Goal: Transaction & Acquisition: Download file/media

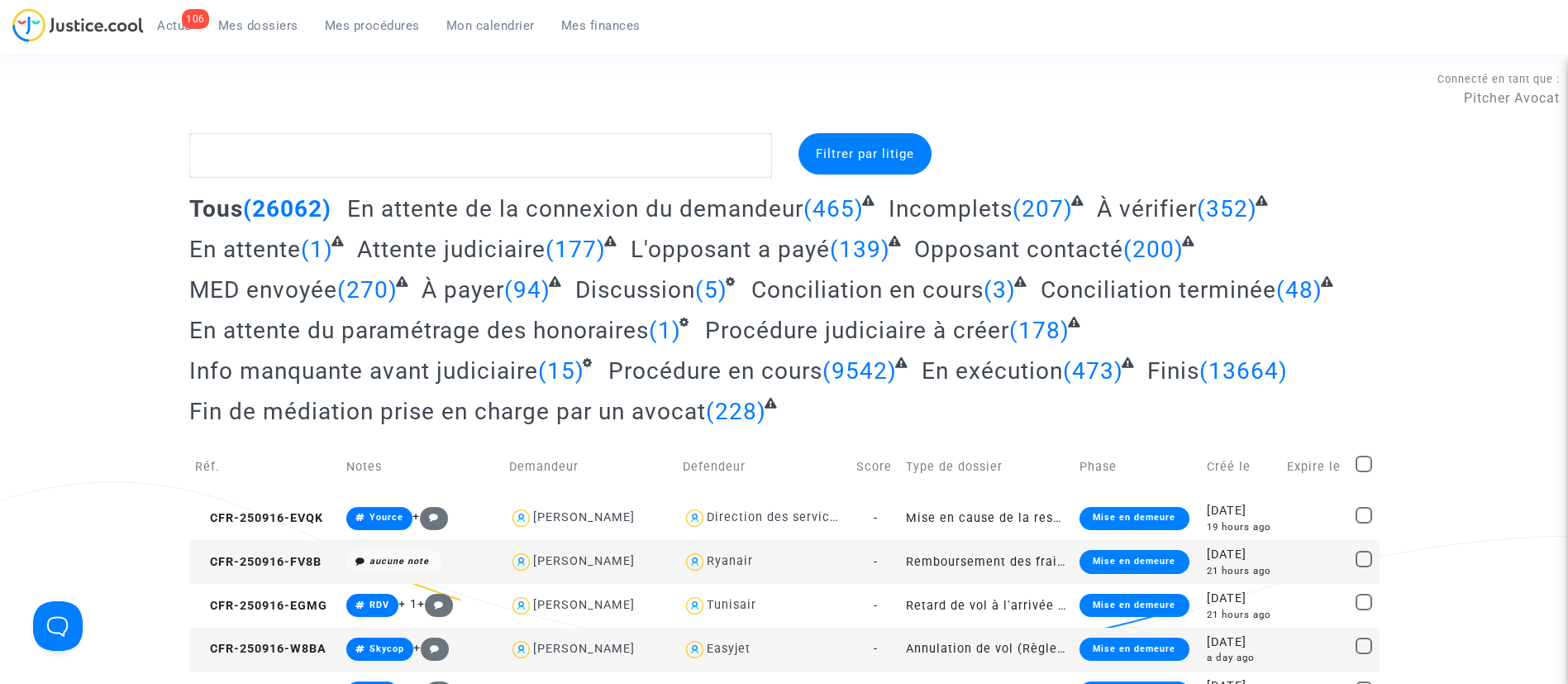
click at [497, 36] on link "Mon calendrier" at bounding box center [491, 26] width 115 height 25
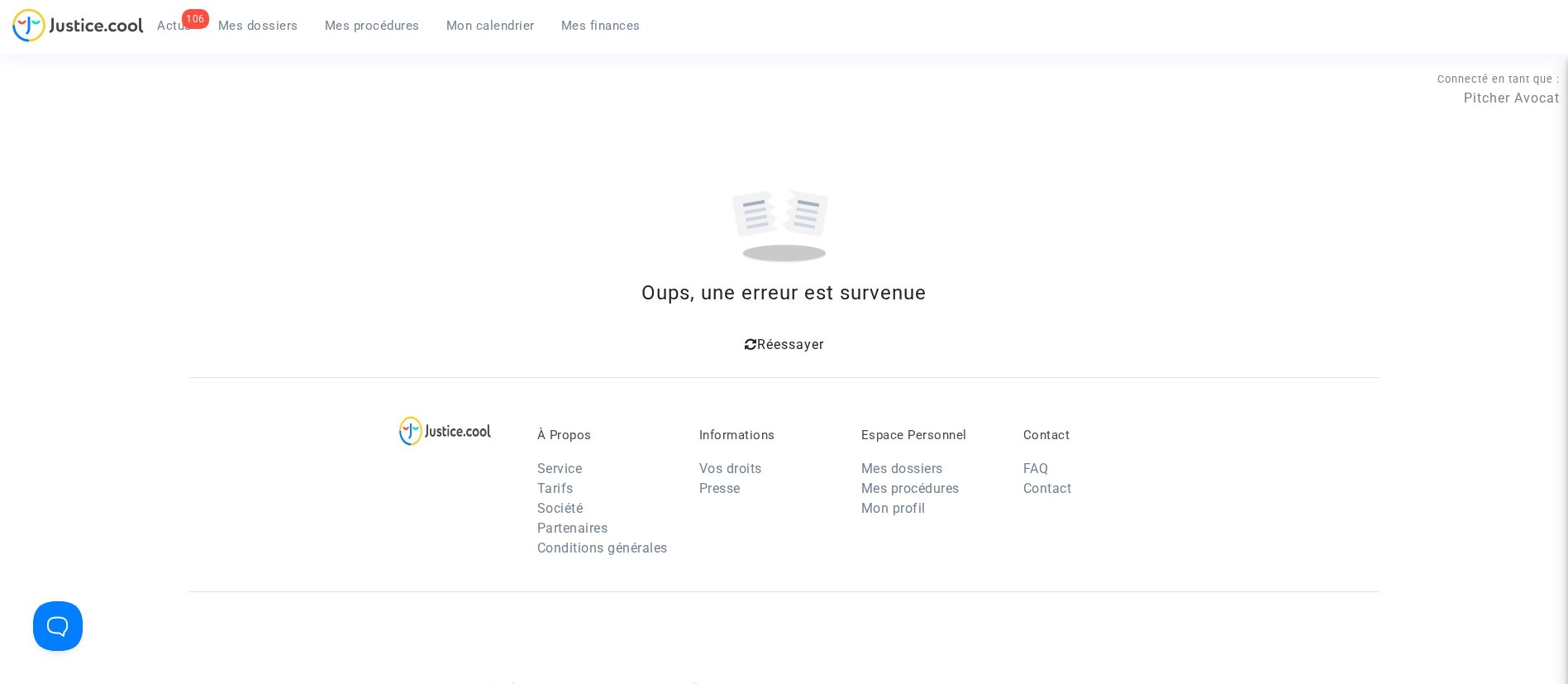
click at [765, 325] on div "Oups, une erreur est survenue Réessayer" at bounding box center [784, 245] width 1190 height 224
click at [740, 382] on div "À Propos Service Tarifs Société Partenaires Conditions générales Informations V…" at bounding box center [784, 483] width 1190 height 214
click at [752, 358] on section "Connecté en tant que : Pitcher Avocat Oups, une erreur est survenue Réessayer À…" at bounding box center [784, 494] width 1568 height 993
click at [757, 343] on span "Réessayer" at bounding box center [790, 344] width 67 height 16
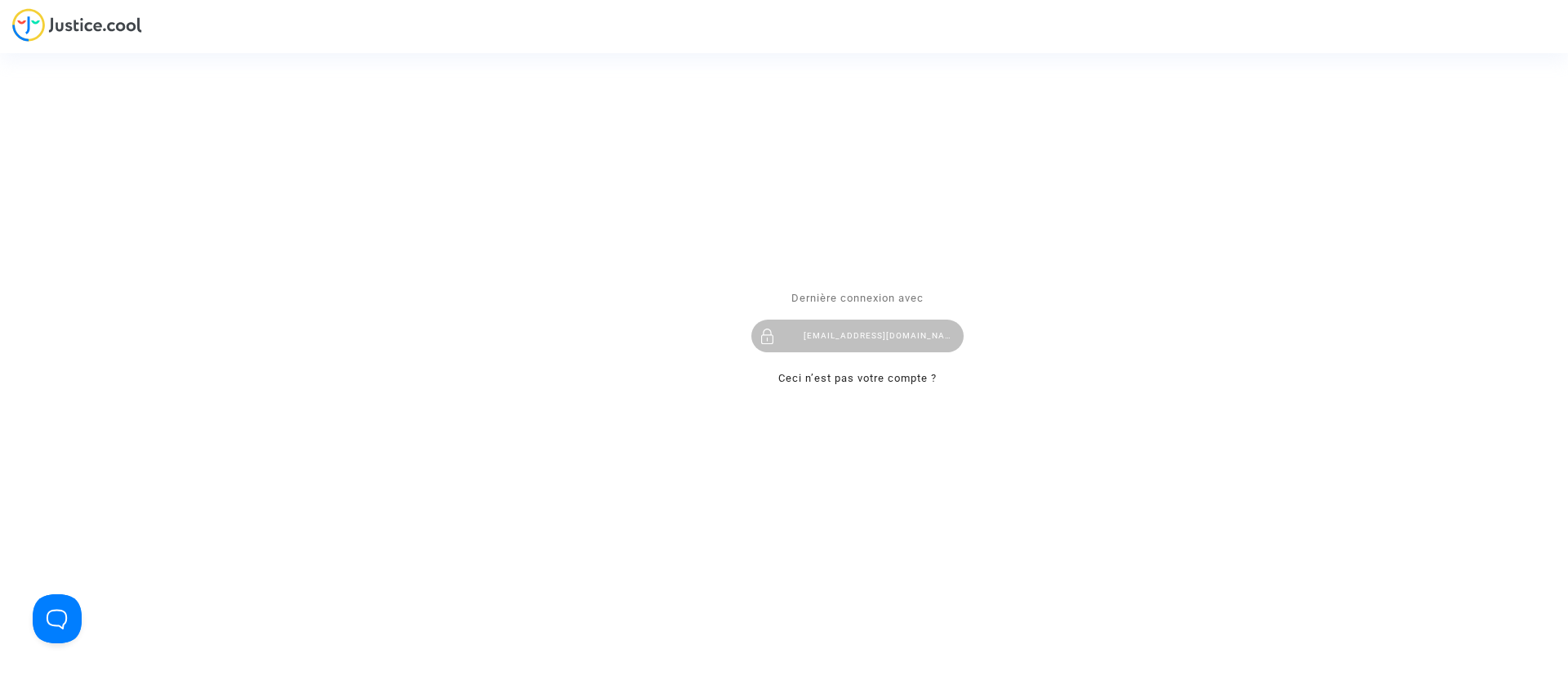
drag, startPoint x: 888, startPoint y: 348, endPoint x: 885, endPoint y: 338, distance: 10.4
click at [887, 347] on div "claracoulon.pitcher@gmail.com" at bounding box center [857, 336] width 212 height 33
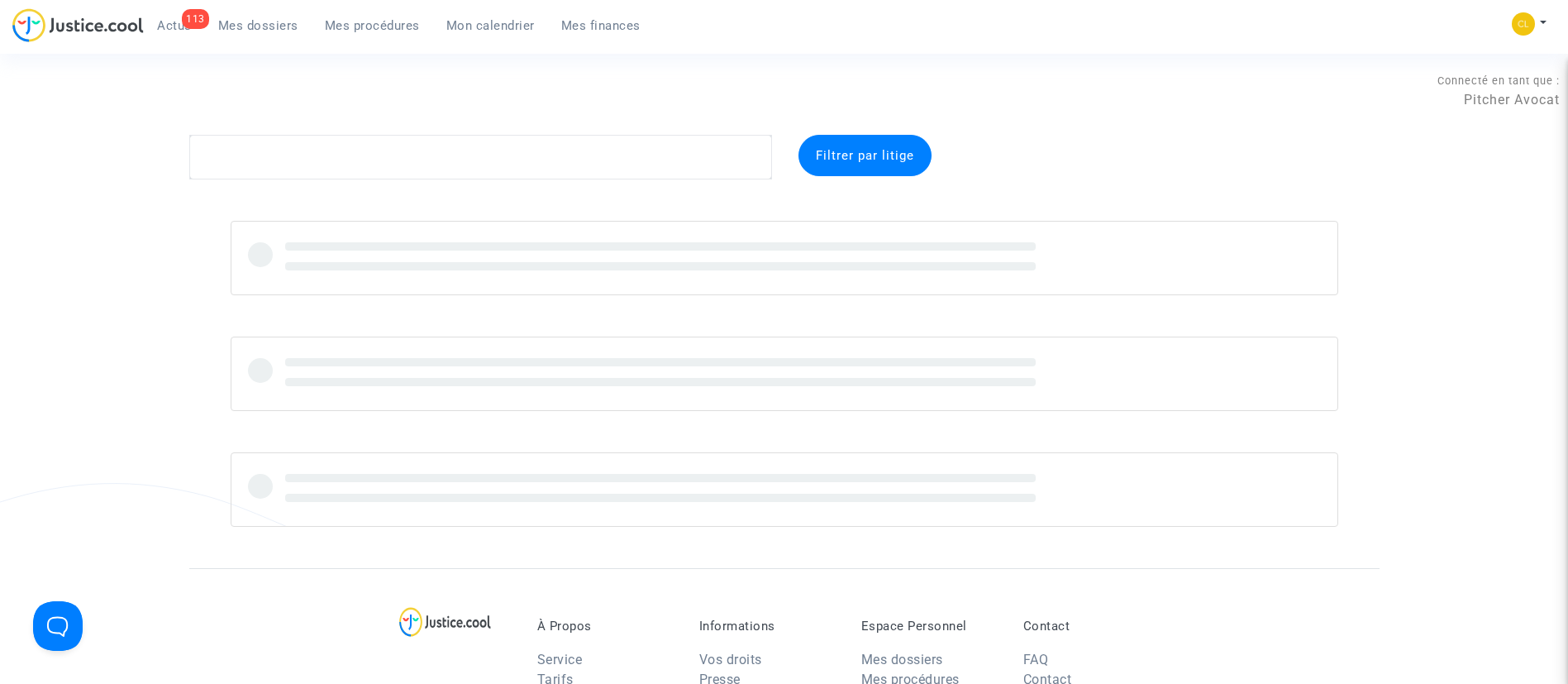
click at [474, 32] on span "Mon calendrier" at bounding box center [491, 26] width 88 height 15
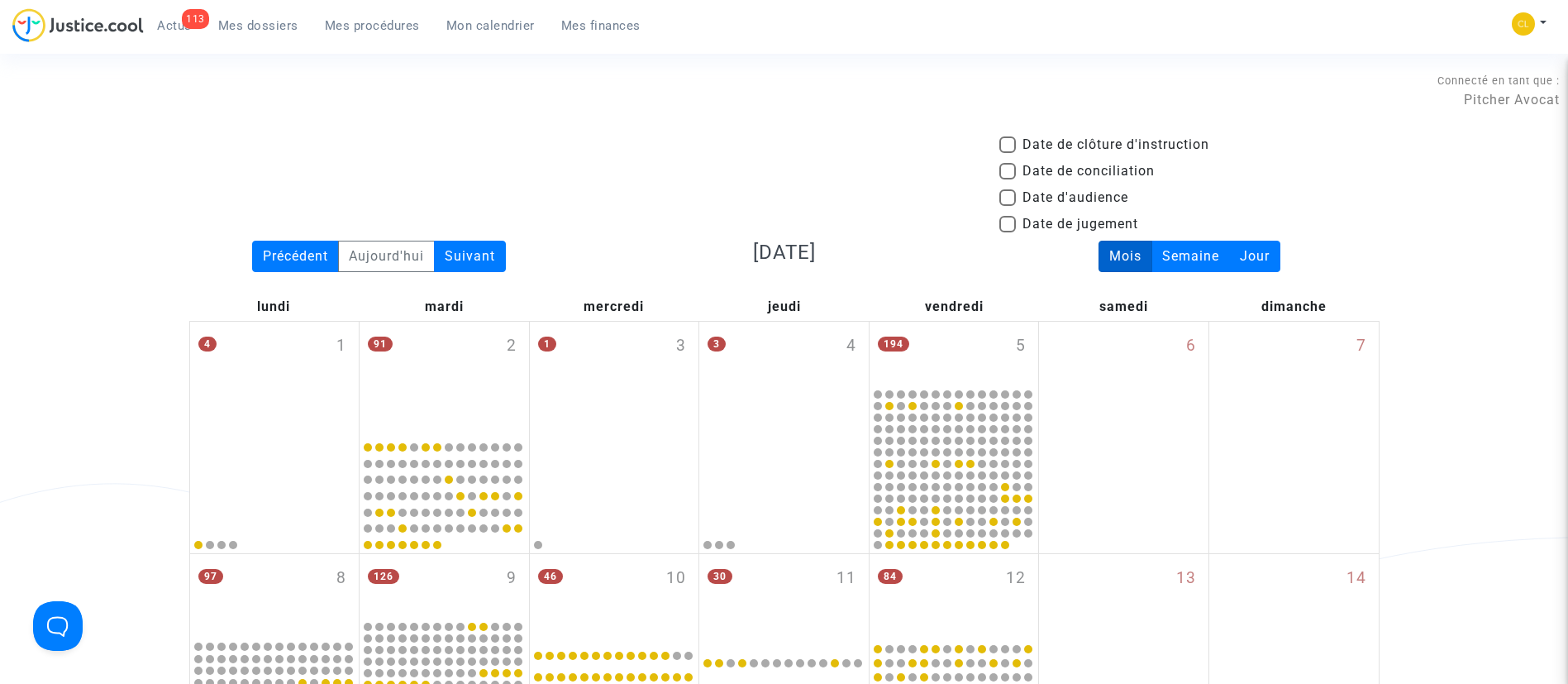
click at [1093, 204] on span "Date d'audience" at bounding box center [1075, 198] width 106 height 20
click at [1007, 206] on input "Date d'audience" at bounding box center [1007, 206] width 1 height 1
checkbox input "true"
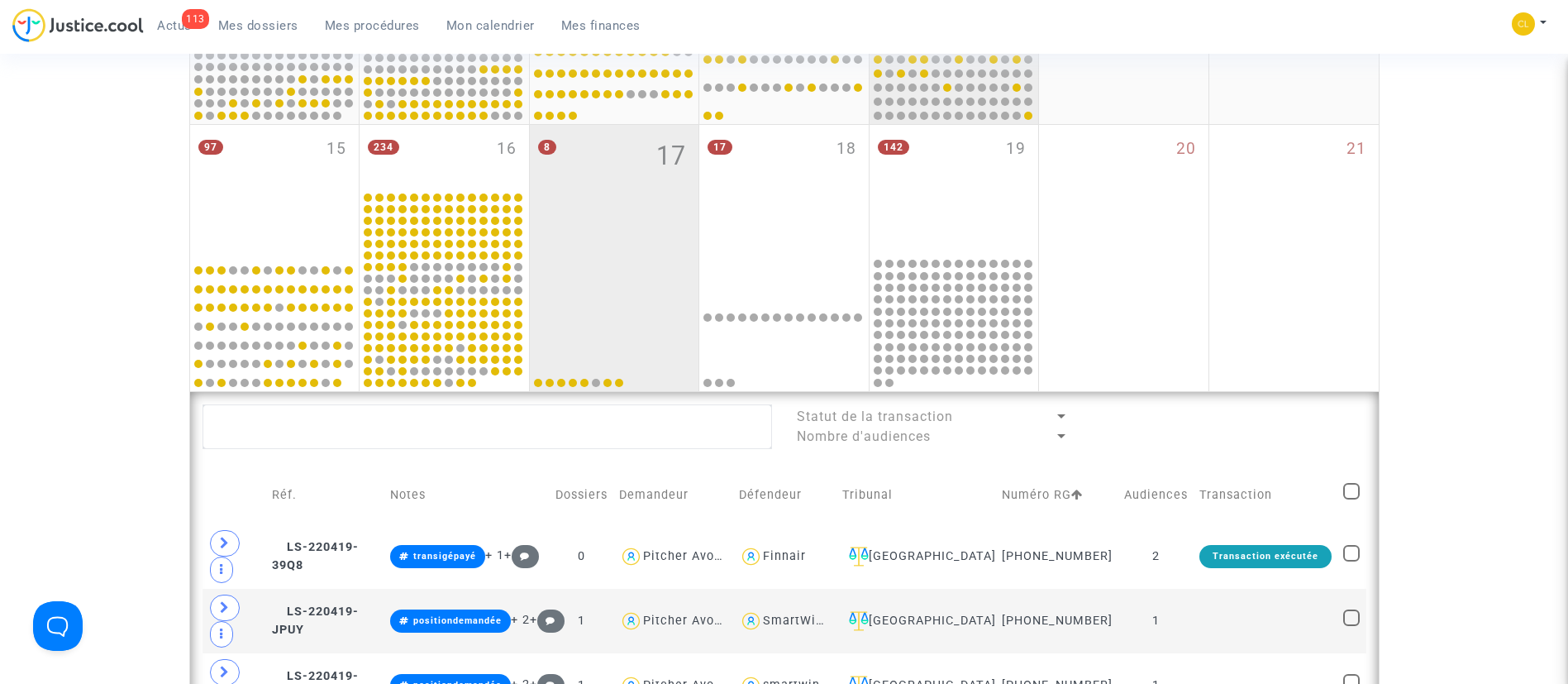
scroll to position [620, 0]
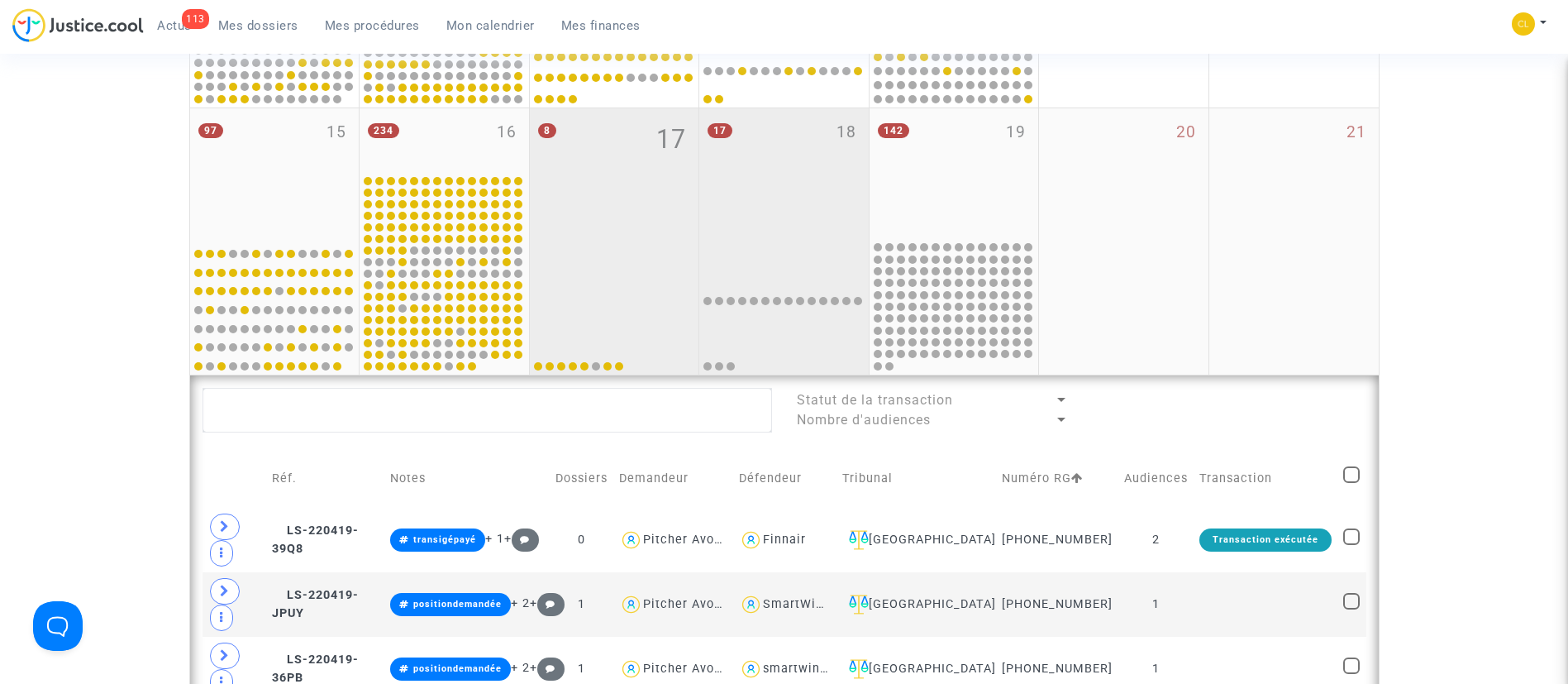
click at [800, 227] on div "17 18" at bounding box center [784, 173] width 170 height 131
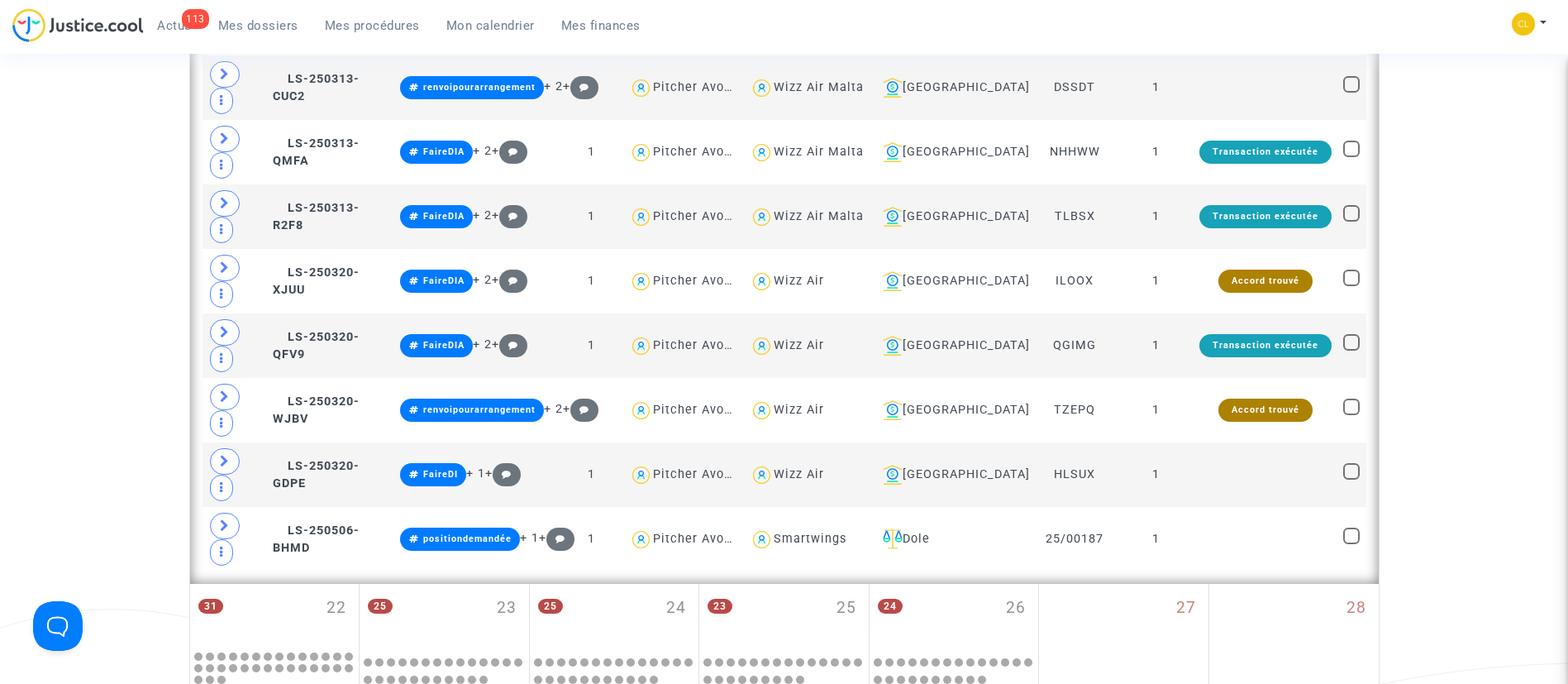
scroll to position [1613, 0]
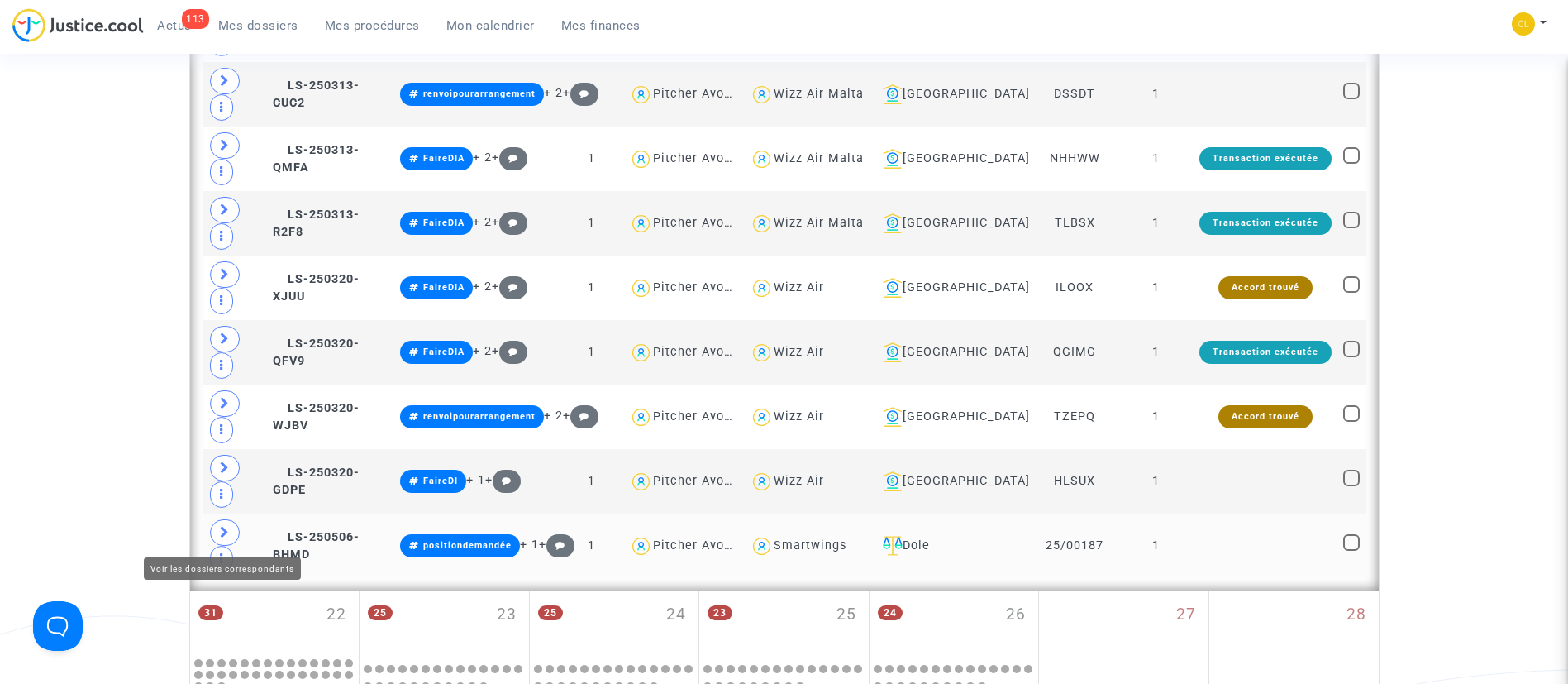
click at [228, 520] on span at bounding box center [225, 533] width 30 height 27
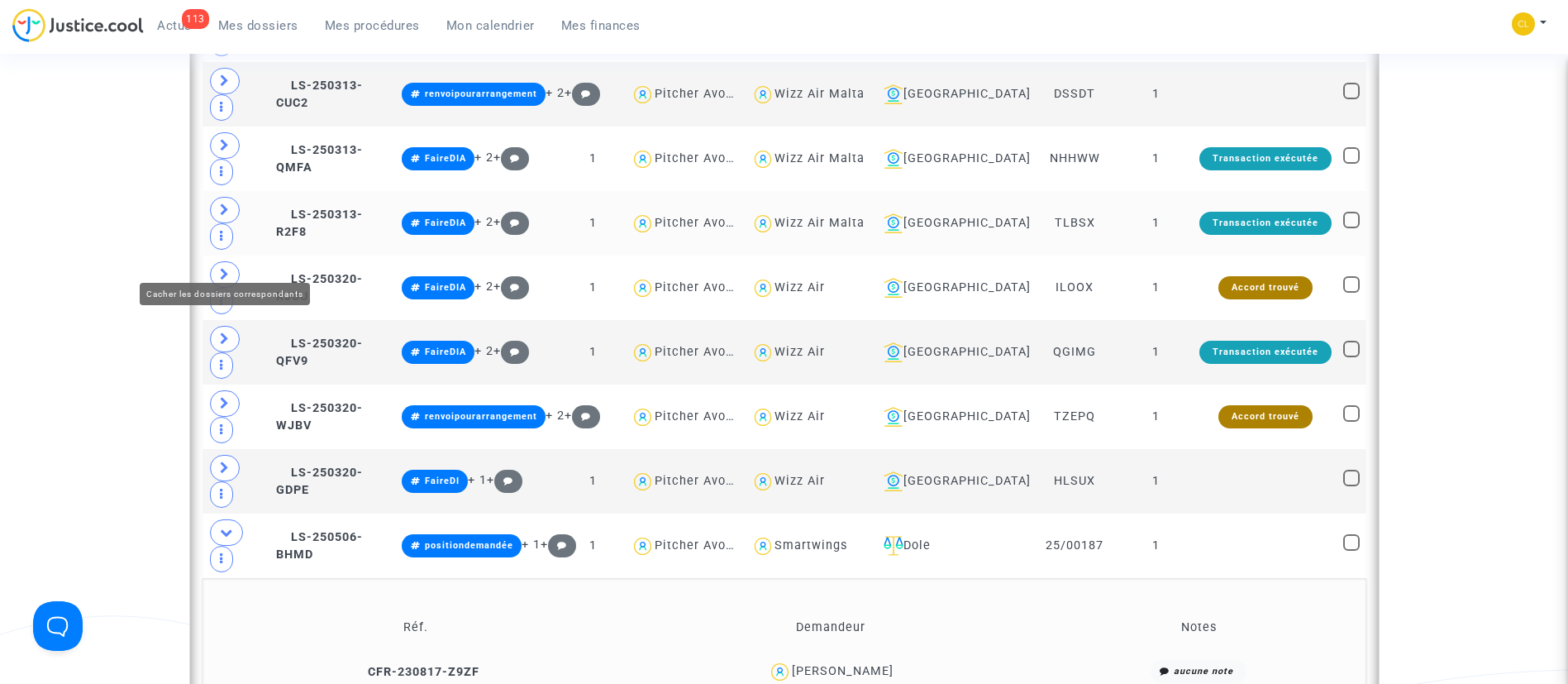
click at [221, 519] on span at bounding box center [226, 533] width 33 height 27
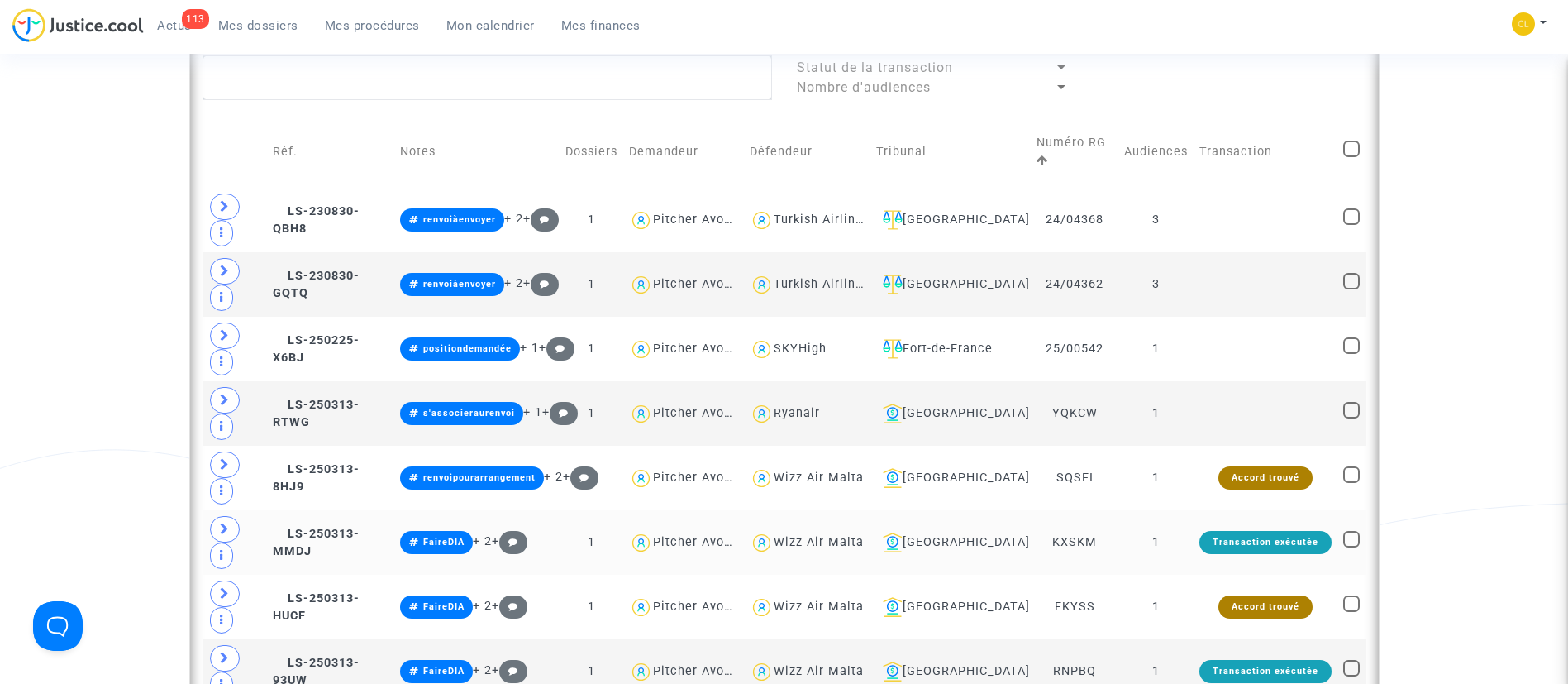
scroll to position [868, 0]
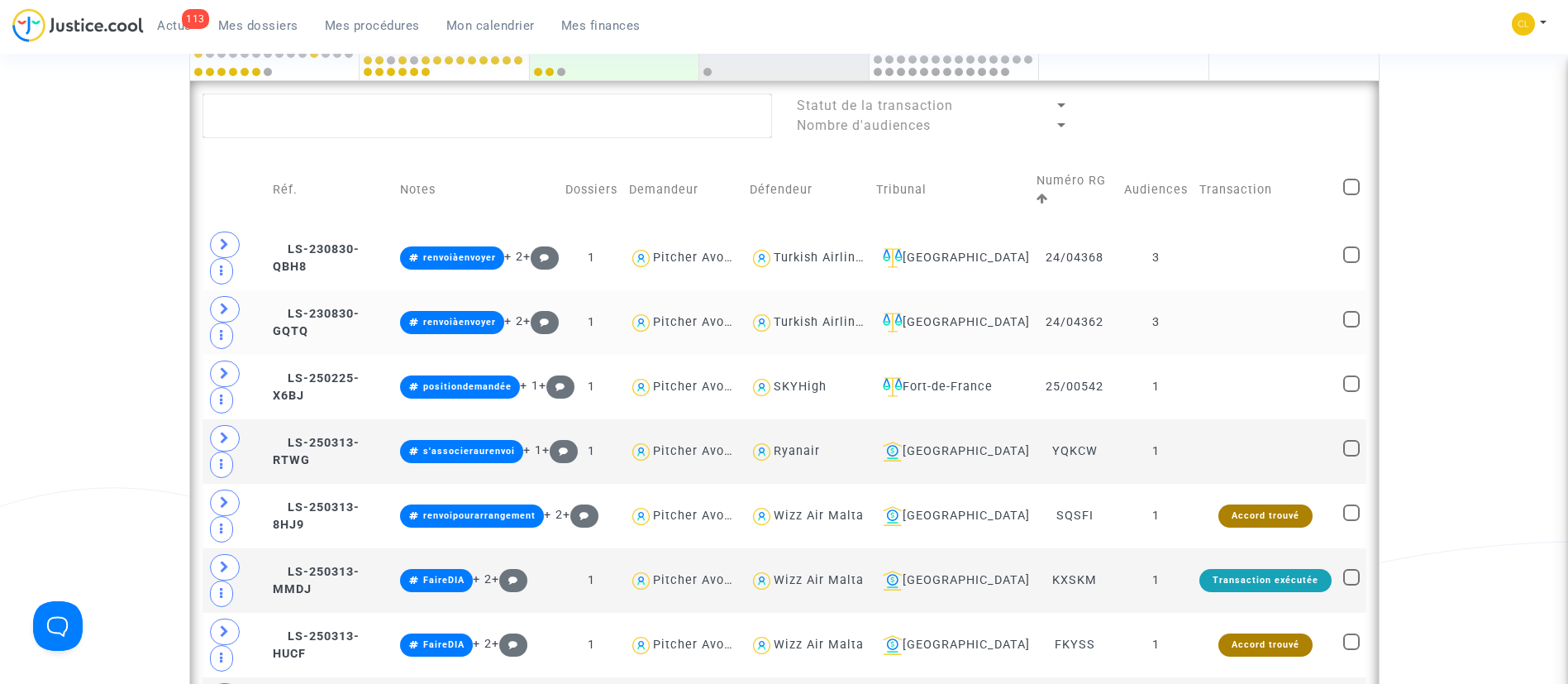
click at [1220, 307] on td at bounding box center [1265, 323] width 144 height 65
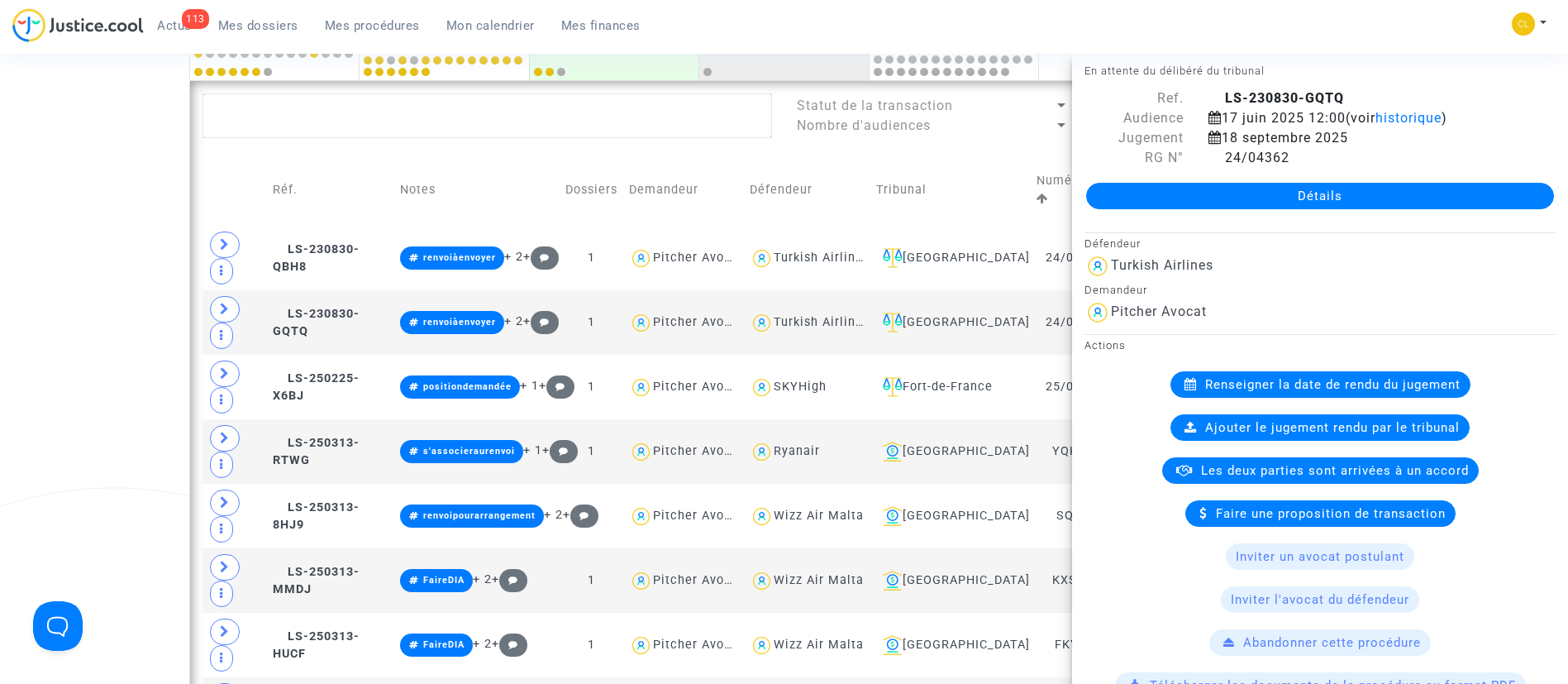
scroll to position [0, 0]
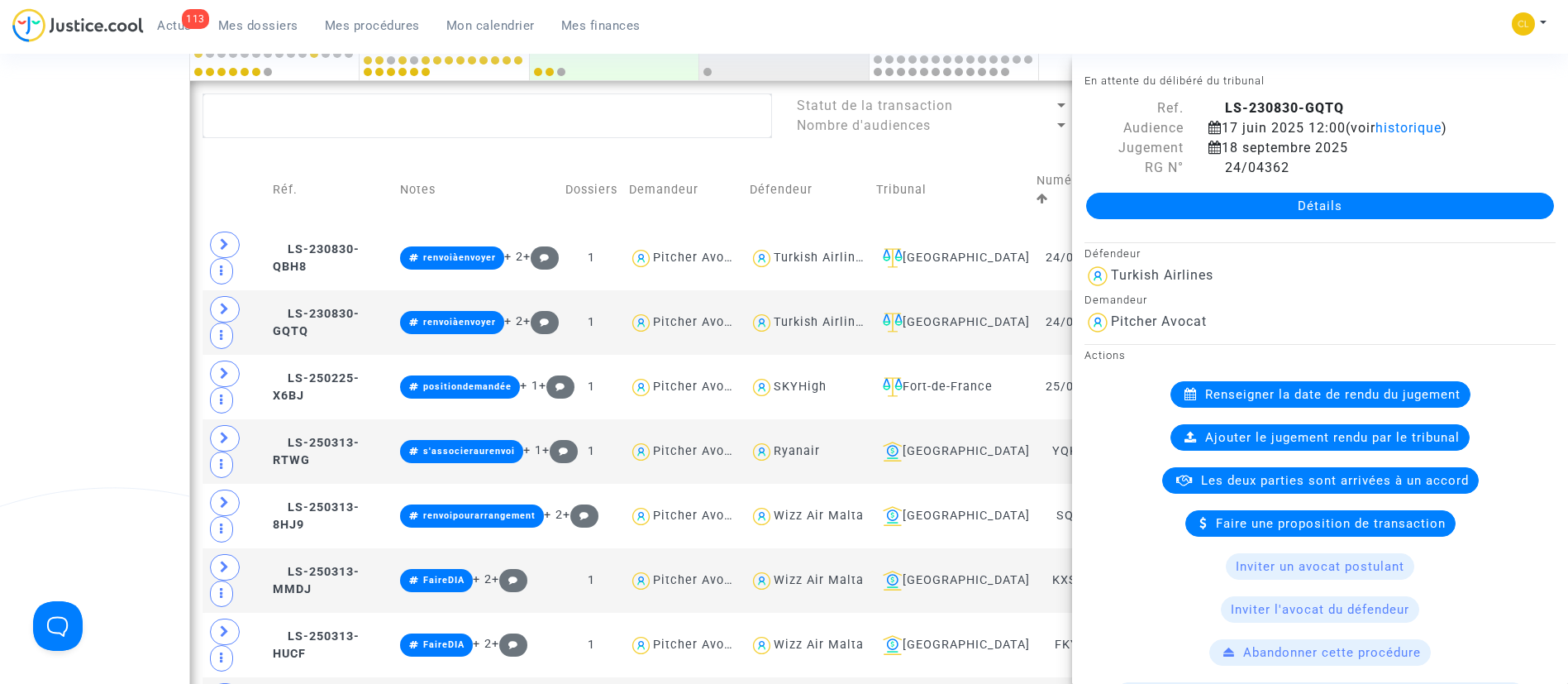
click at [930, 171] on td "Tribunal" at bounding box center [951, 190] width 161 height 71
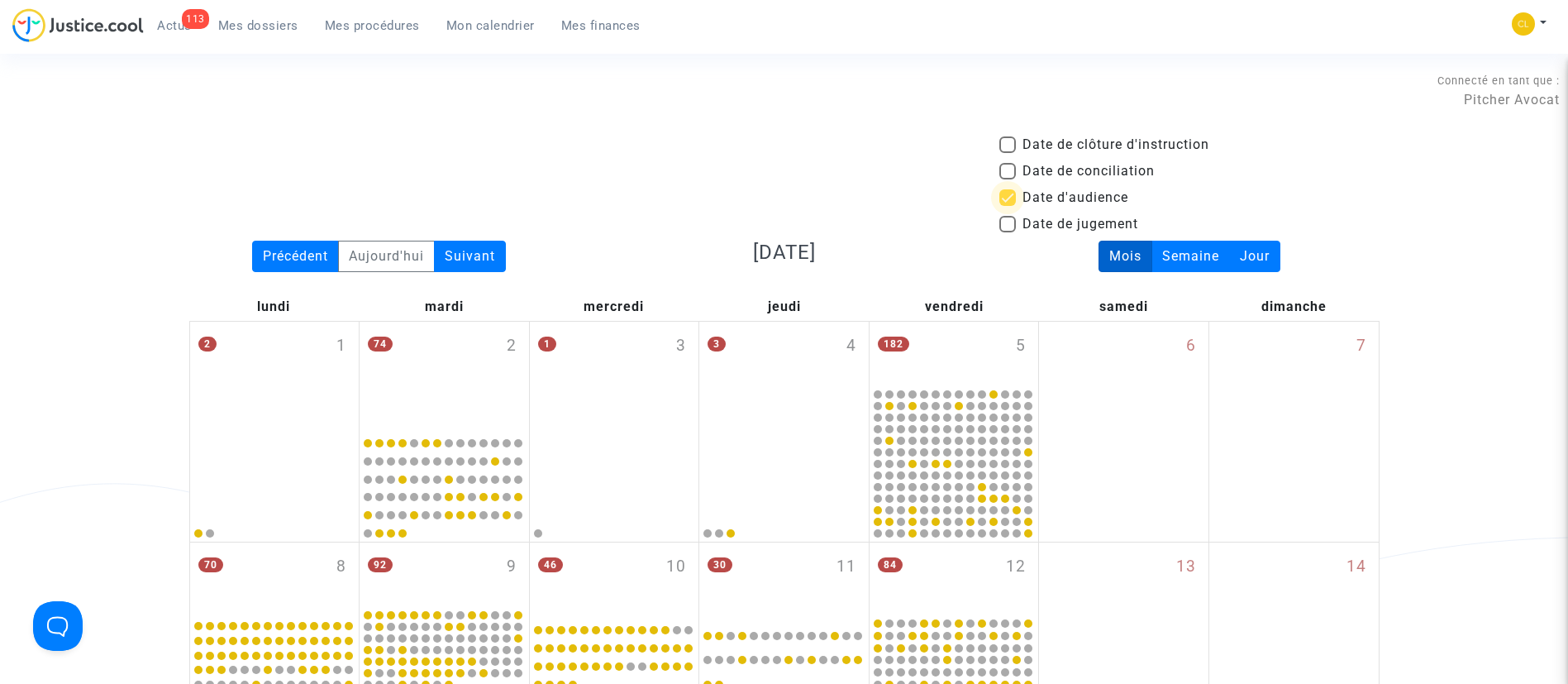
click at [1017, 192] on label "Date d'audience" at bounding box center [1063, 198] width 129 height 20
click at [1007, 206] on input "Date d'audience" at bounding box center [1007, 206] width 1 height 1
click at [1017, 192] on label "Date d'audience" at bounding box center [1063, 198] width 129 height 20
click at [1007, 206] on input "Date d'audience" at bounding box center [1007, 206] width 1 height 1
checkbox input "true"
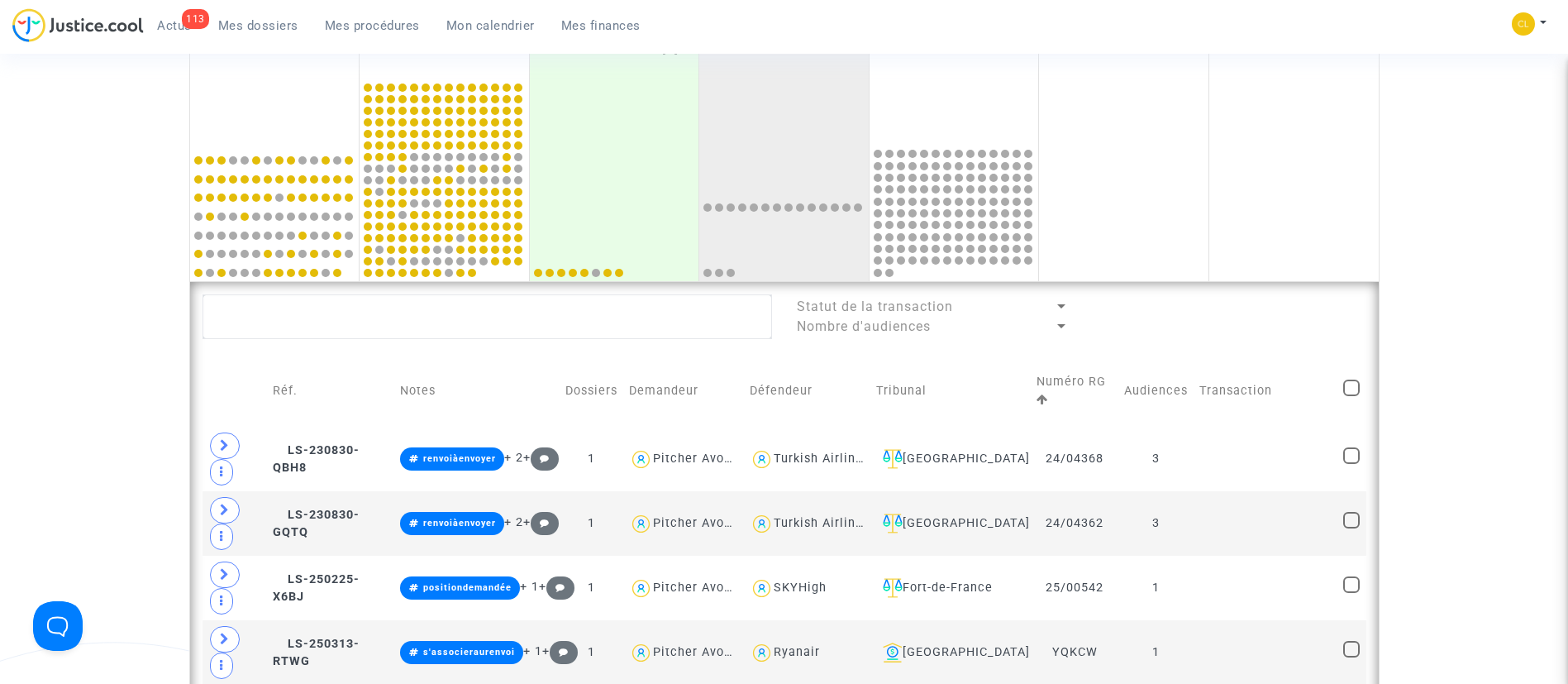
scroll to position [868, 0]
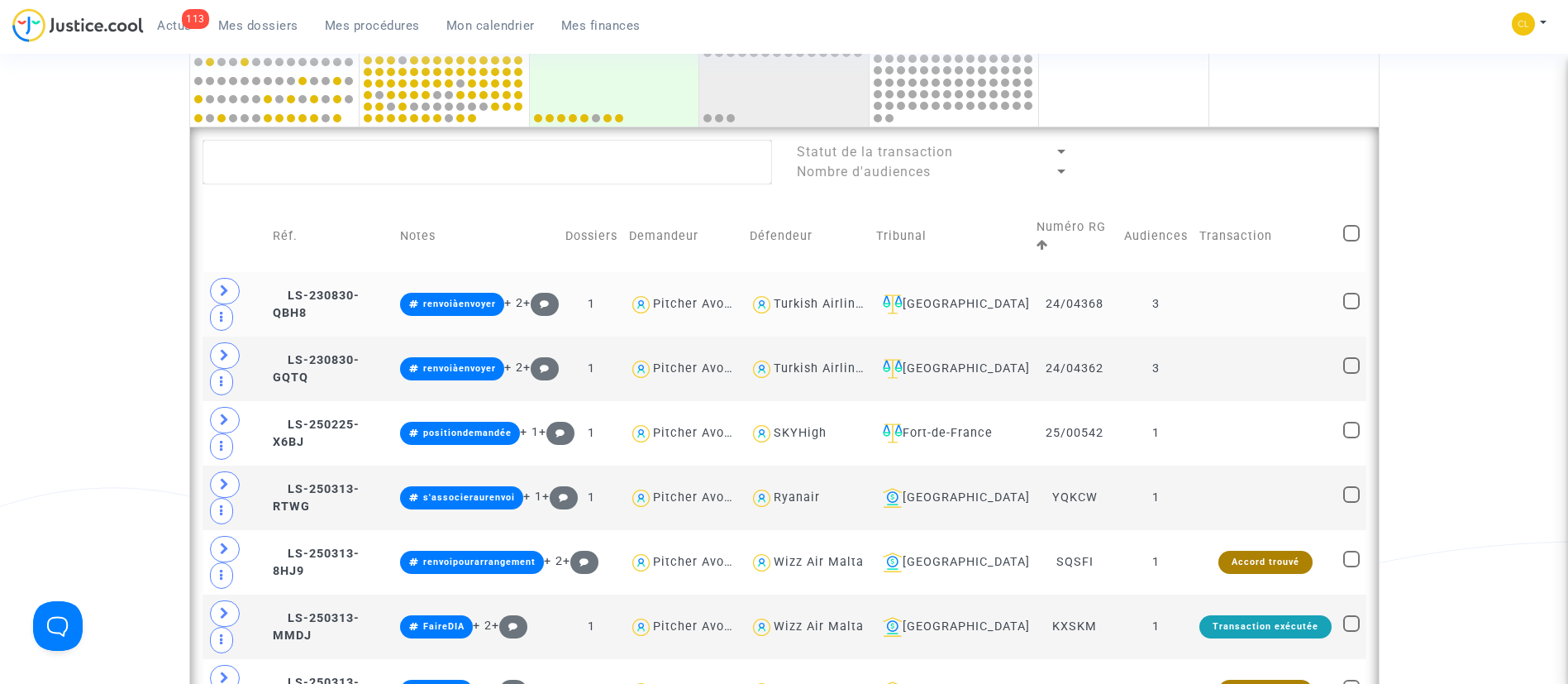
click at [1242, 281] on td at bounding box center [1265, 305] width 144 height 65
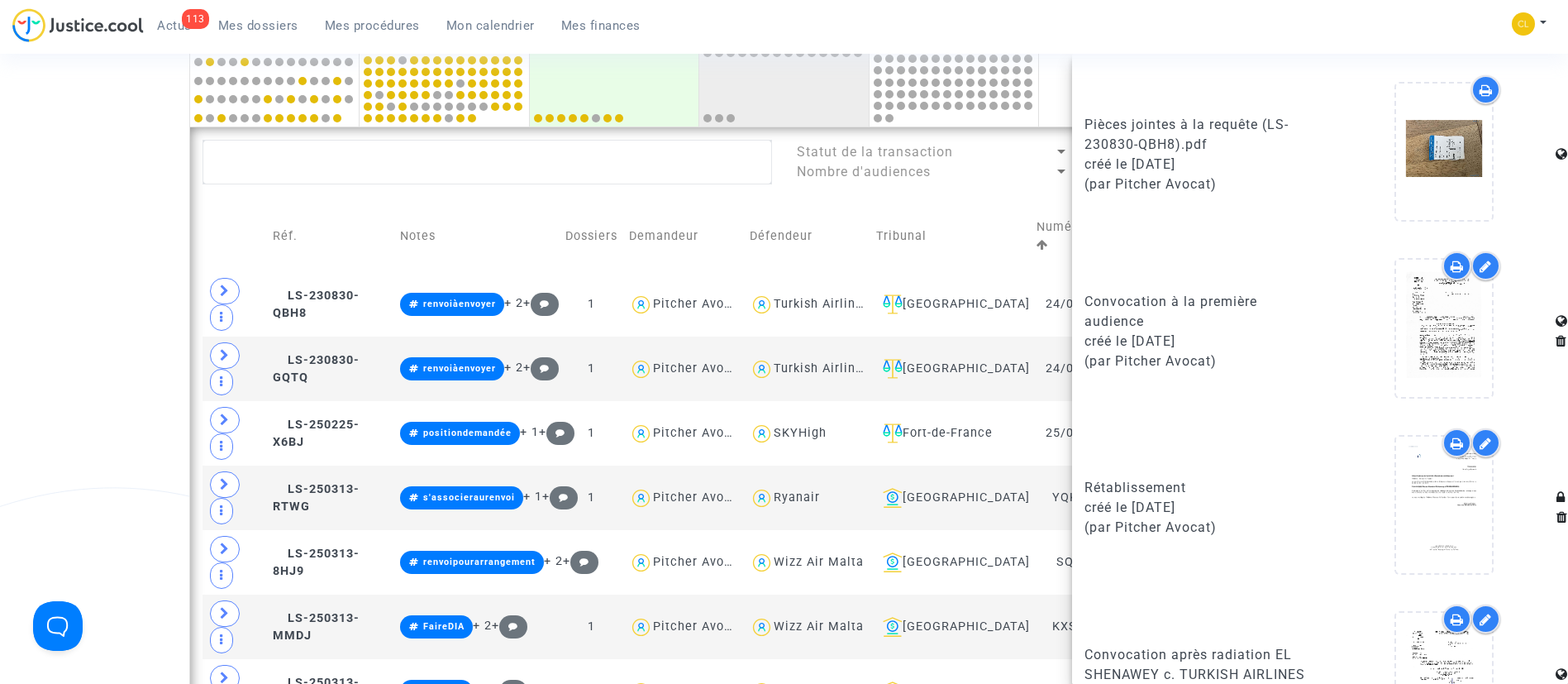
scroll to position [1301, 0]
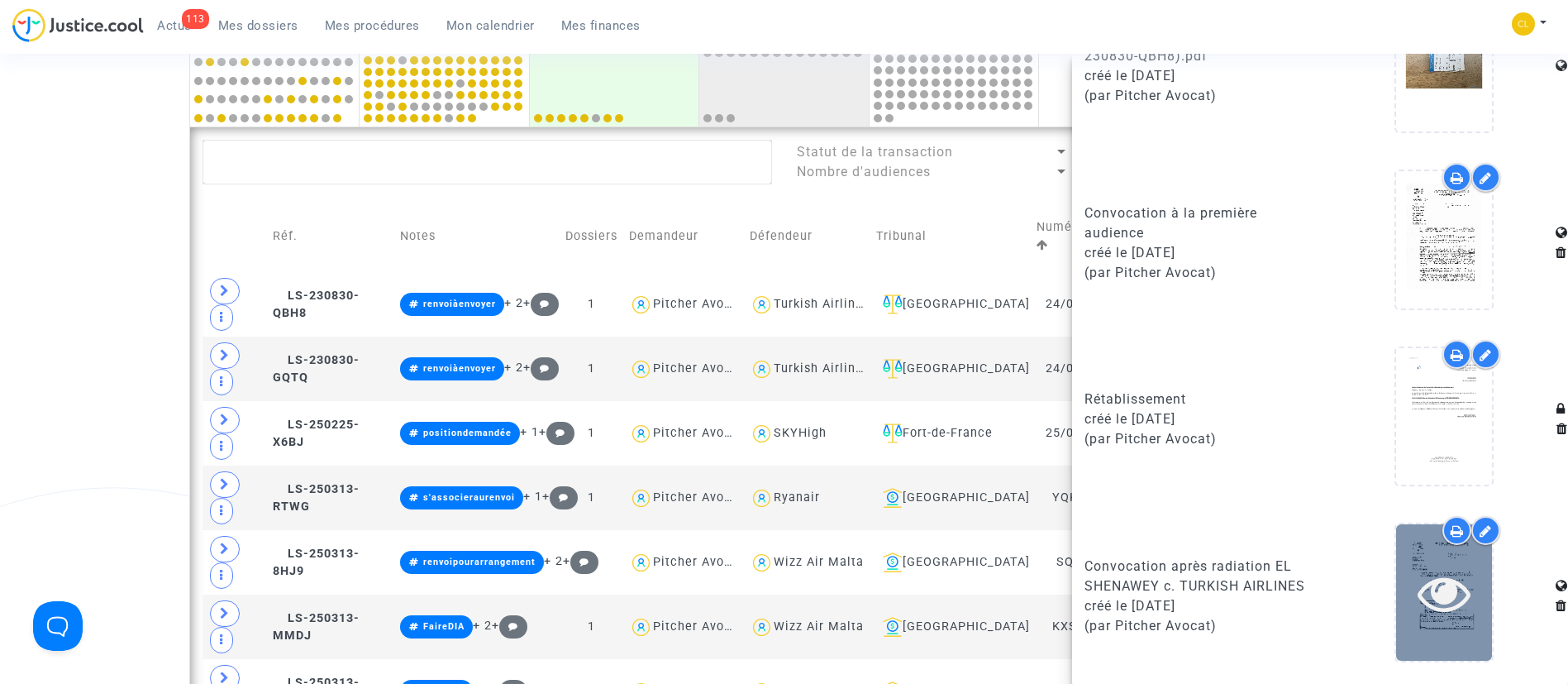
click at [1467, 619] on div at bounding box center [1443, 592] width 96 height 136
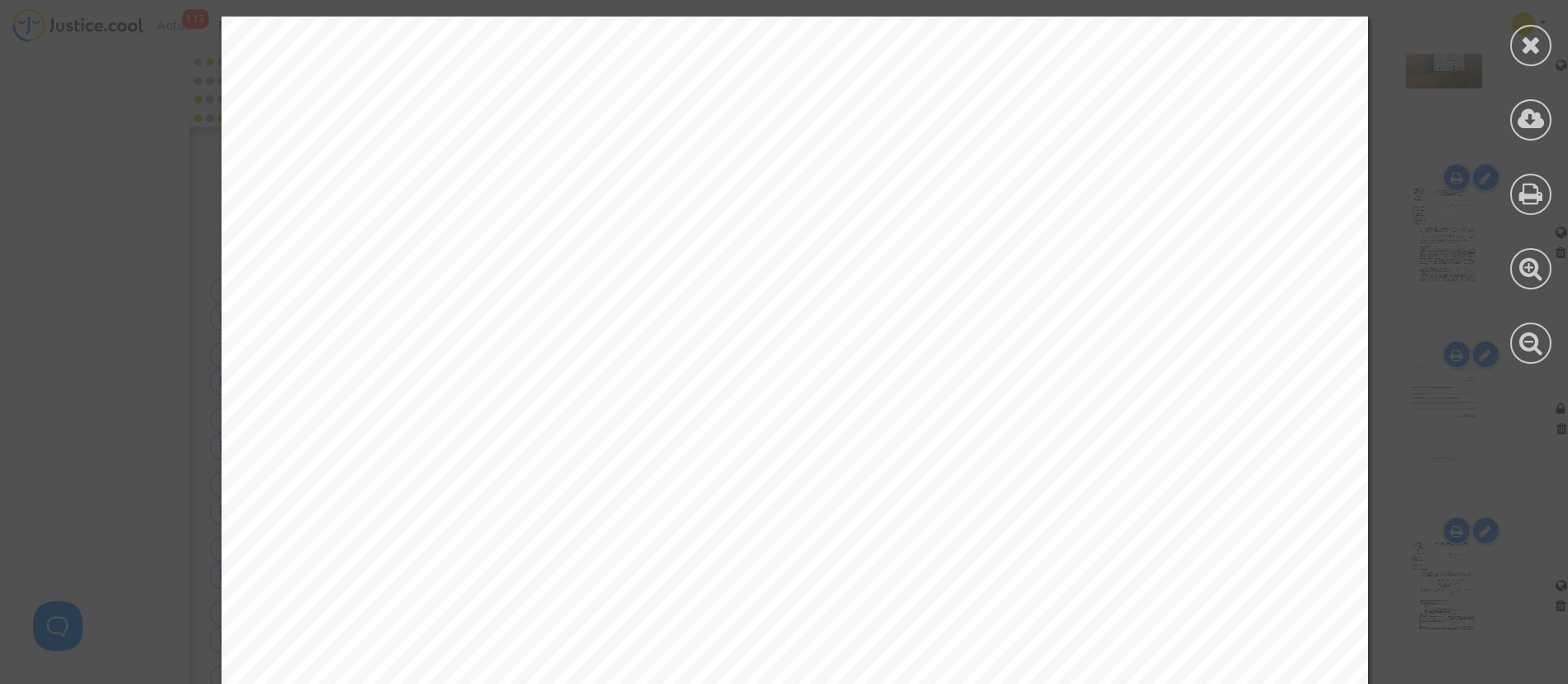
scroll to position [372, 0]
click at [1529, 50] on icon at bounding box center [1531, 45] width 21 height 25
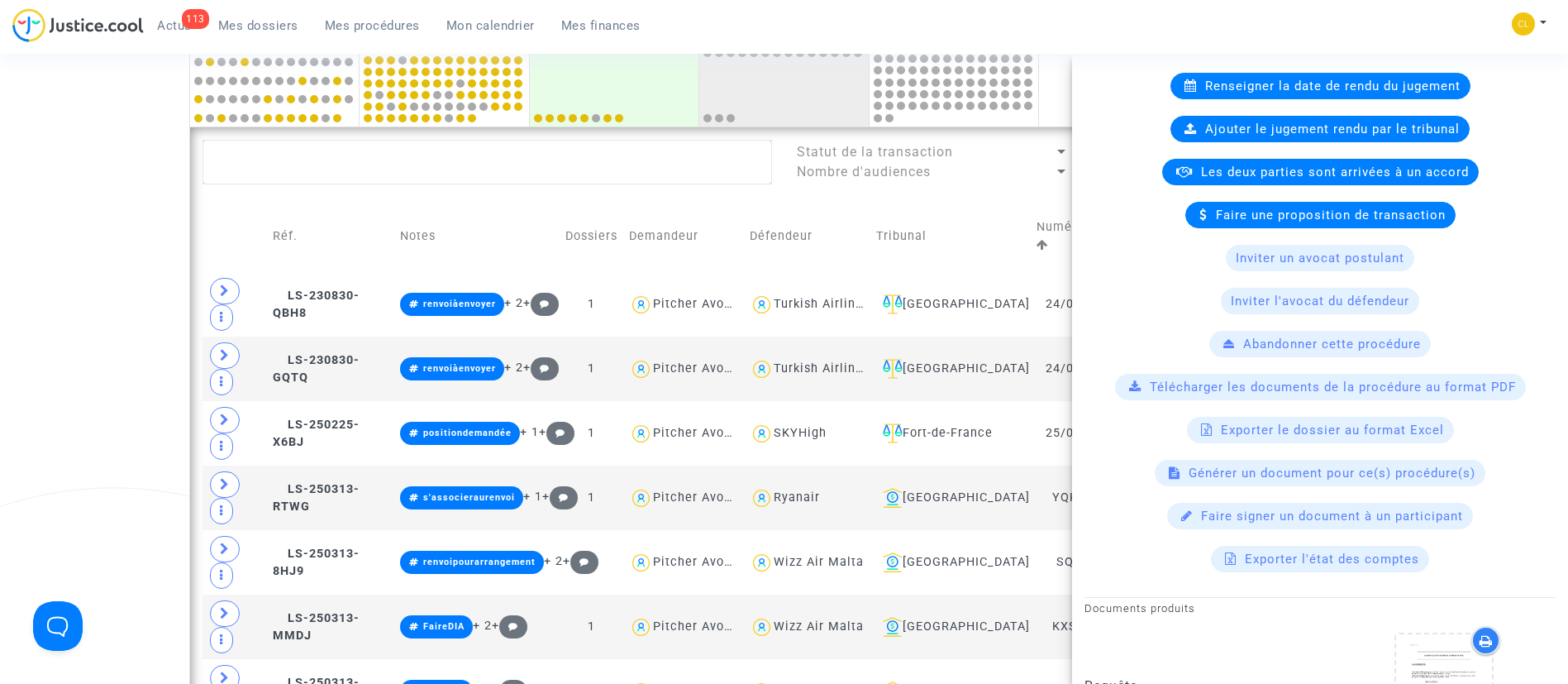
scroll to position [0, 0]
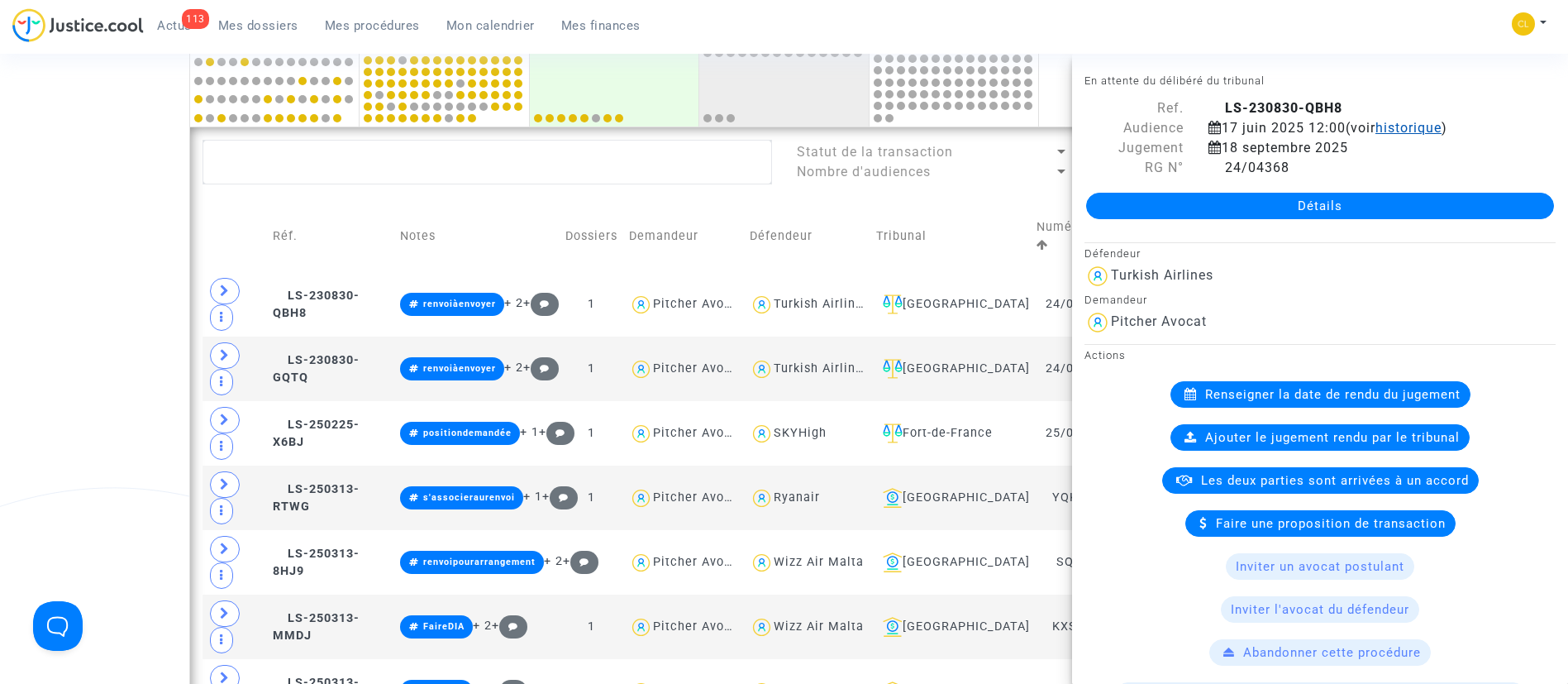
click at [1397, 120] on span "historique" at bounding box center [1407, 127] width 66 height 16
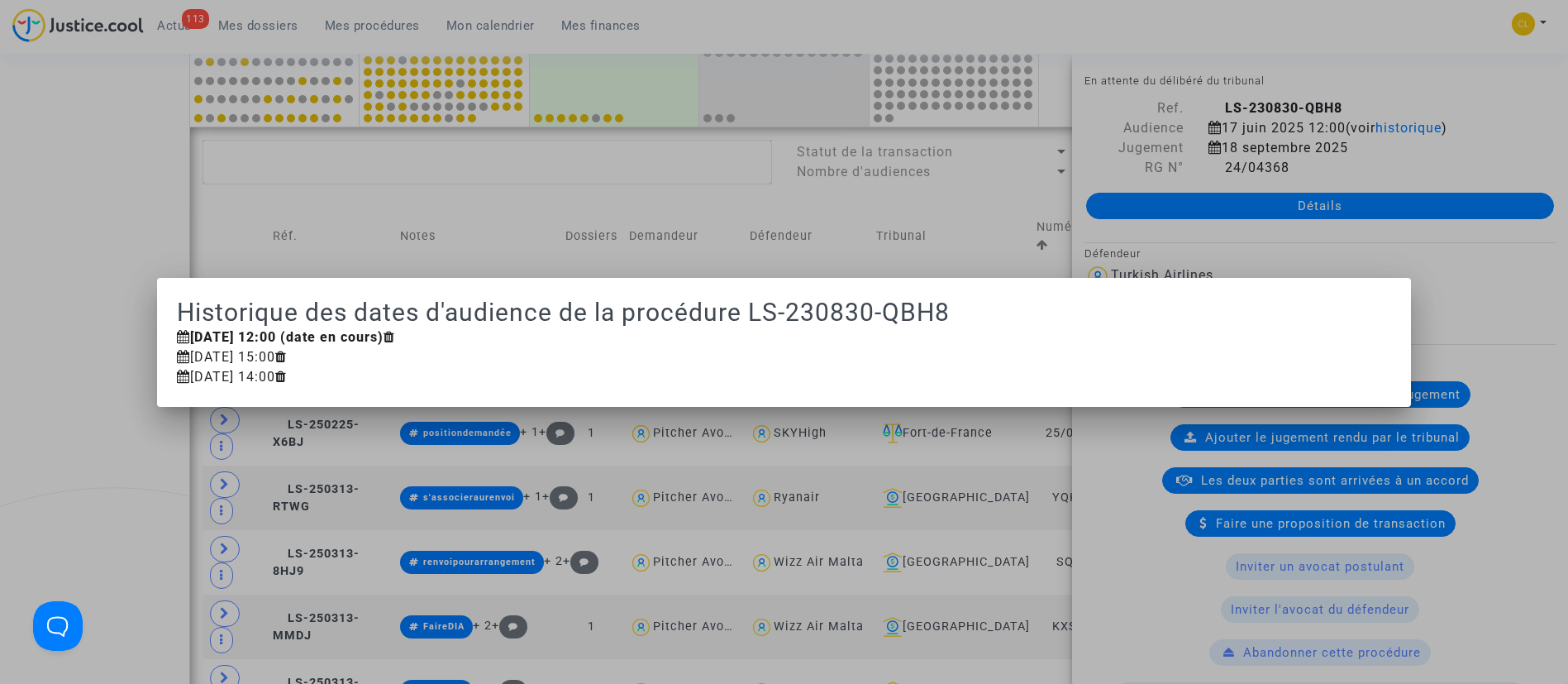
click at [742, 236] on div at bounding box center [784, 342] width 1568 height 684
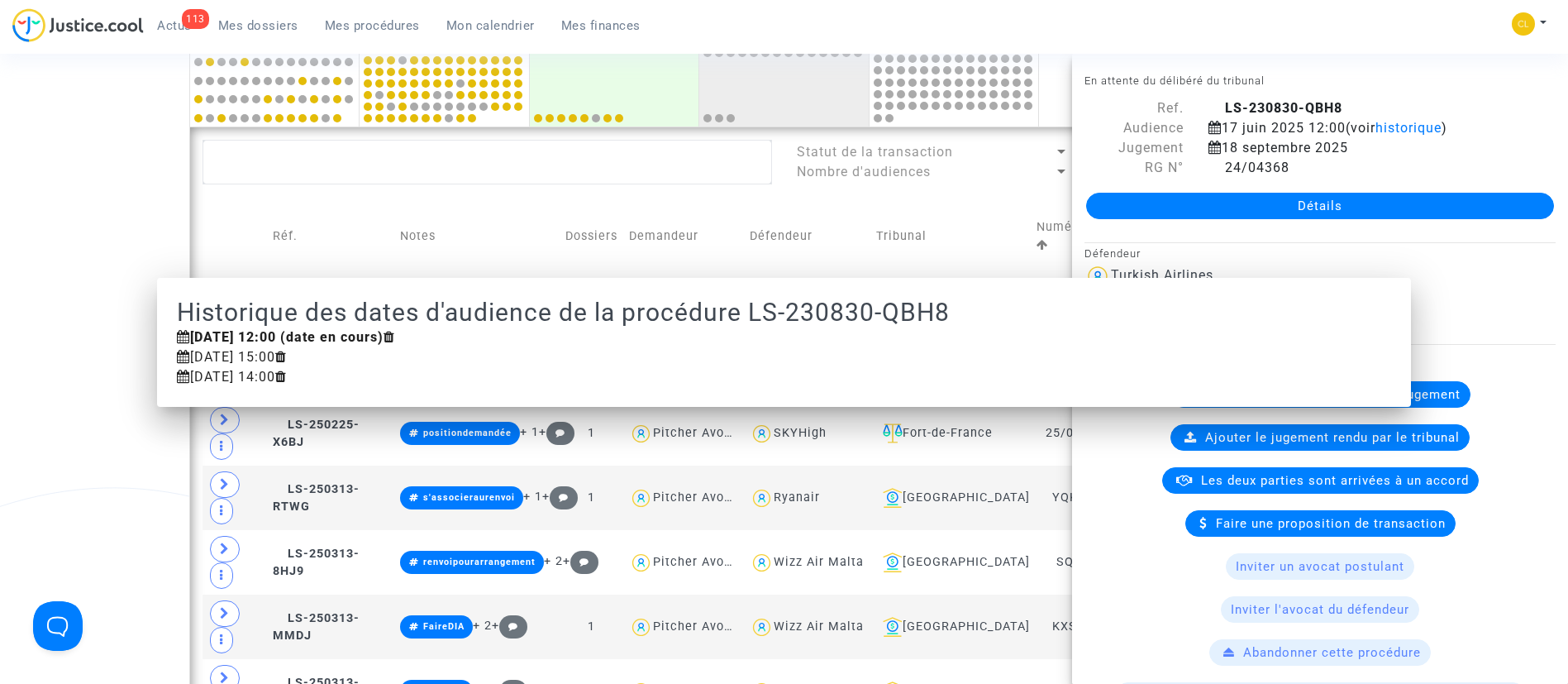
scroll to position [868, 0]
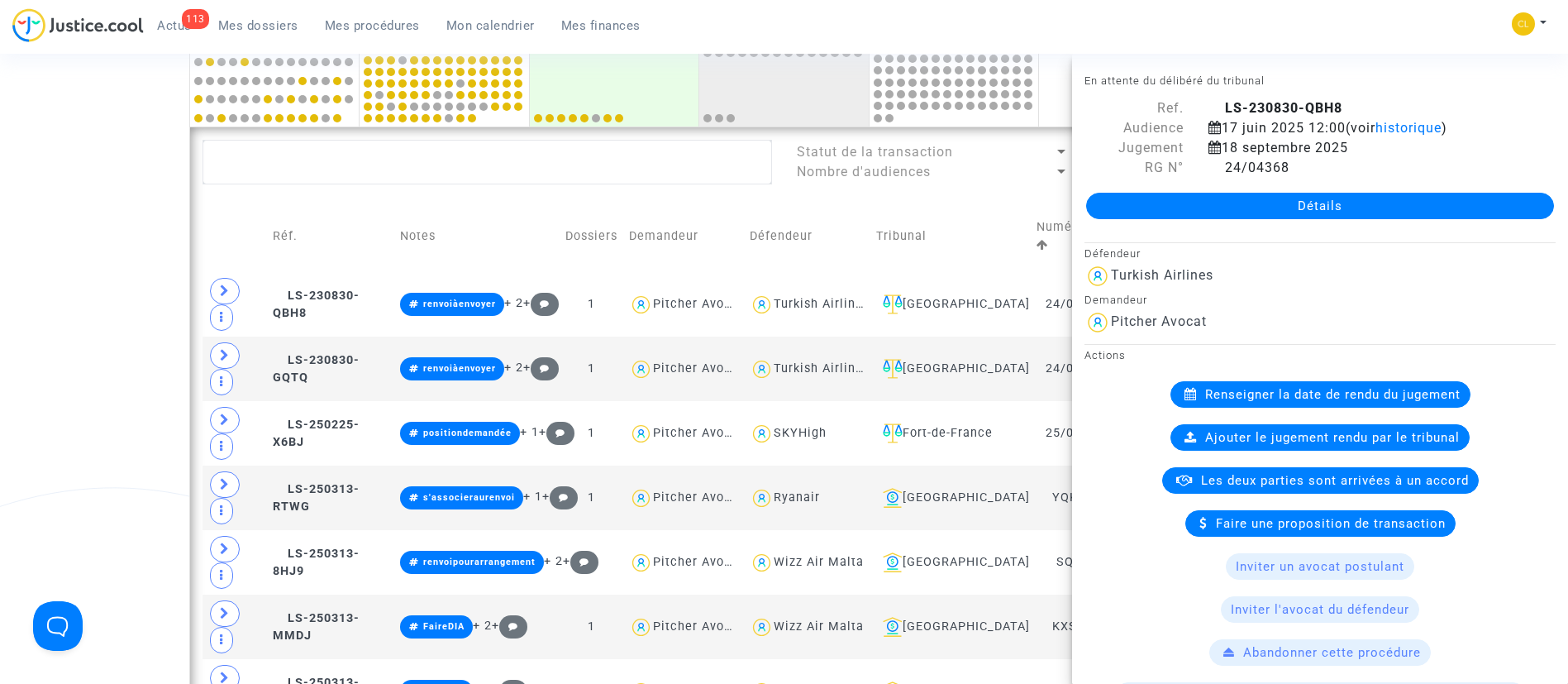
click at [824, 213] on td "Défendeur" at bounding box center [806, 235] width 126 height 71
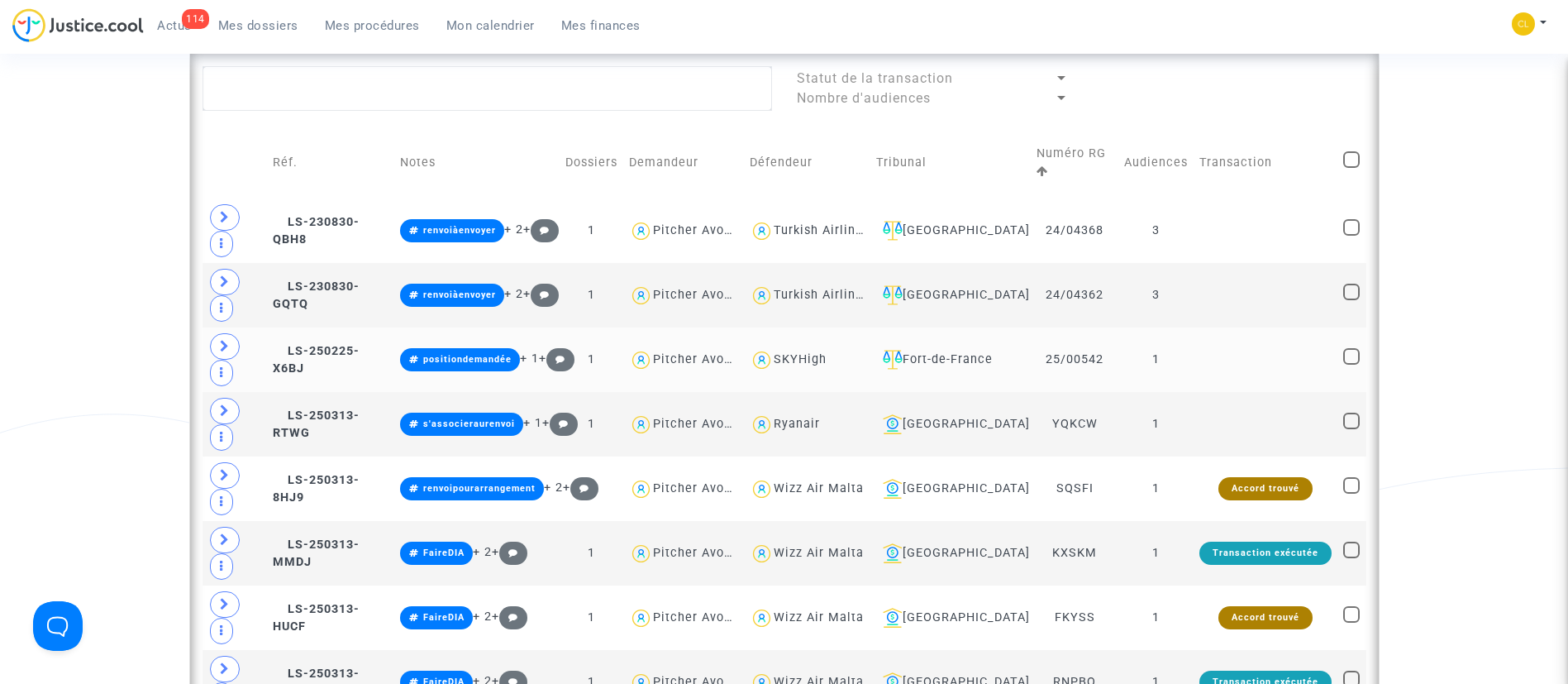
scroll to position [1116, 0]
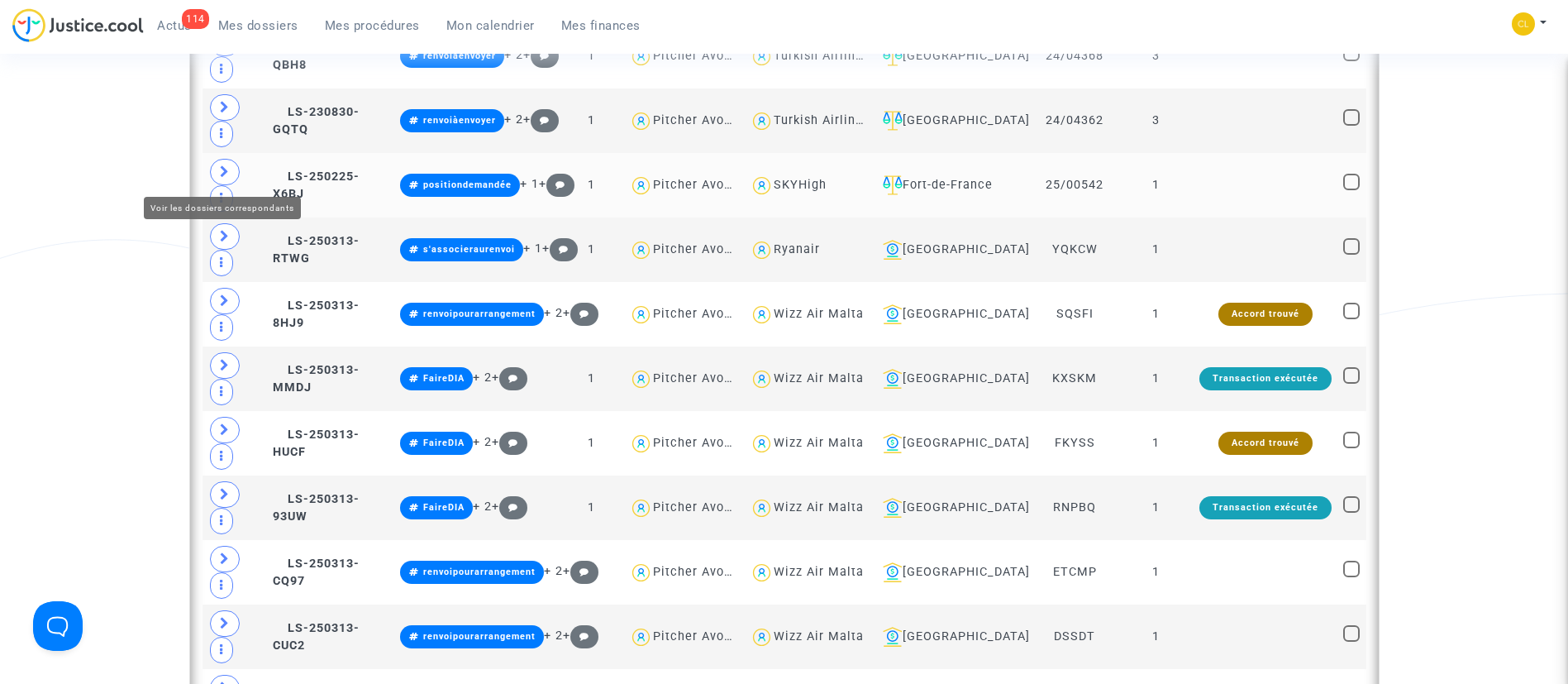
click at [222, 174] on icon at bounding box center [225, 171] width 10 height 12
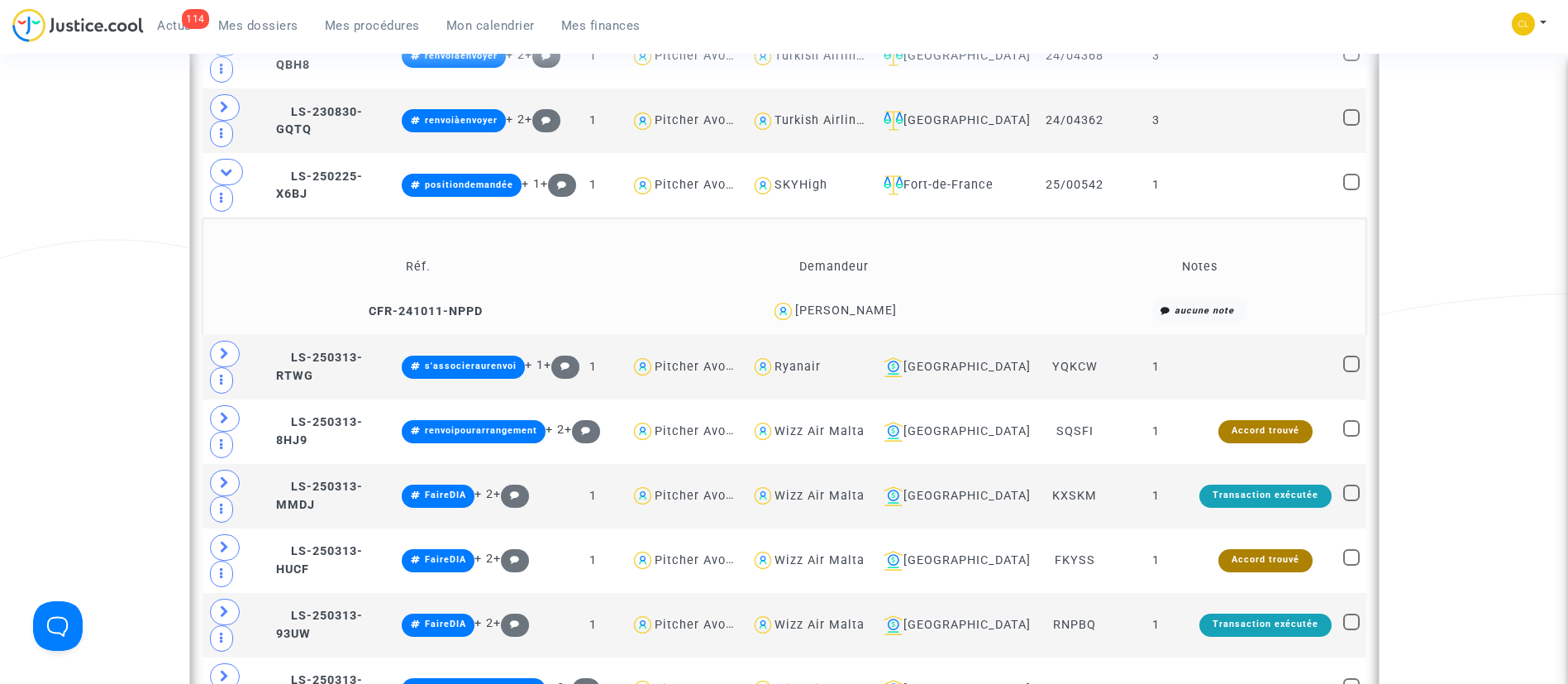
click at [849, 304] on div "Marin Le Duff" at bounding box center [846, 310] width 101 height 14
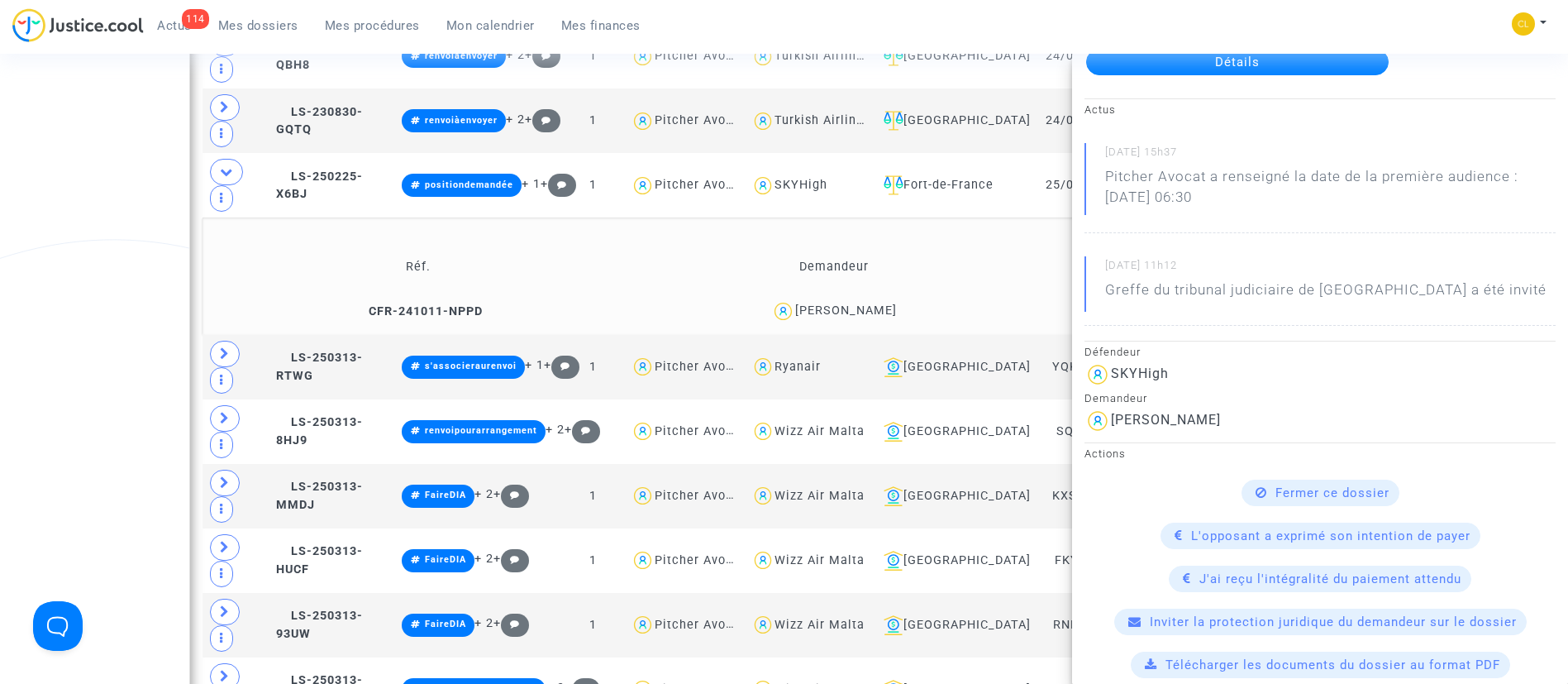
scroll to position [0, 0]
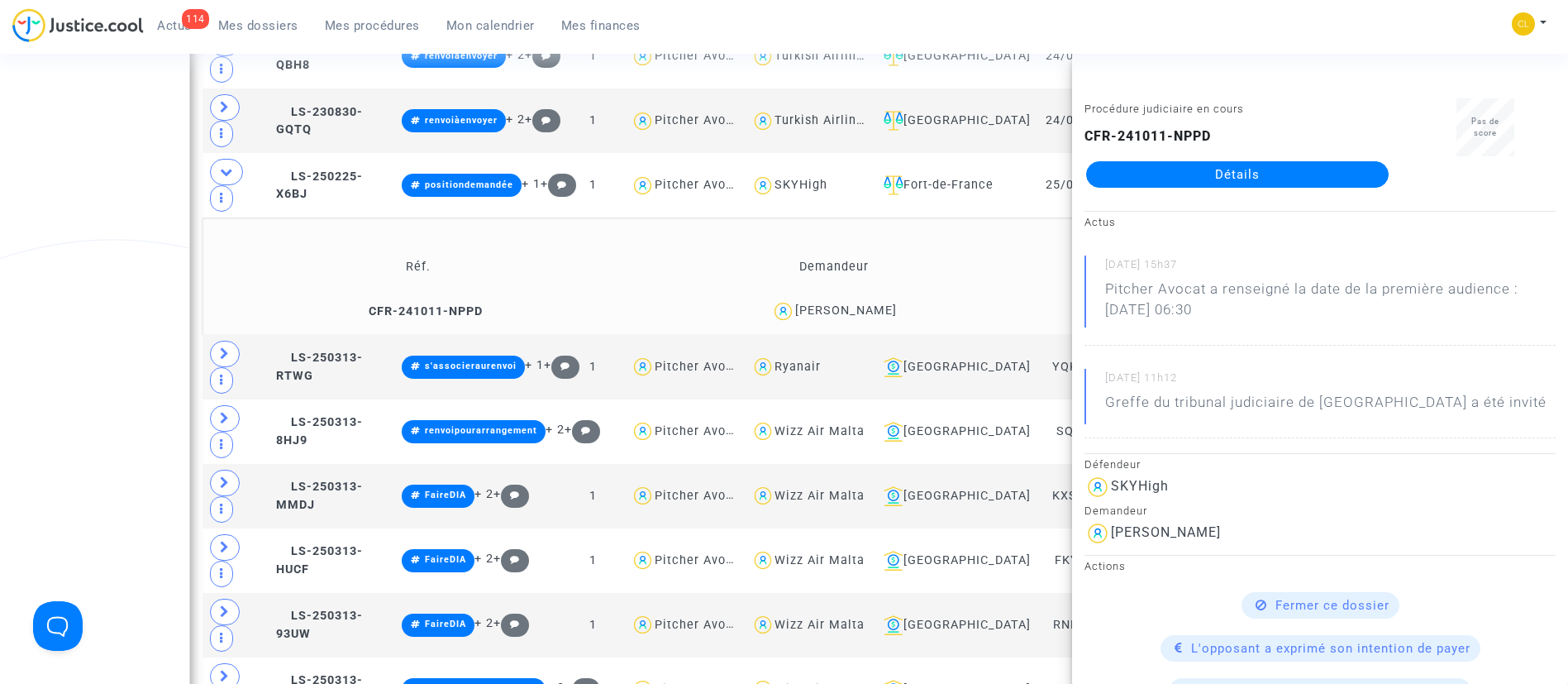
click at [979, 240] on td "Demandeur" at bounding box center [834, 266] width 411 height 54
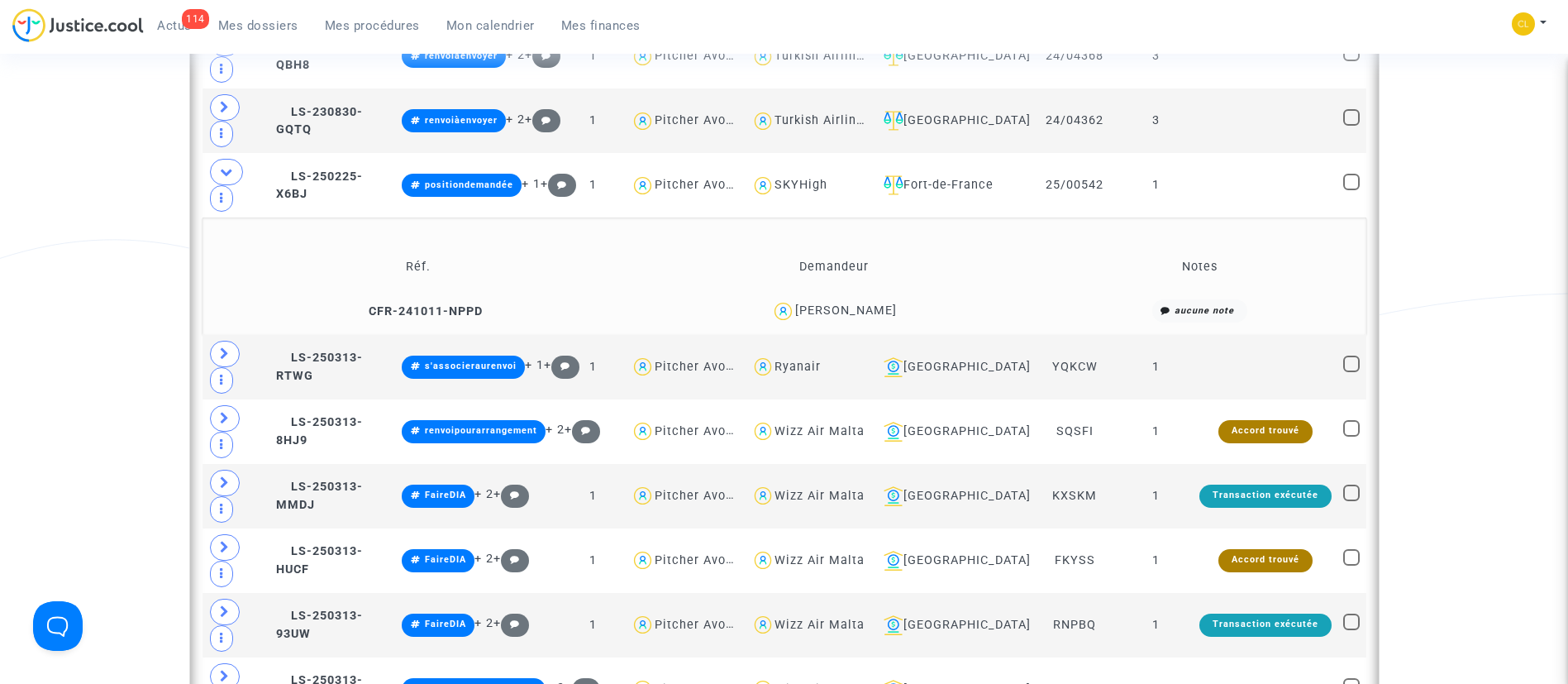
click at [862, 265] on span "Marin Le Duff" at bounding box center [846, 262] width 101 height 109
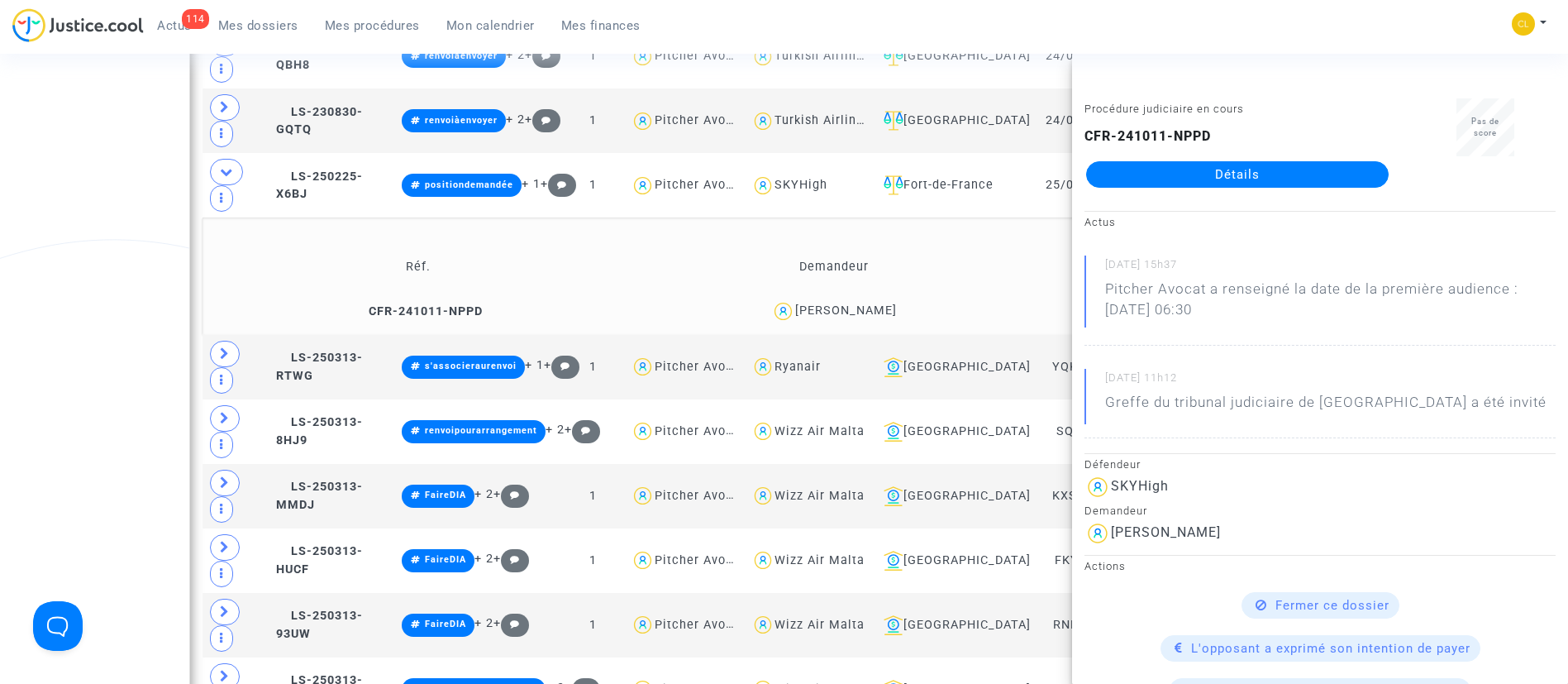
click at [1045, 240] on td "Notes" at bounding box center [1199, 266] width 321 height 54
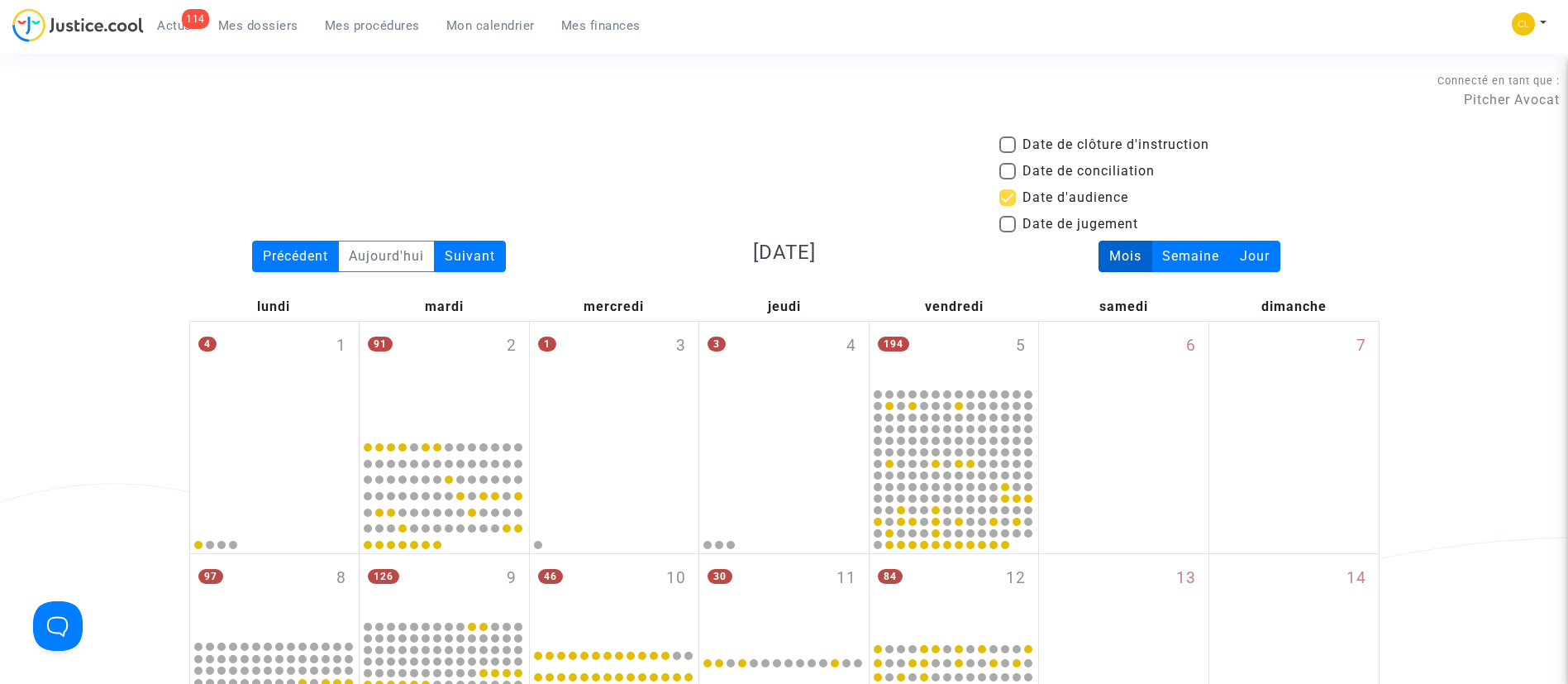
click at [1076, 191] on span "Date d'audience" at bounding box center [1075, 198] width 106 height 20
click at [1007, 206] on input "Date d'audience" at bounding box center [1007, 206] width 1 height 1
checkbox input "false"
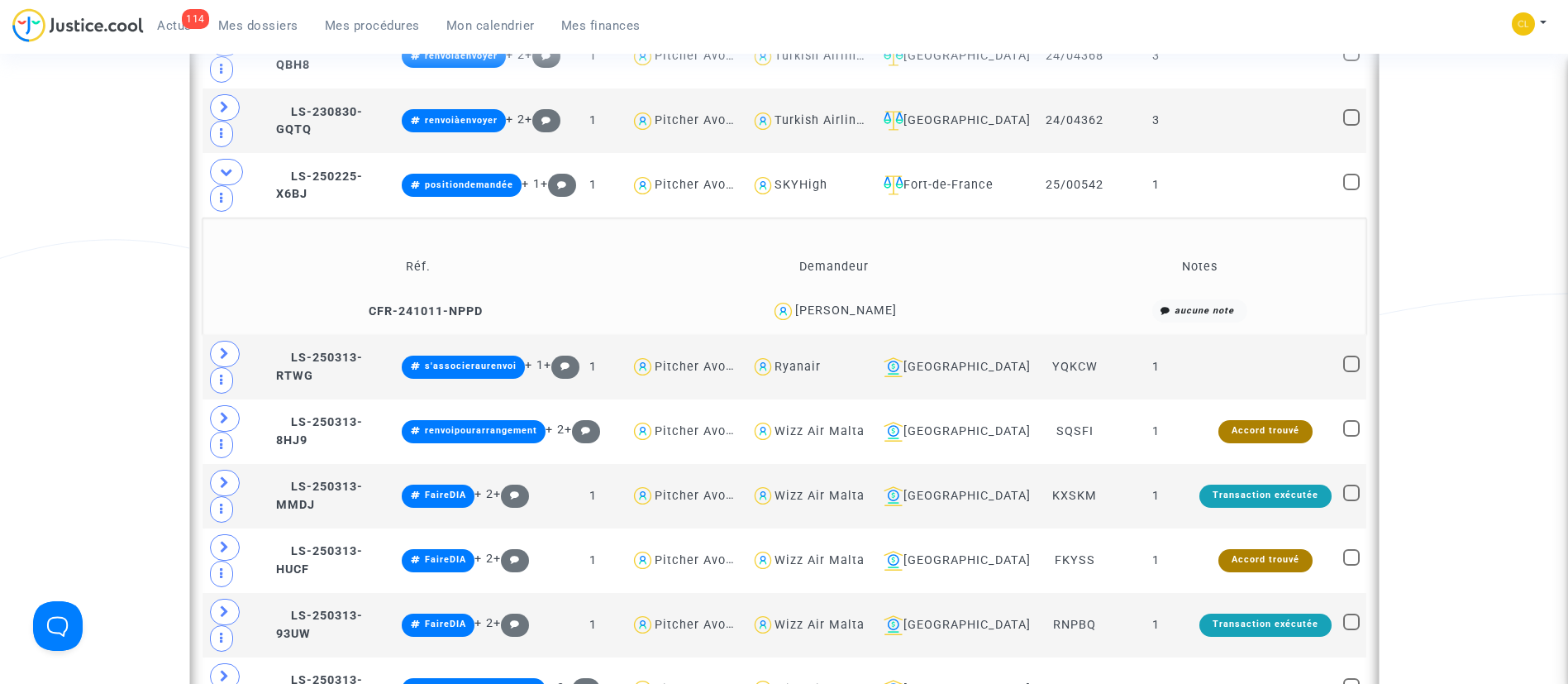
scroll to position [992, 0]
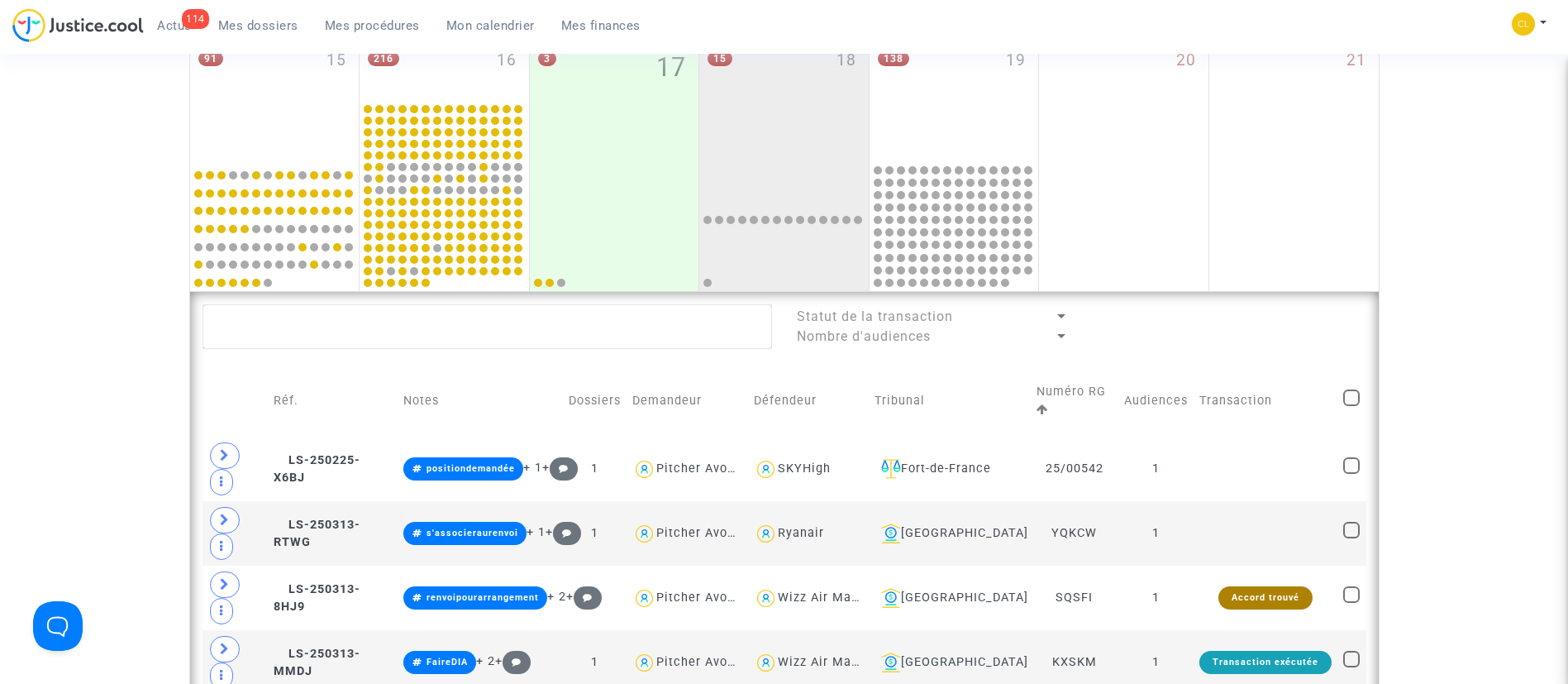
scroll to position [620, 0]
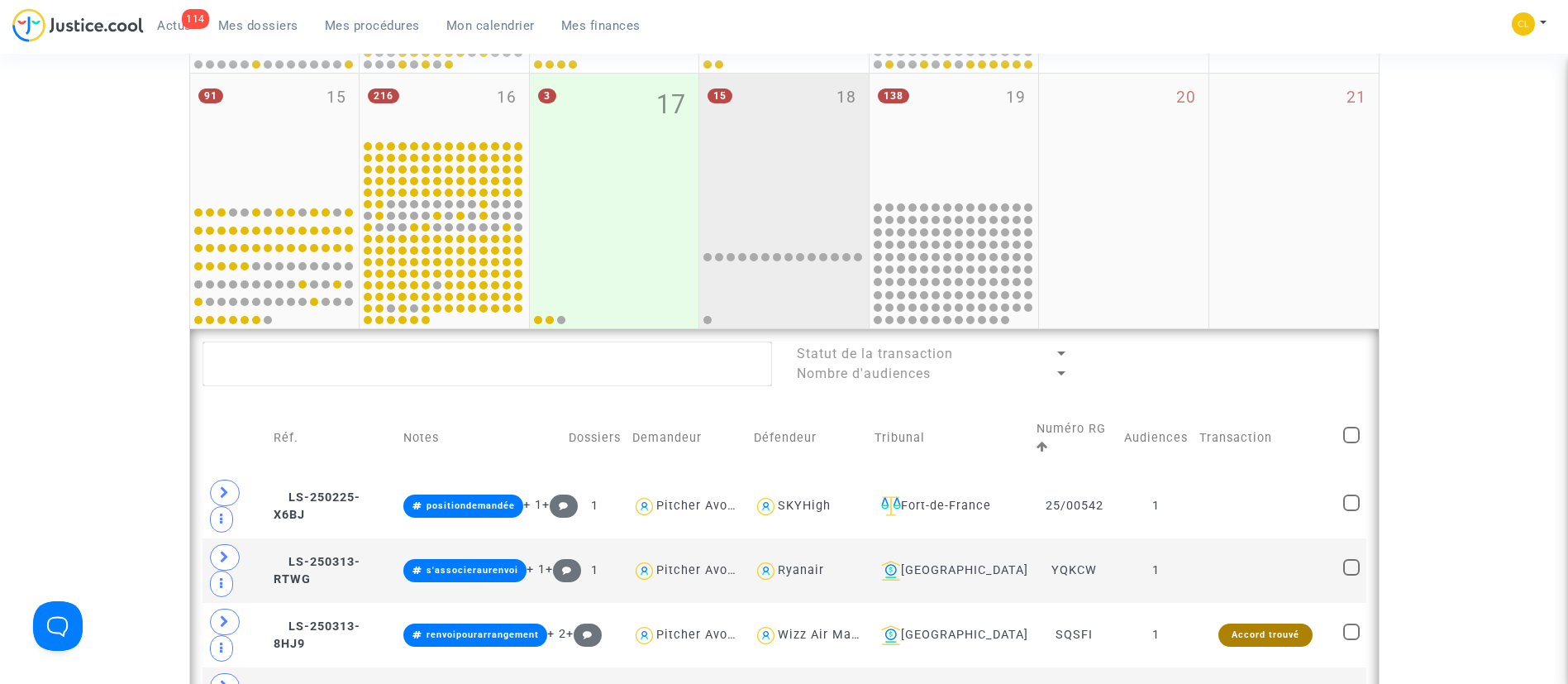
click at [794, 136] on div "15 18" at bounding box center [784, 136] width 170 height 125
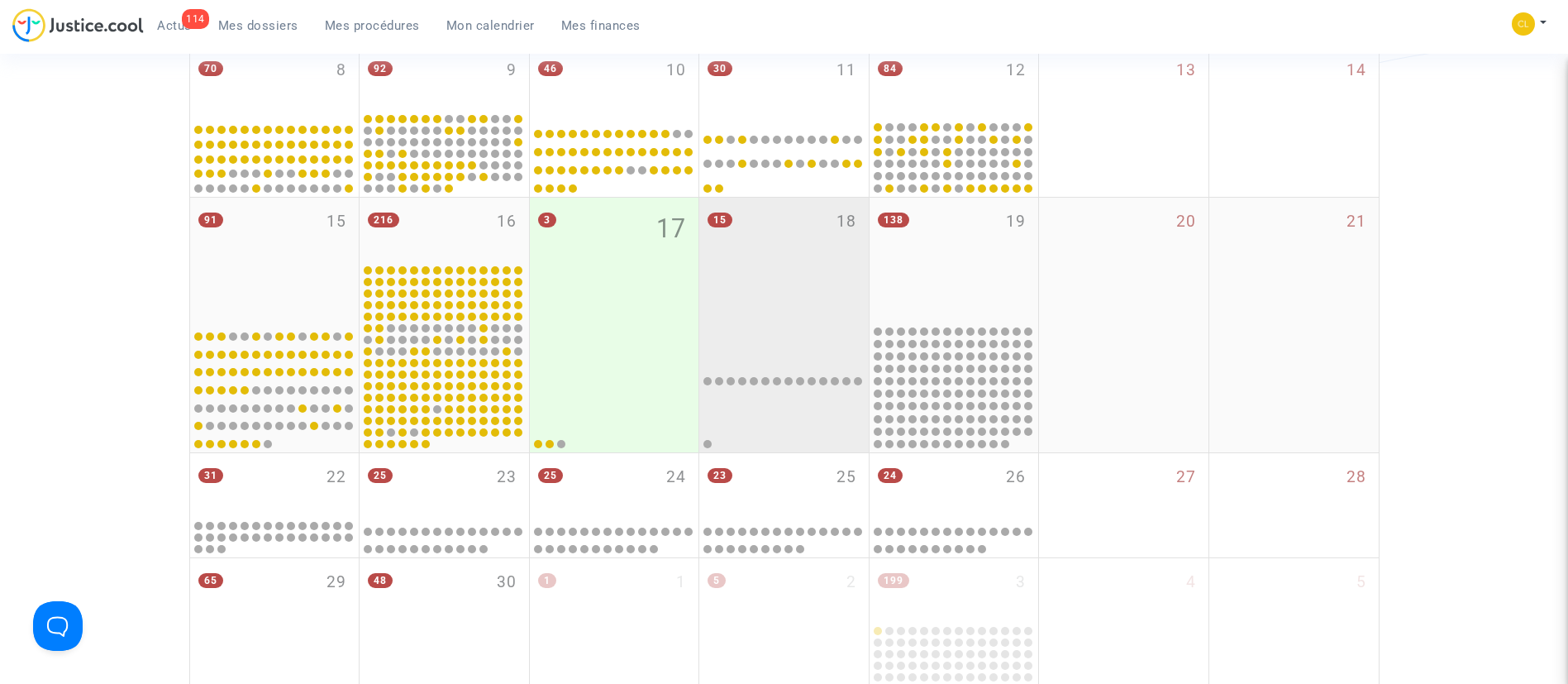
click at [795, 274] on div "15 18" at bounding box center [784, 260] width 170 height 125
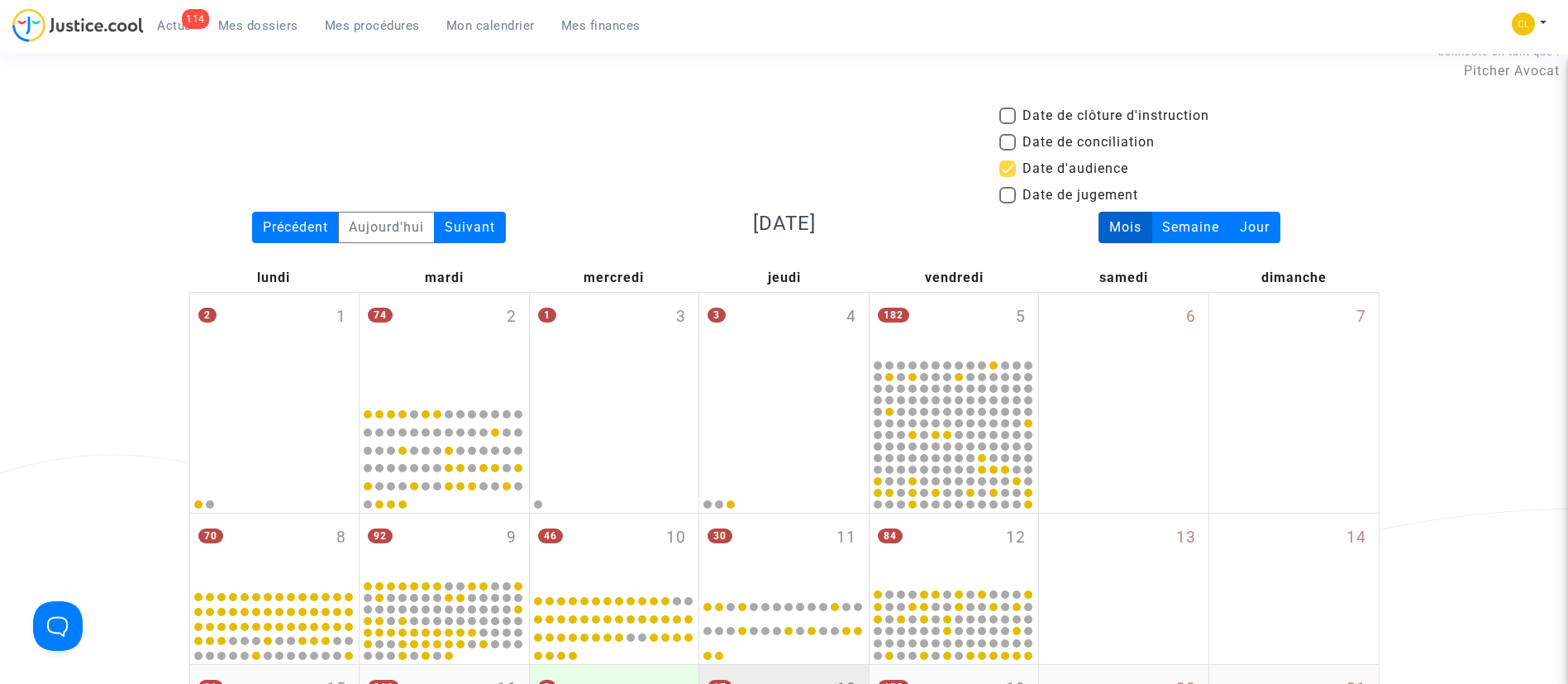
scroll to position [0, 0]
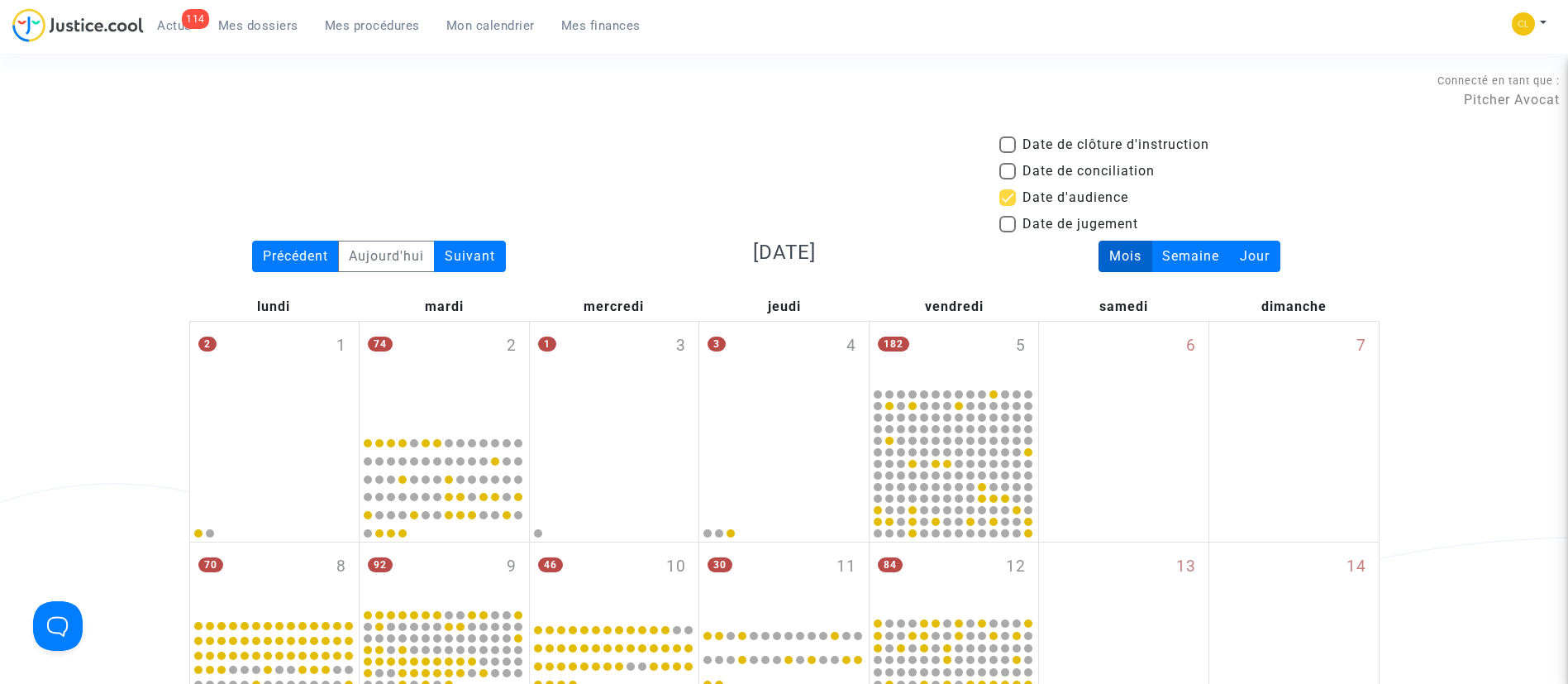
click at [1056, 196] on span "Date d'audience" at bounding box center [1075, 198] width 106 height 20
click at [1007, 206] on input "Date d'audience" at bounding box center [1007, 206] width 1 height 1
checkbox input "false"
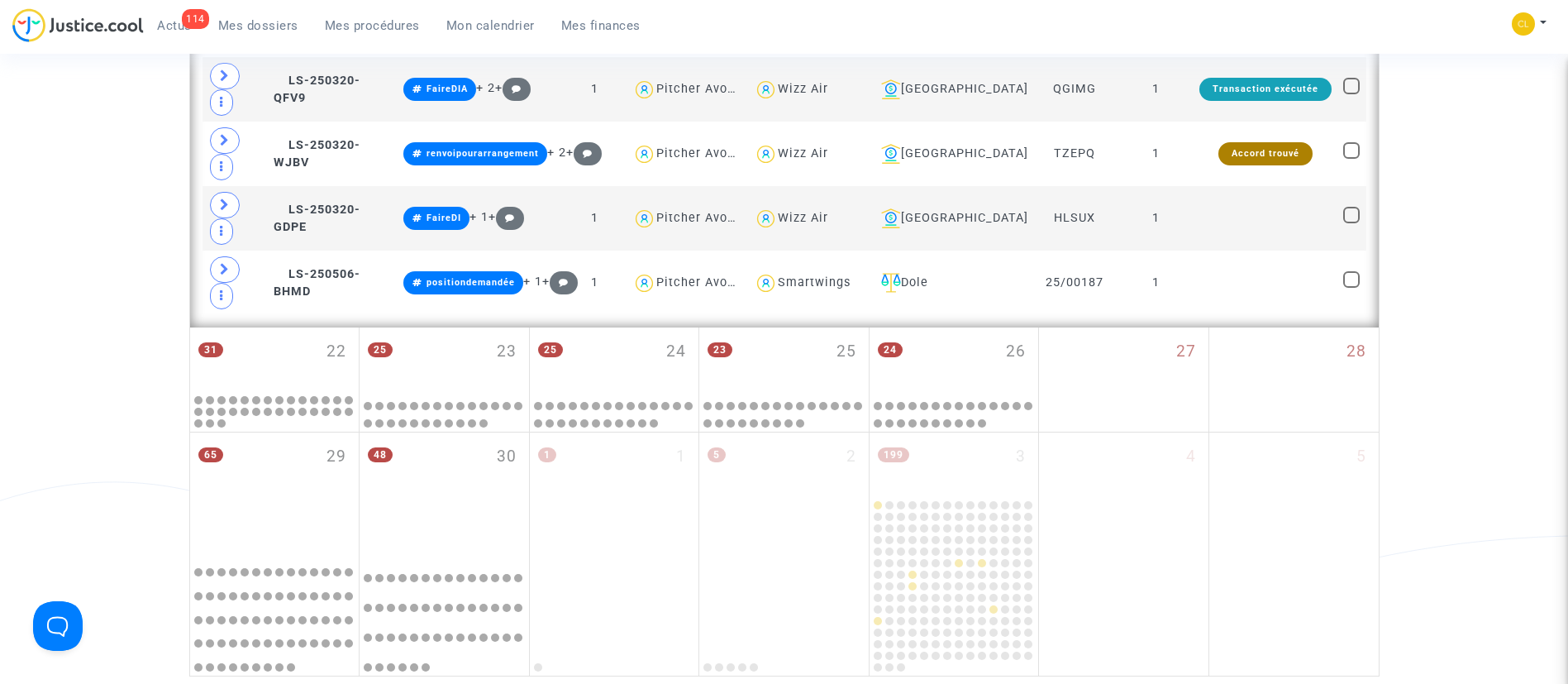
scroll to position [1861, 0]
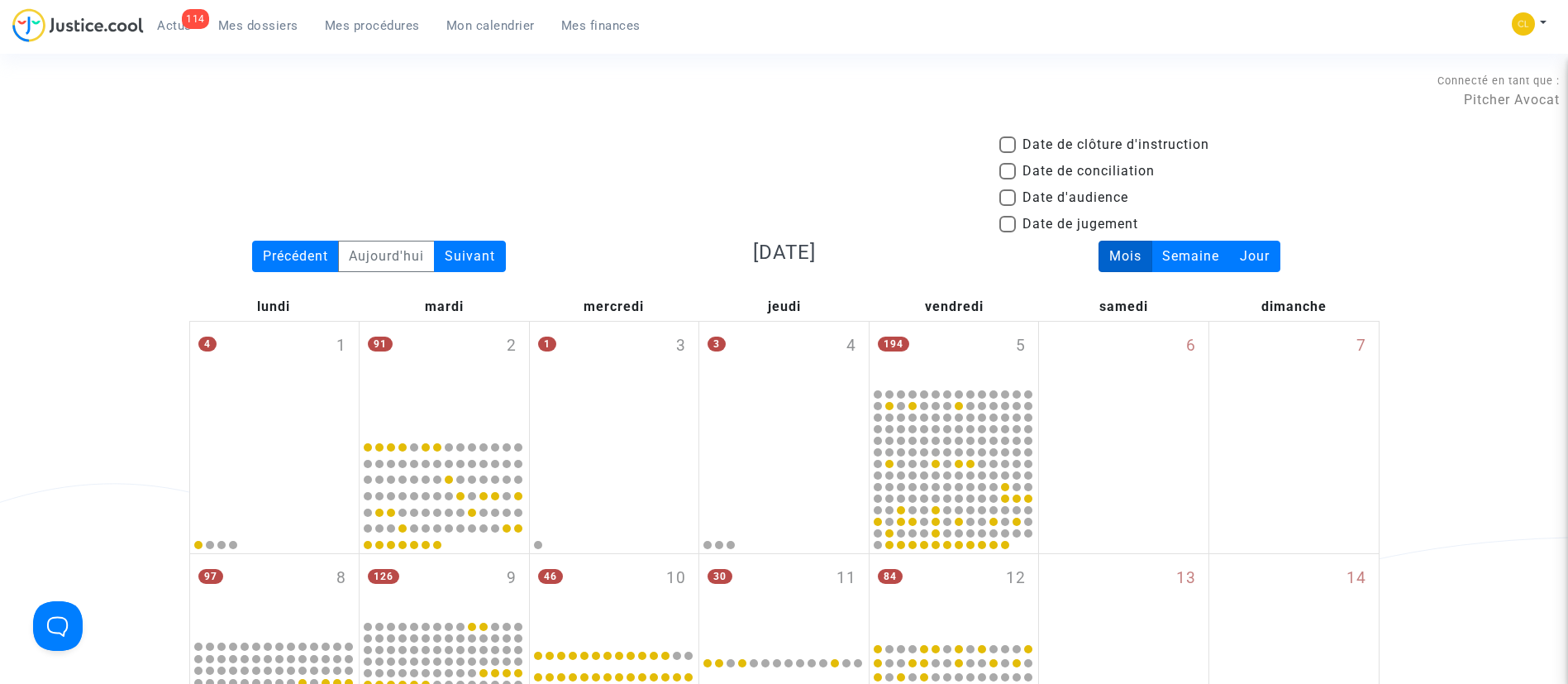
scroll to position [620, 0]
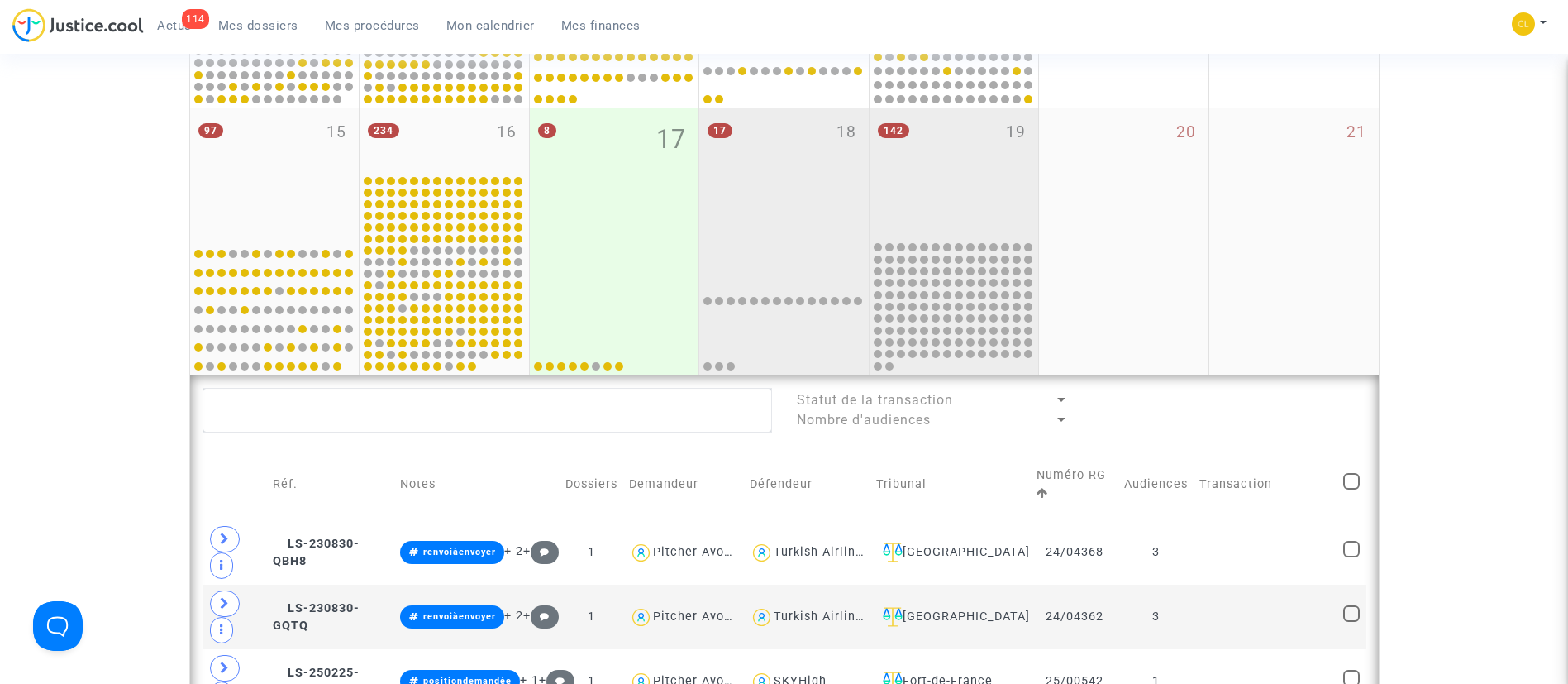
click at [967, 181] on div "142 19" at bounding box center [954, 173] width 170 height 131
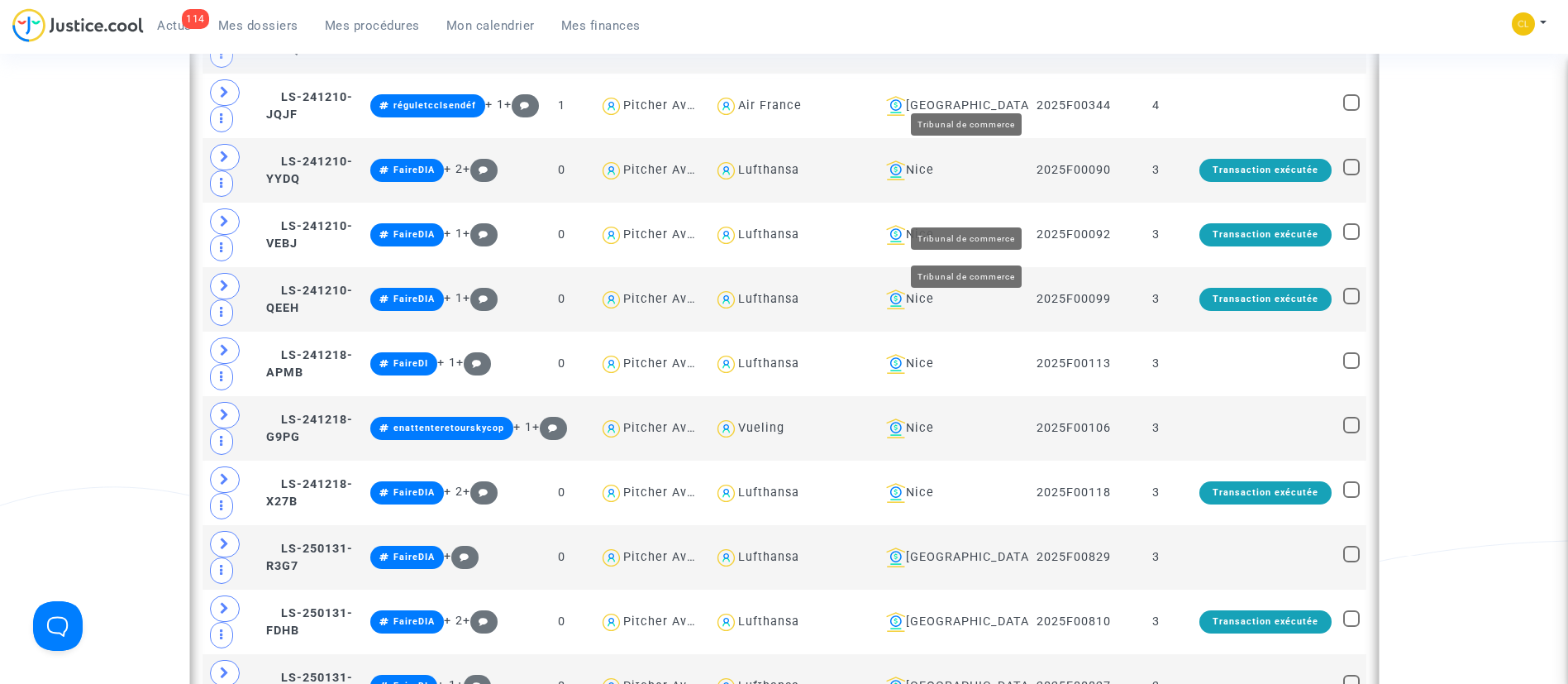
scroll to position [2729, 0]
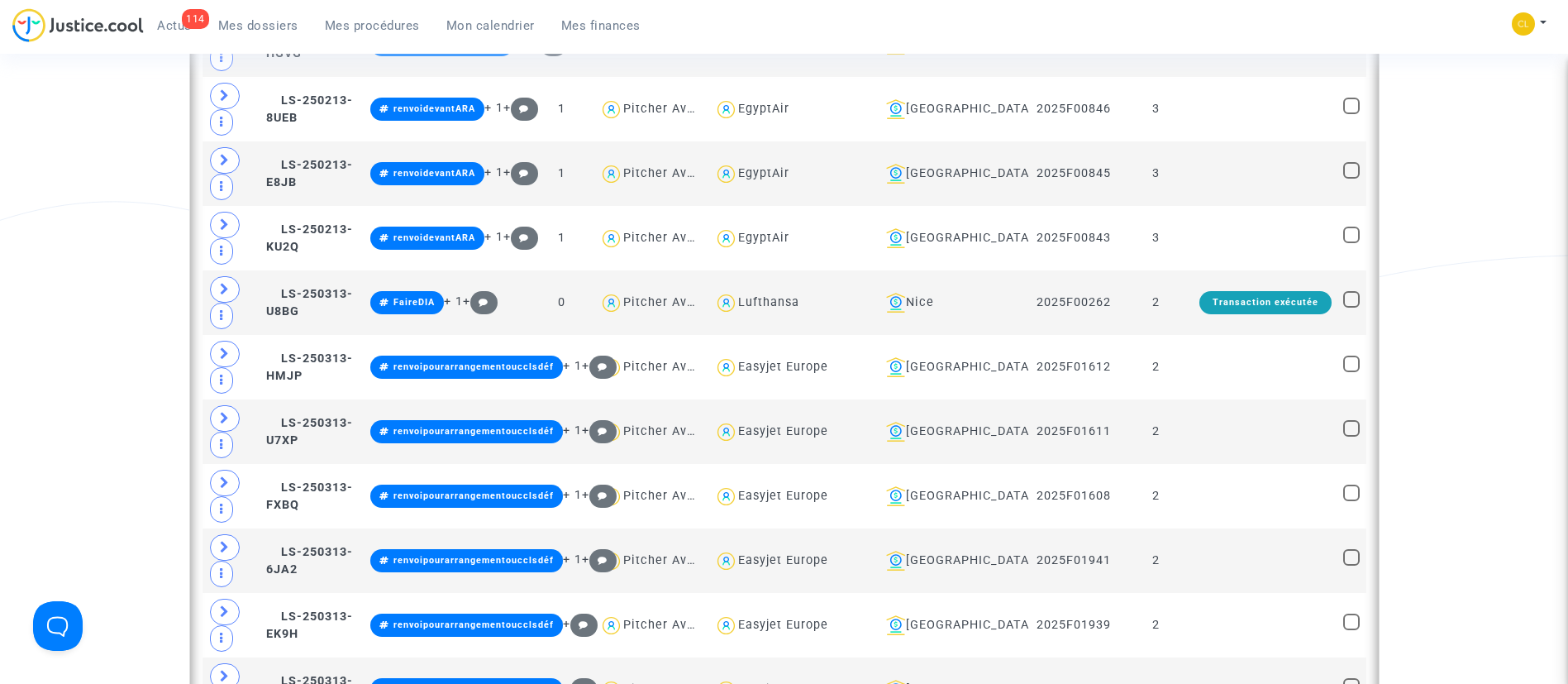
scroll to position [3482, 0]
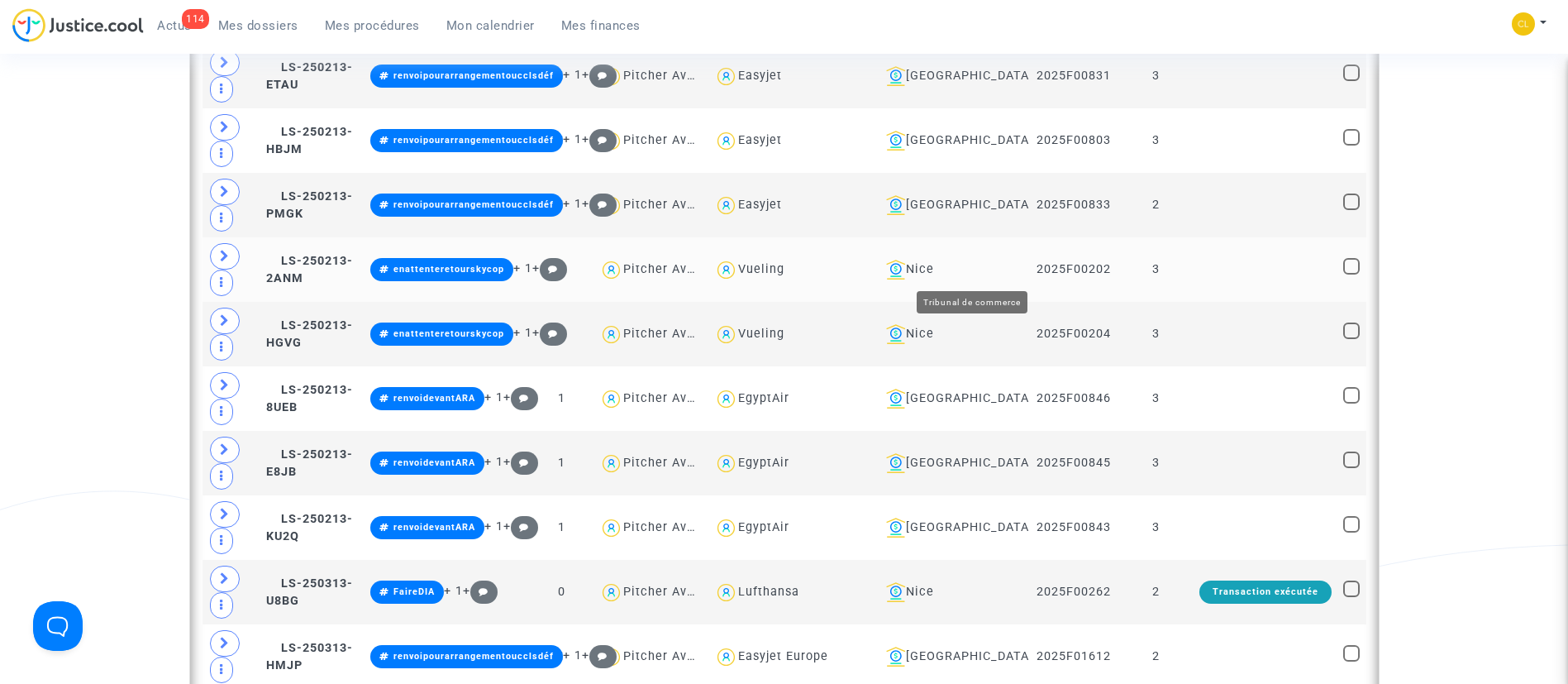
click at [981, 264] on div "Nice" at bounding box center [951, 270] width 144 height 20
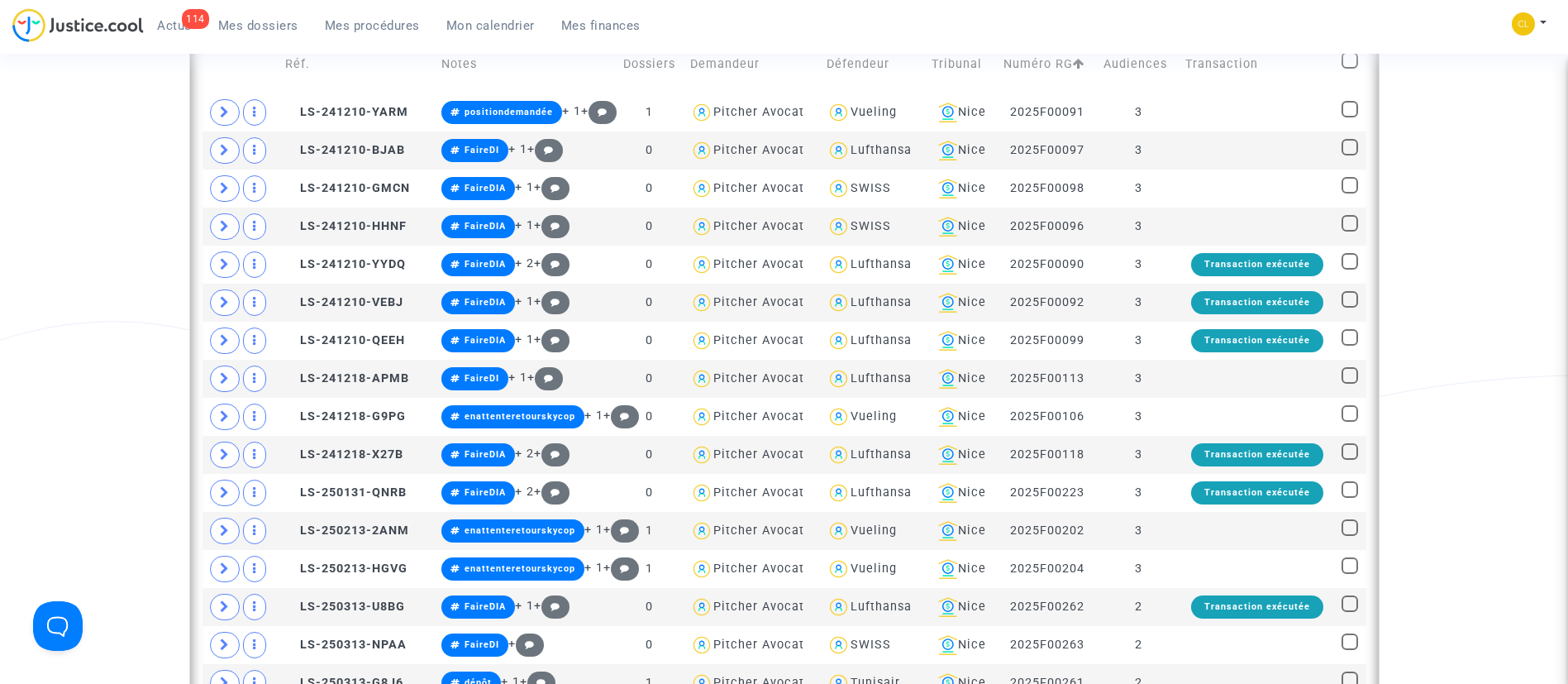
scroll to position [1444, 0]
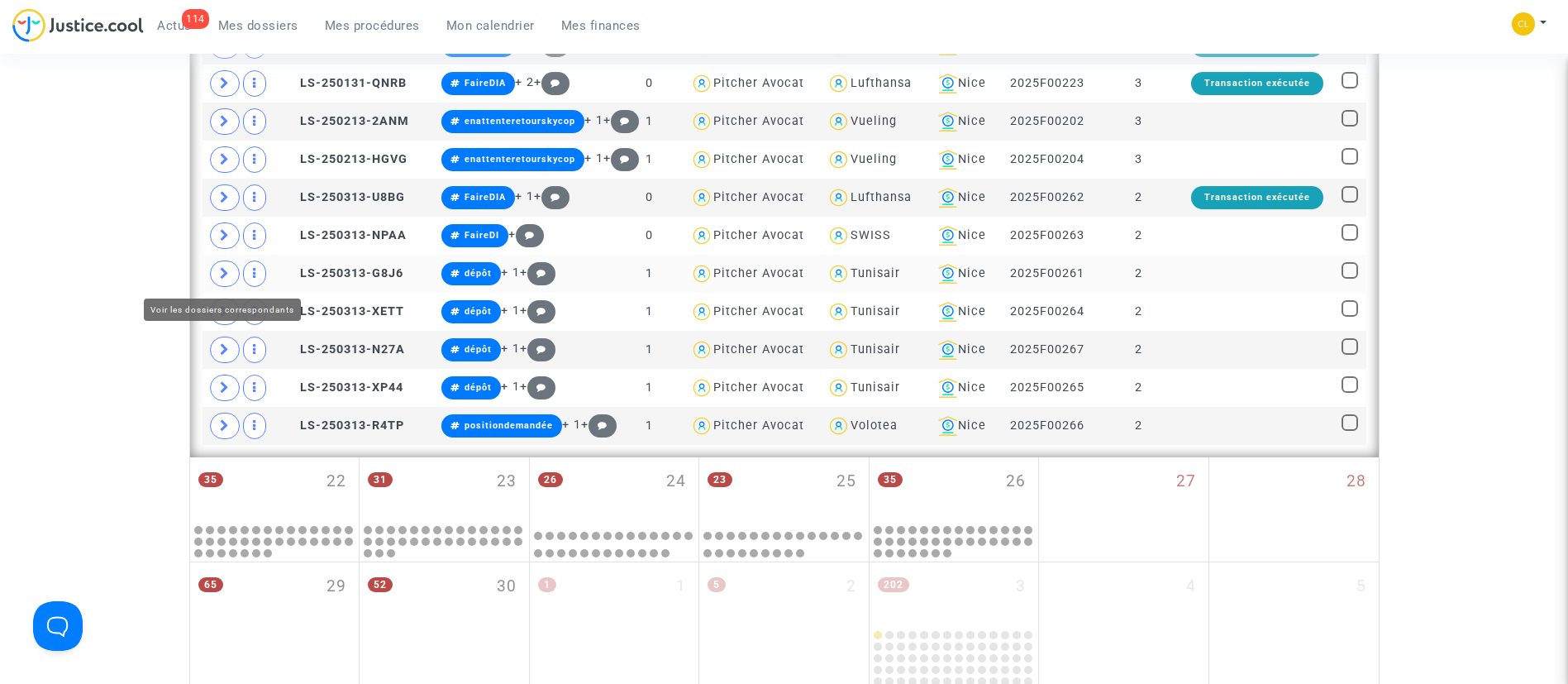
click at [222, 273] on icon at bounding box center [225, 273] width 10 height 12
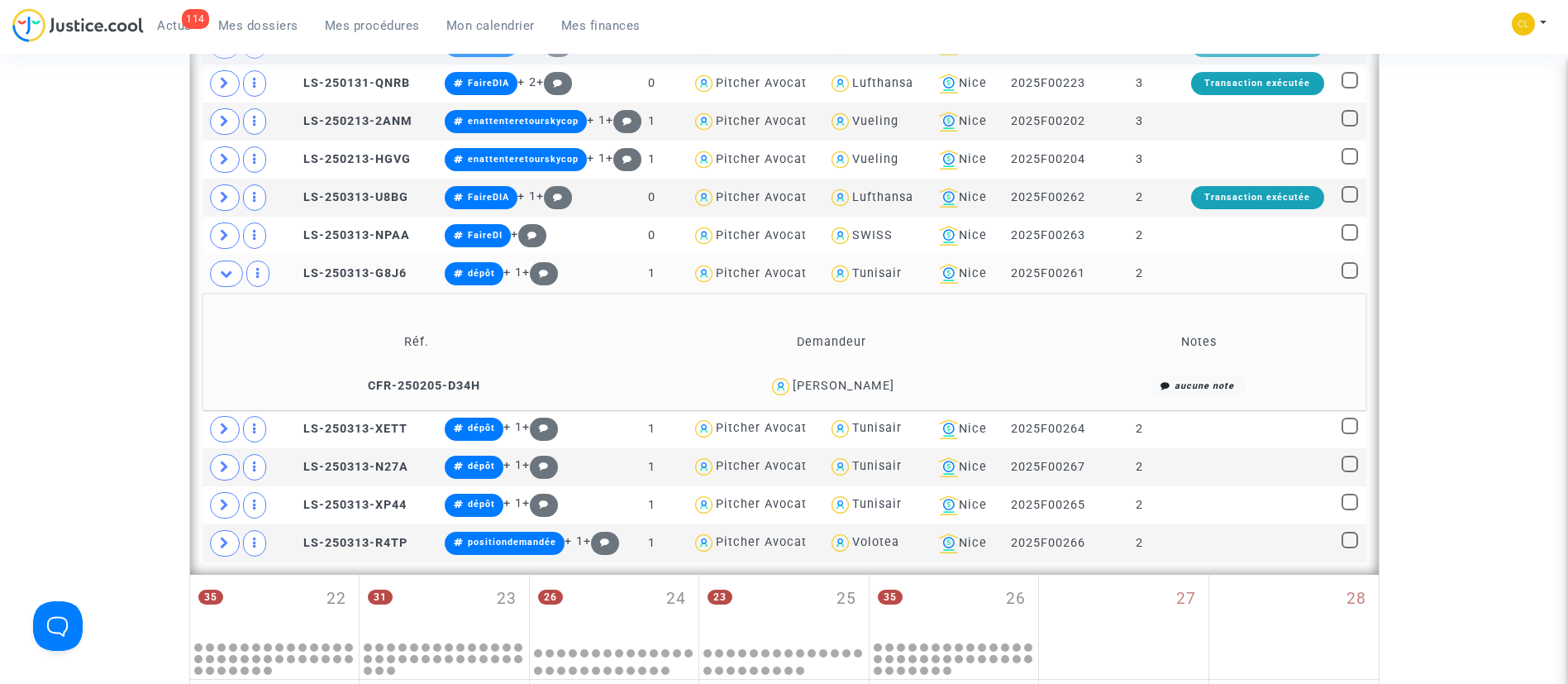
click at [1255, 288] on td at bounding box center [1257, 274] width 156 height 38
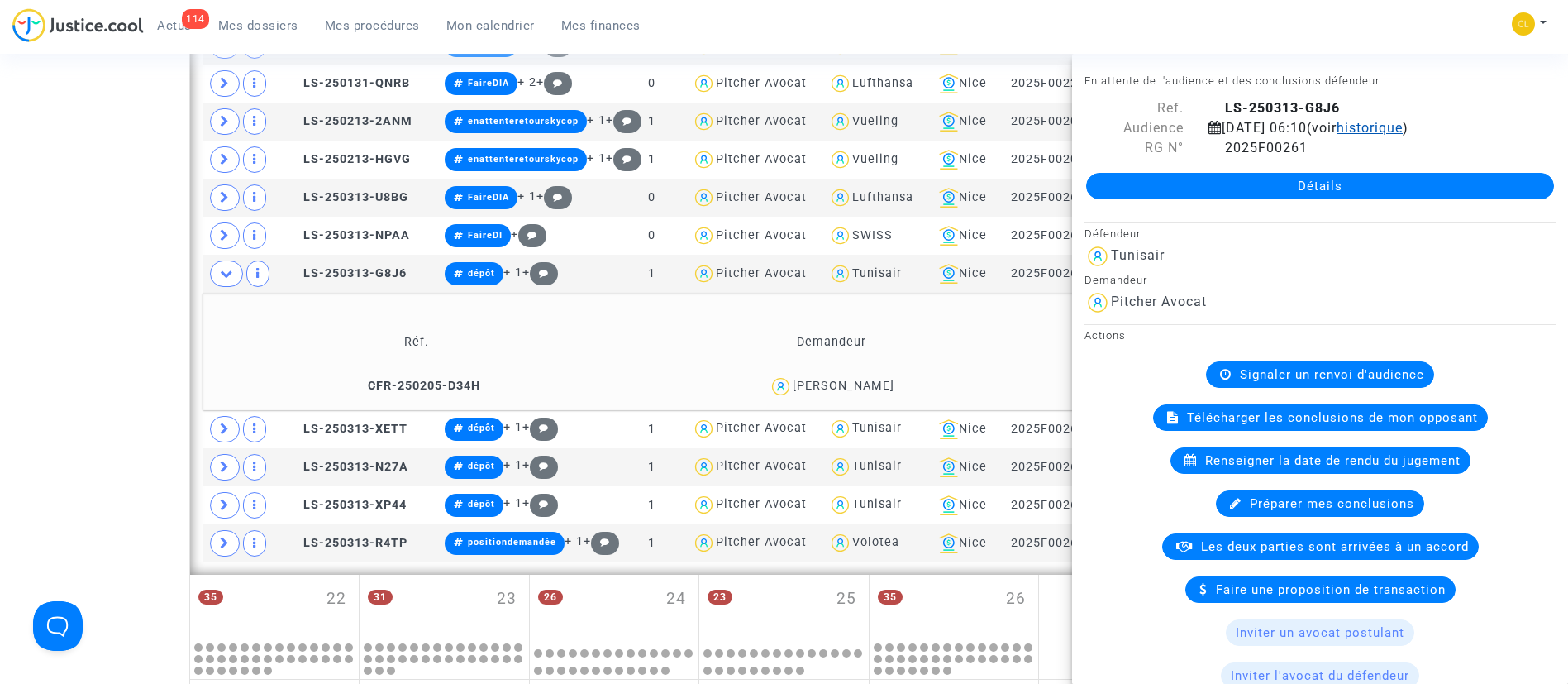
click at [1337, 136] on span "historique" at bounding box center [1369, 127] width 66 height 16
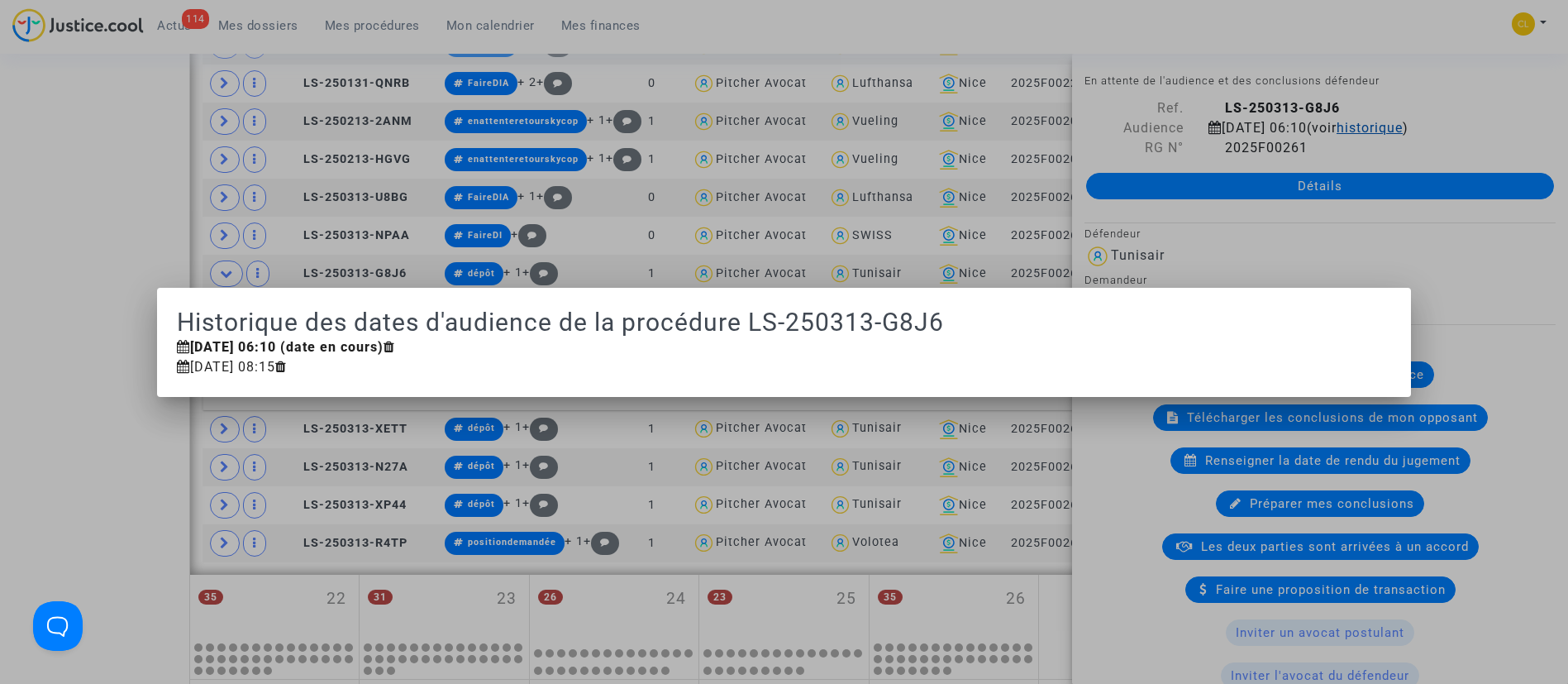
scroll to position [0, 0]
click at [1347, 154] on div at bounding box center [784, 342] width 1568 height 684
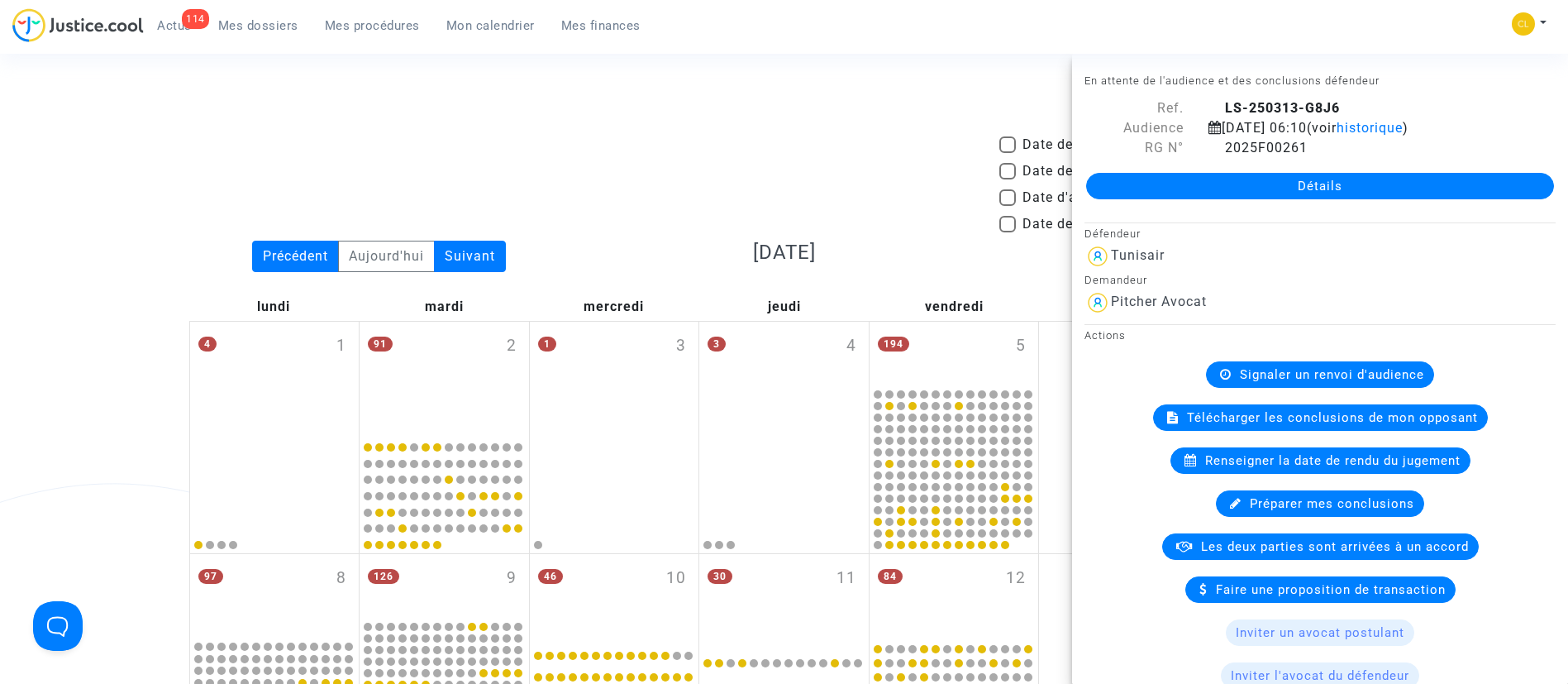
scroll to position [1444, 0]
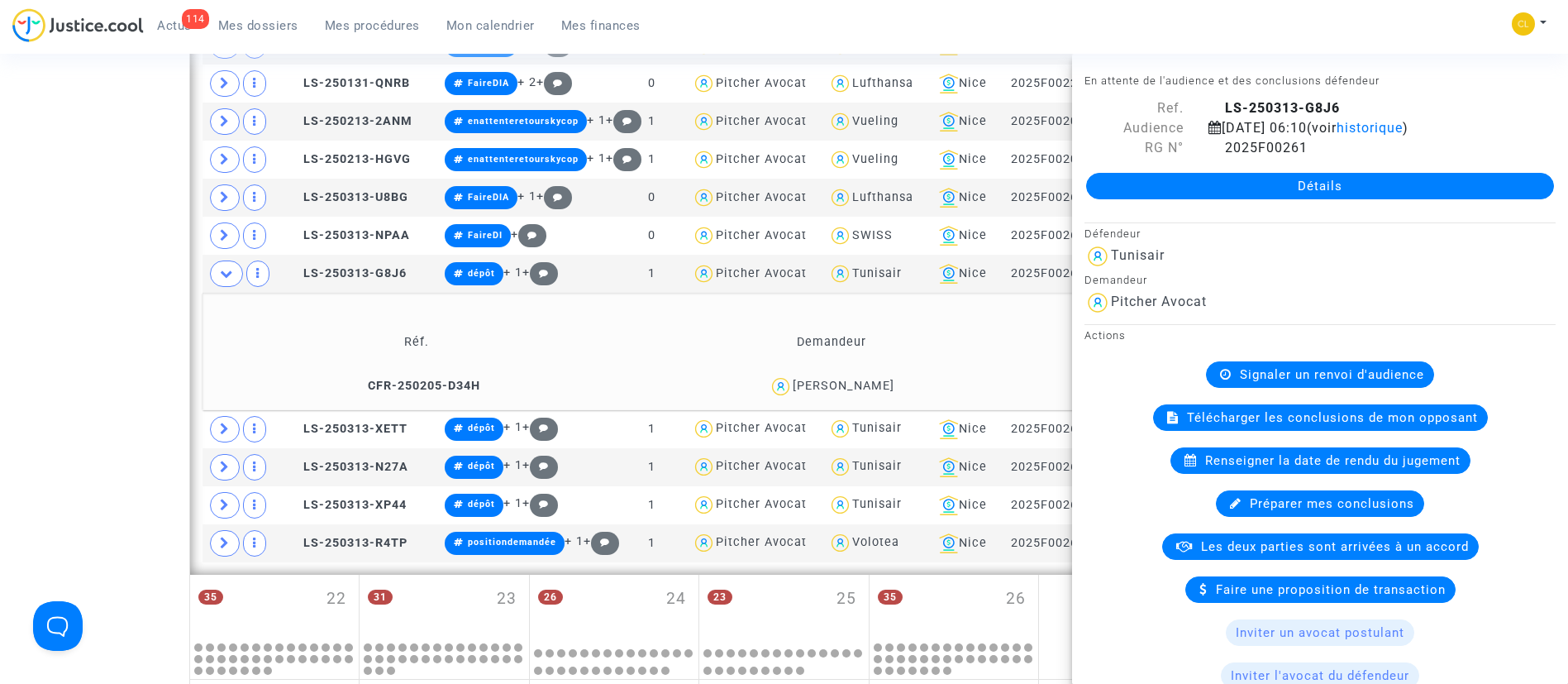
click at [626, 330] on td "Réf." at bounding box center [417, 342] width 418 height 54
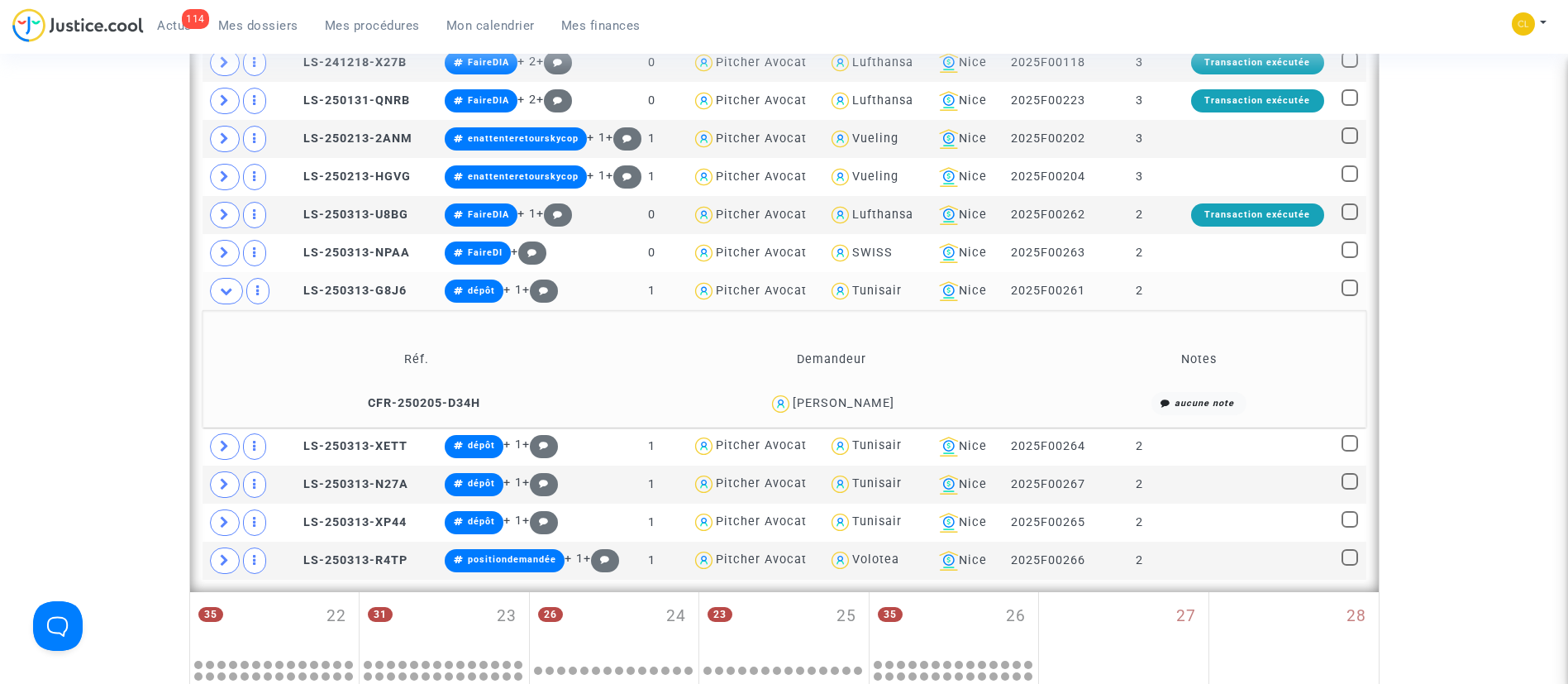
scroll to position [1692, 0]
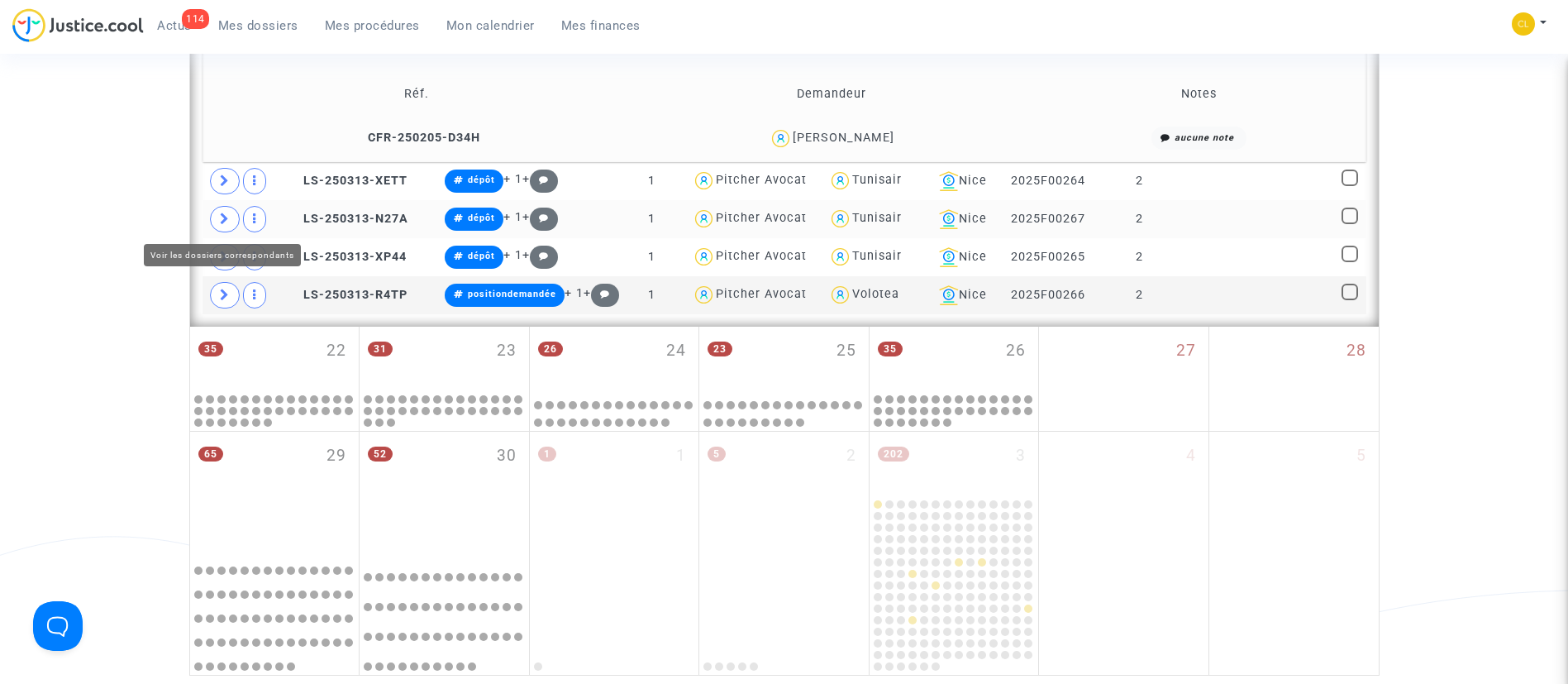
click at [222, 211] on span at bounding box center [225, 219] width 30 height 27
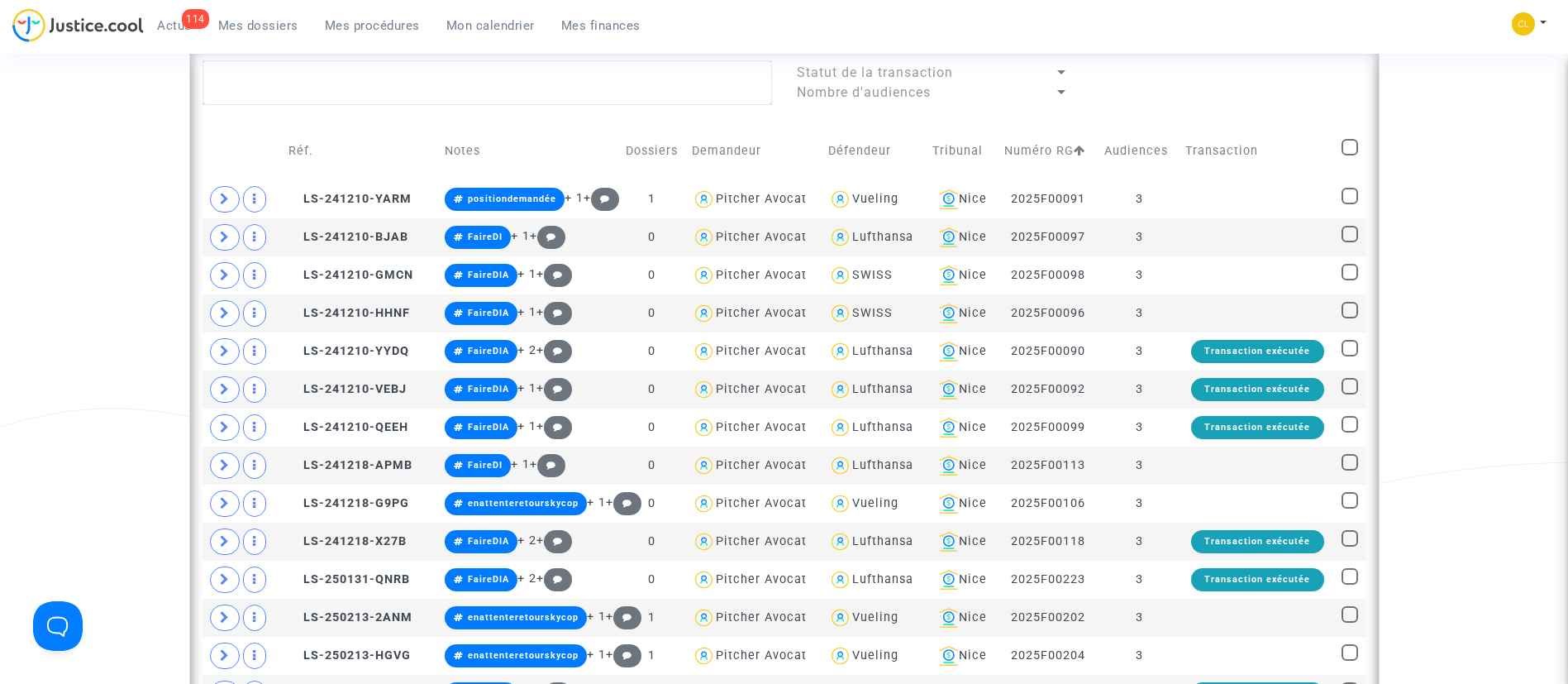
scroll to position [824, 0]
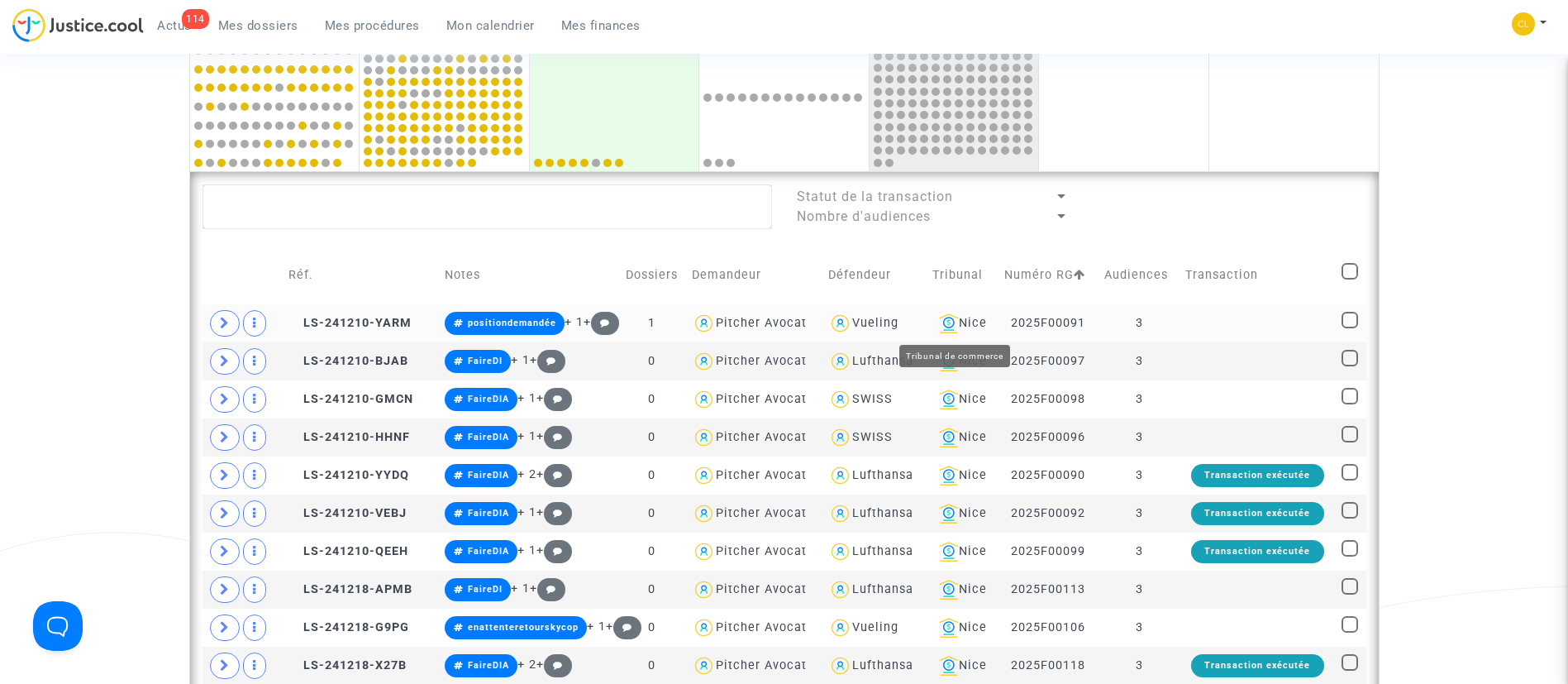
click at [981, 317] on div "Nice" at bounding box center [962, 324] width 60 height 20
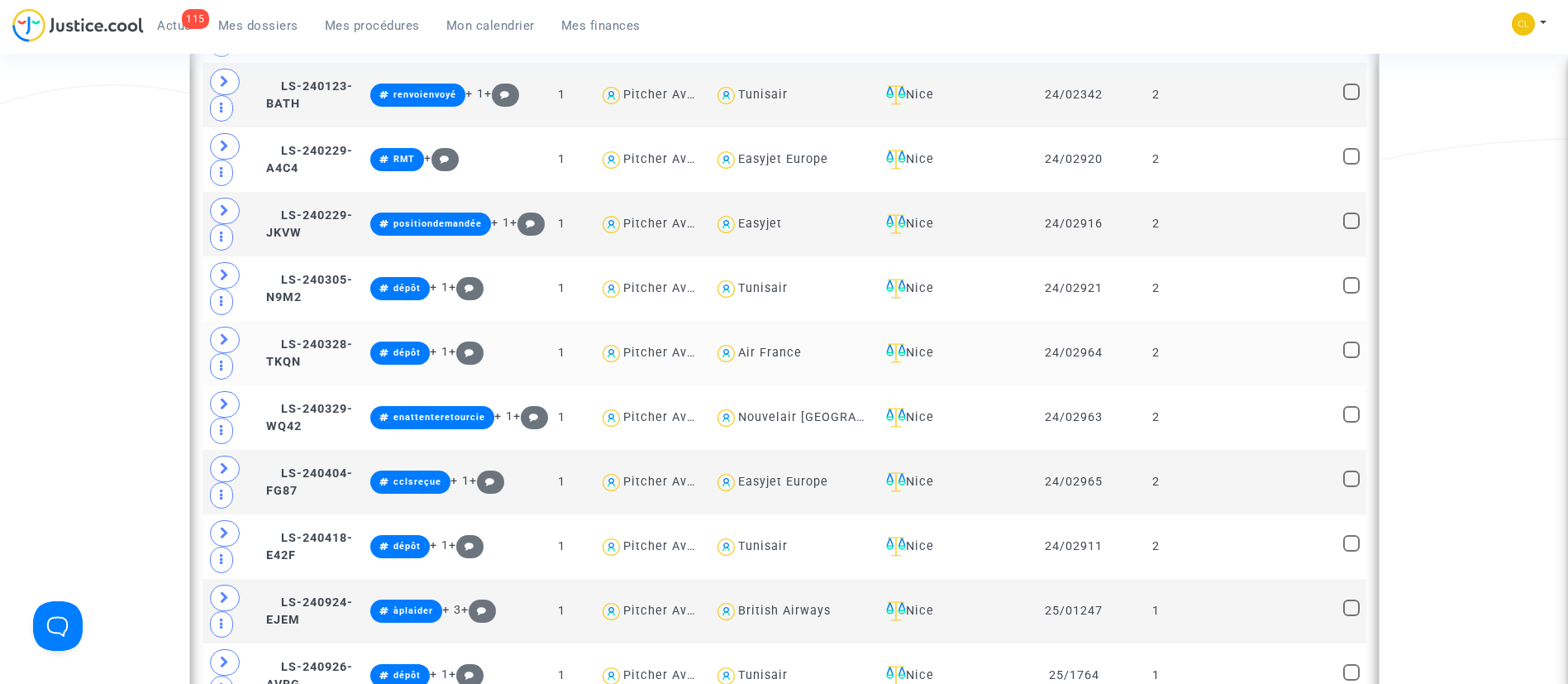
scroll to position [1568, 0]
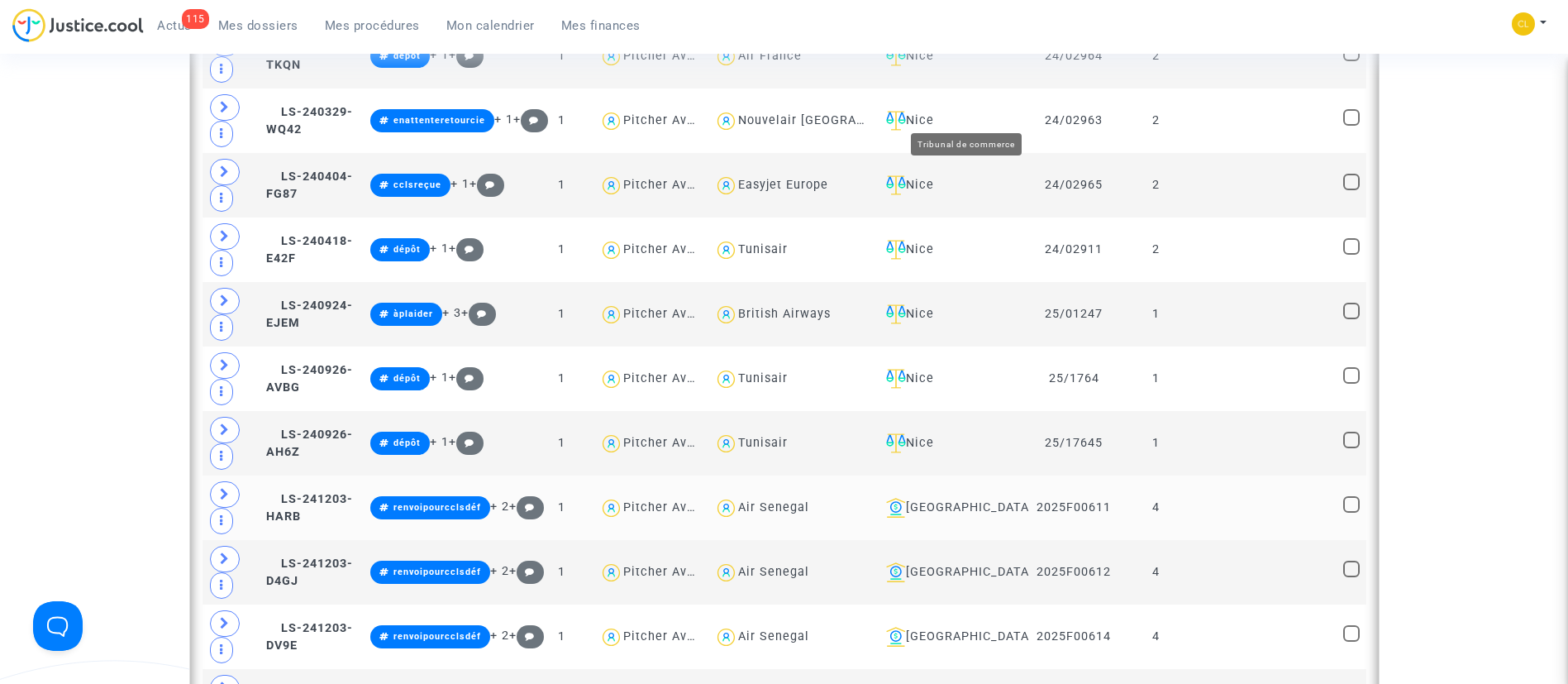
click at [993, 498] on div "Bobigny" at bounding box center [951, 508] width 144 height 20
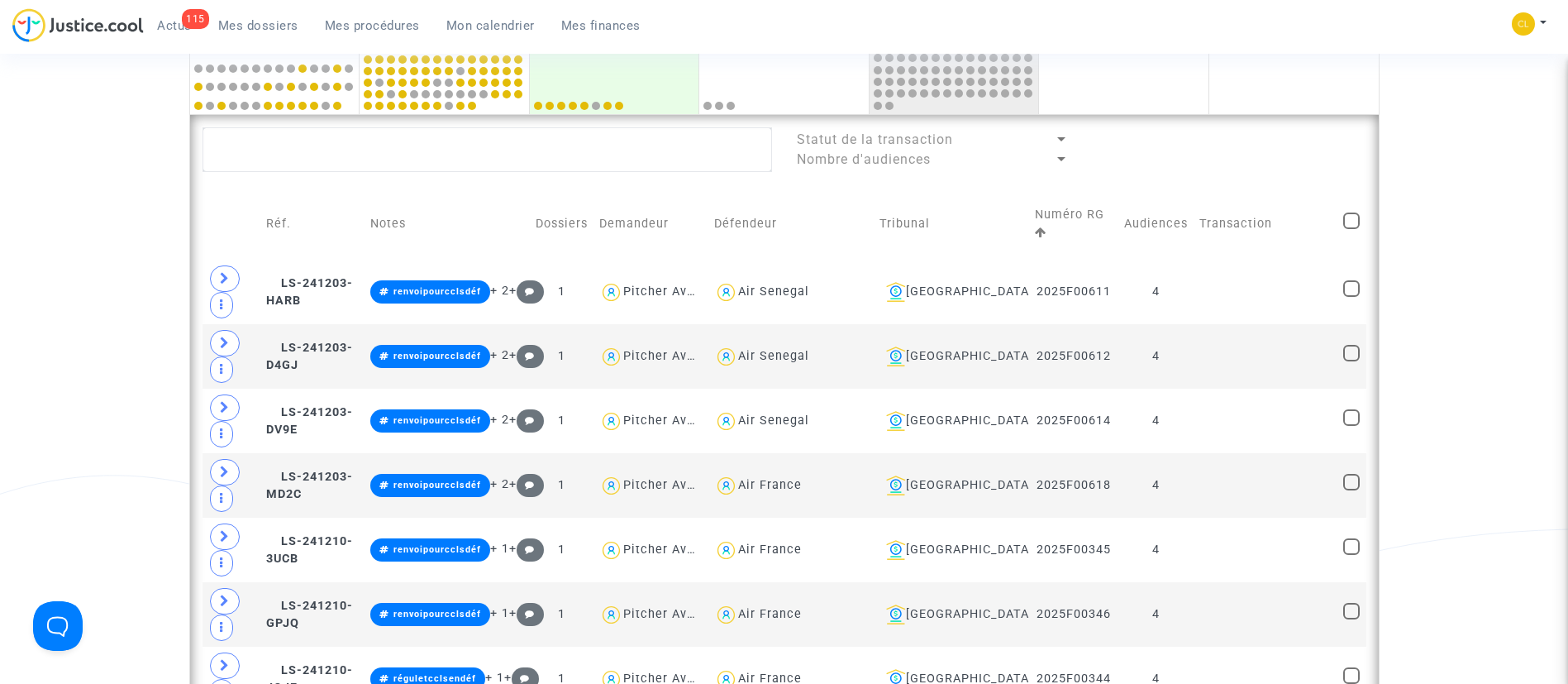
scroll to position [1072, 0]
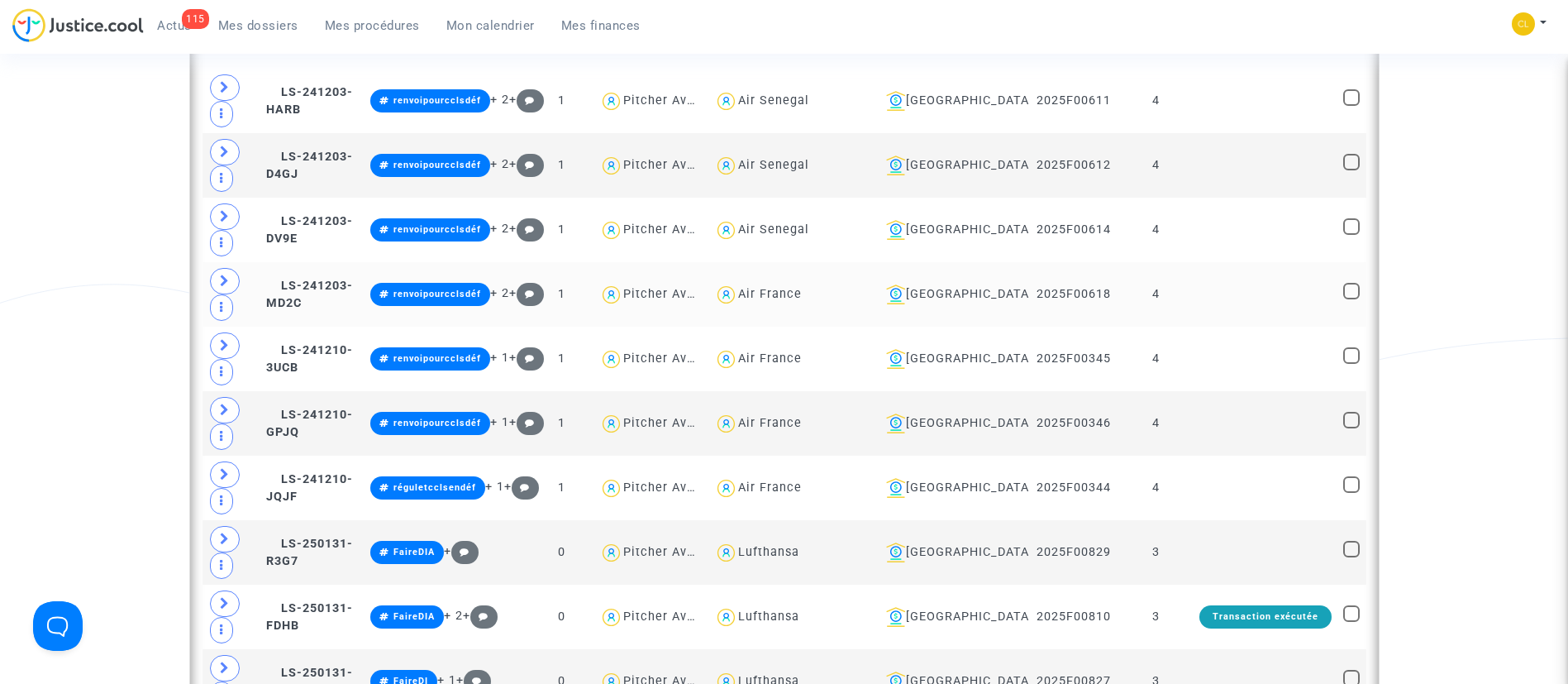
click at [802, 300] on div "Air France" at bounding box center [769, 294] width 64 height 14
type textarea "@"Air France""
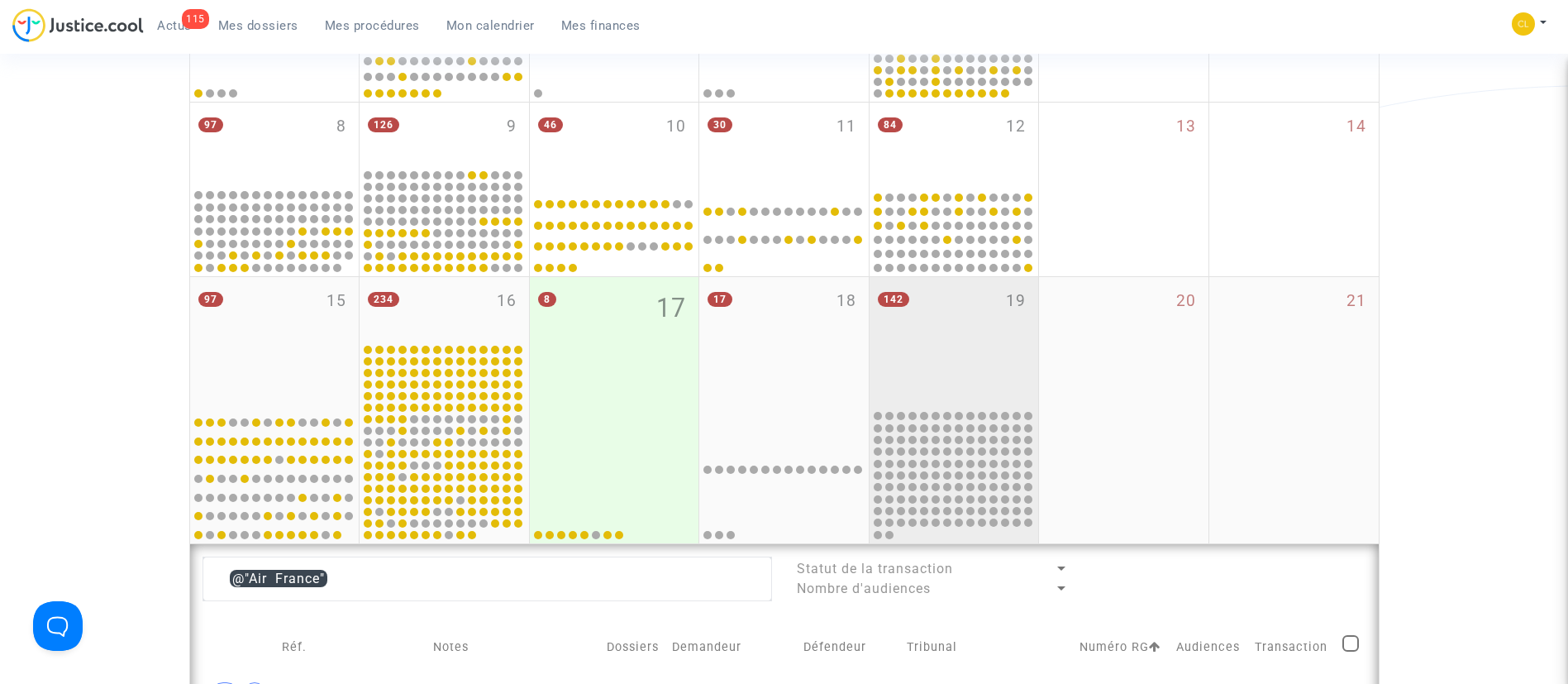
scroll to position [824, 0]
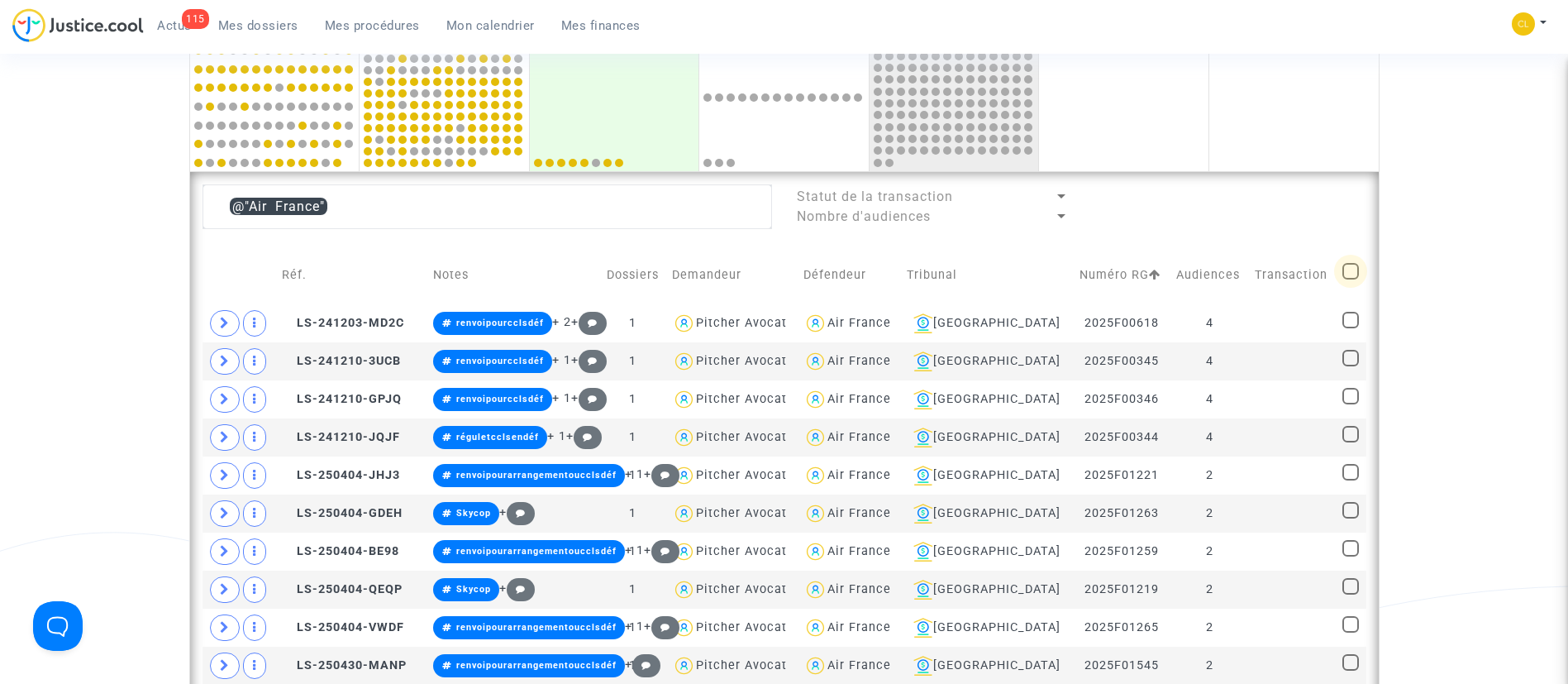
click at [1349, 267] on span at bounding box center [1351, 271] width 17 height 17
click at [1350, 280] on input "checkbox" at bounding box center [1350, 280] width 1 height 1
checkbox input "true"
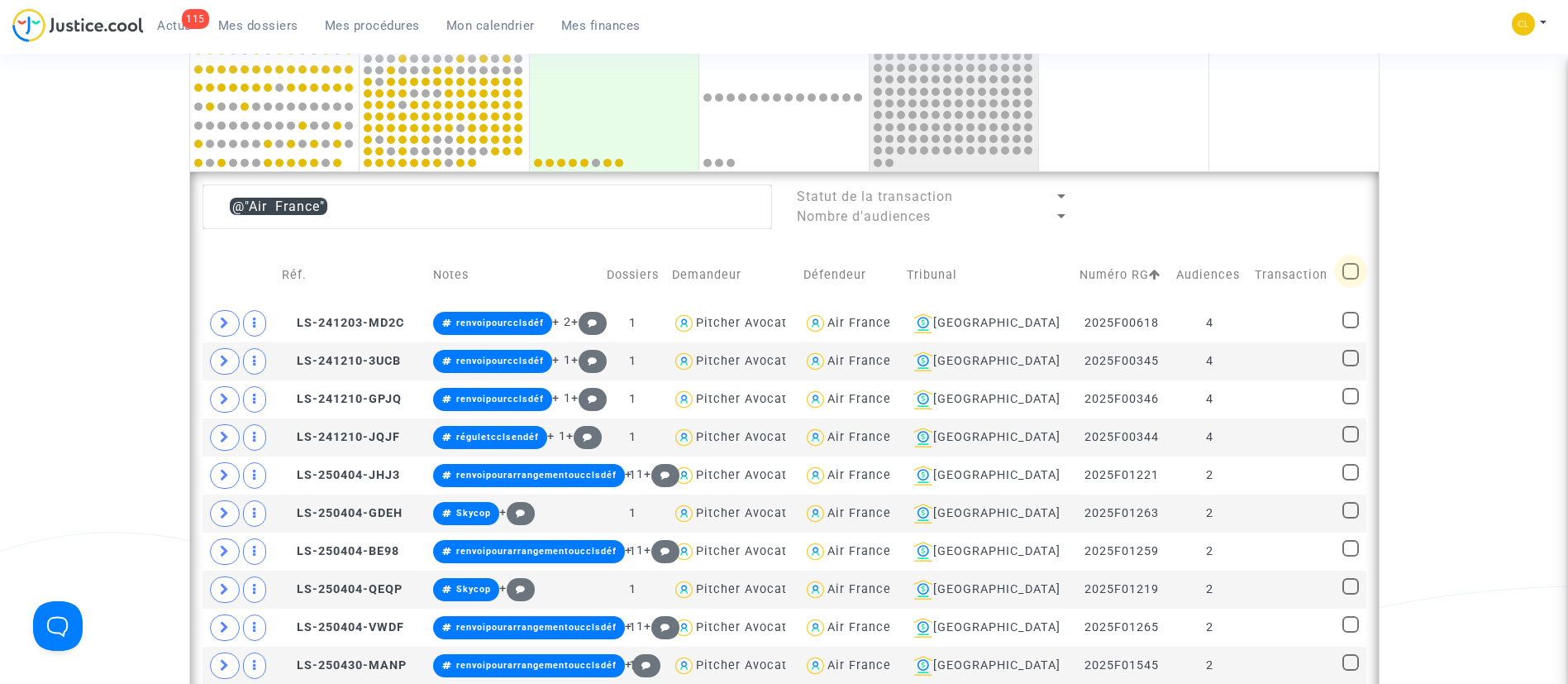
checkbox input "true"
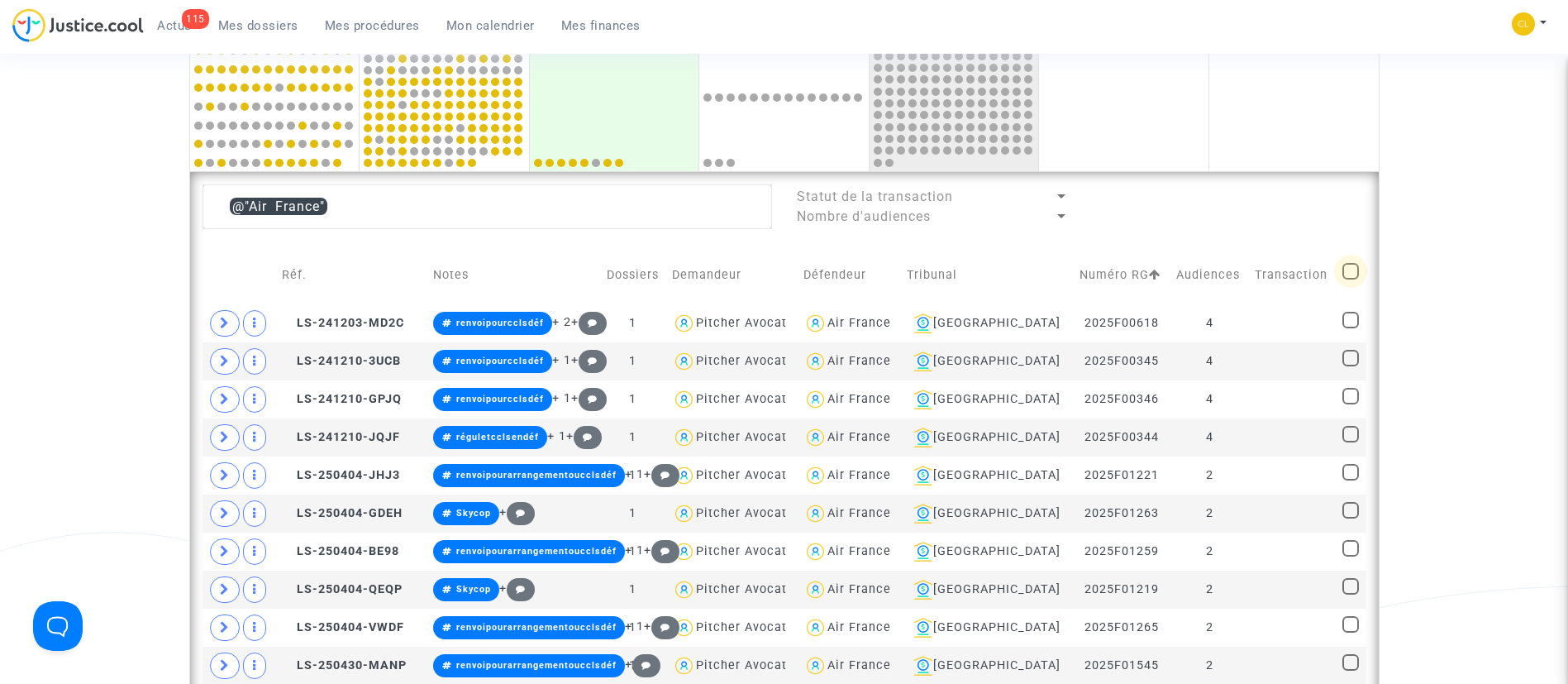
checkbox input "true"
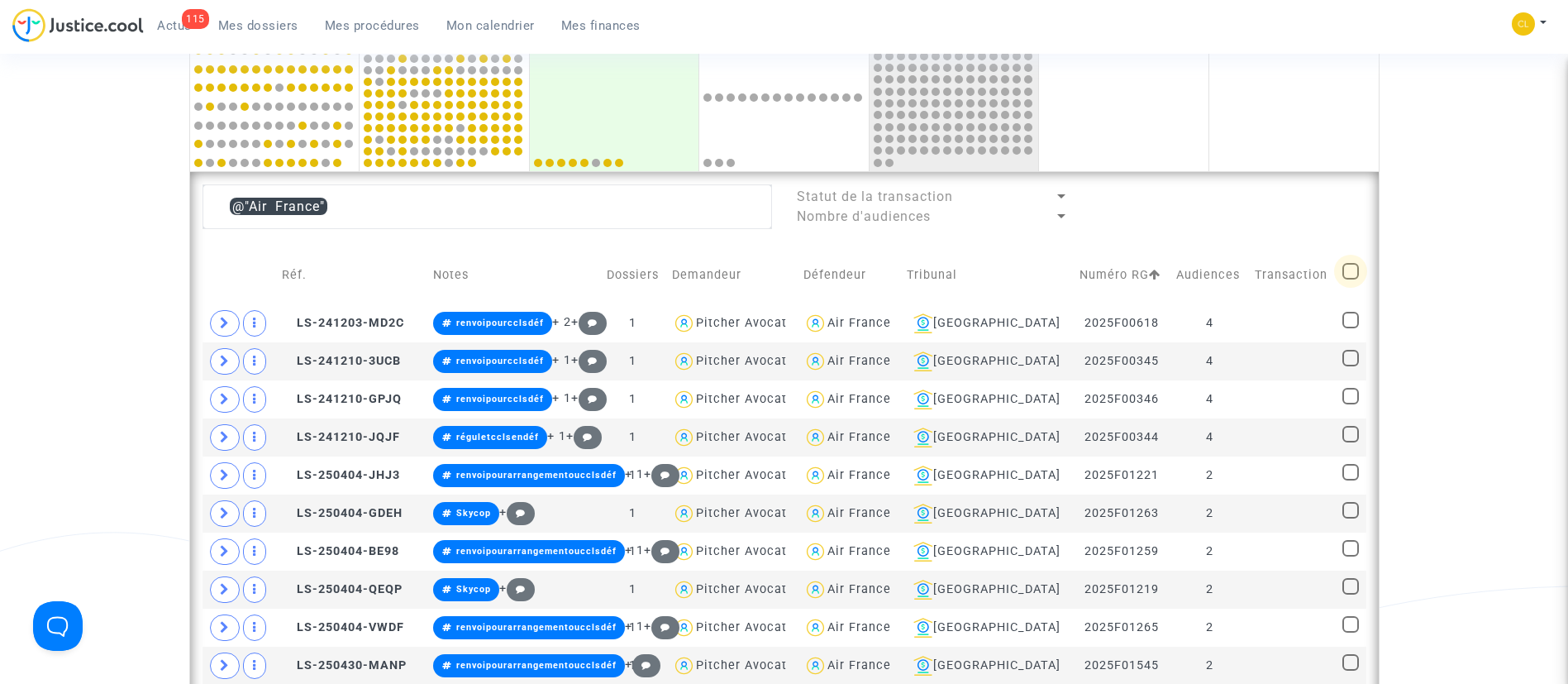
checkbox input "true"
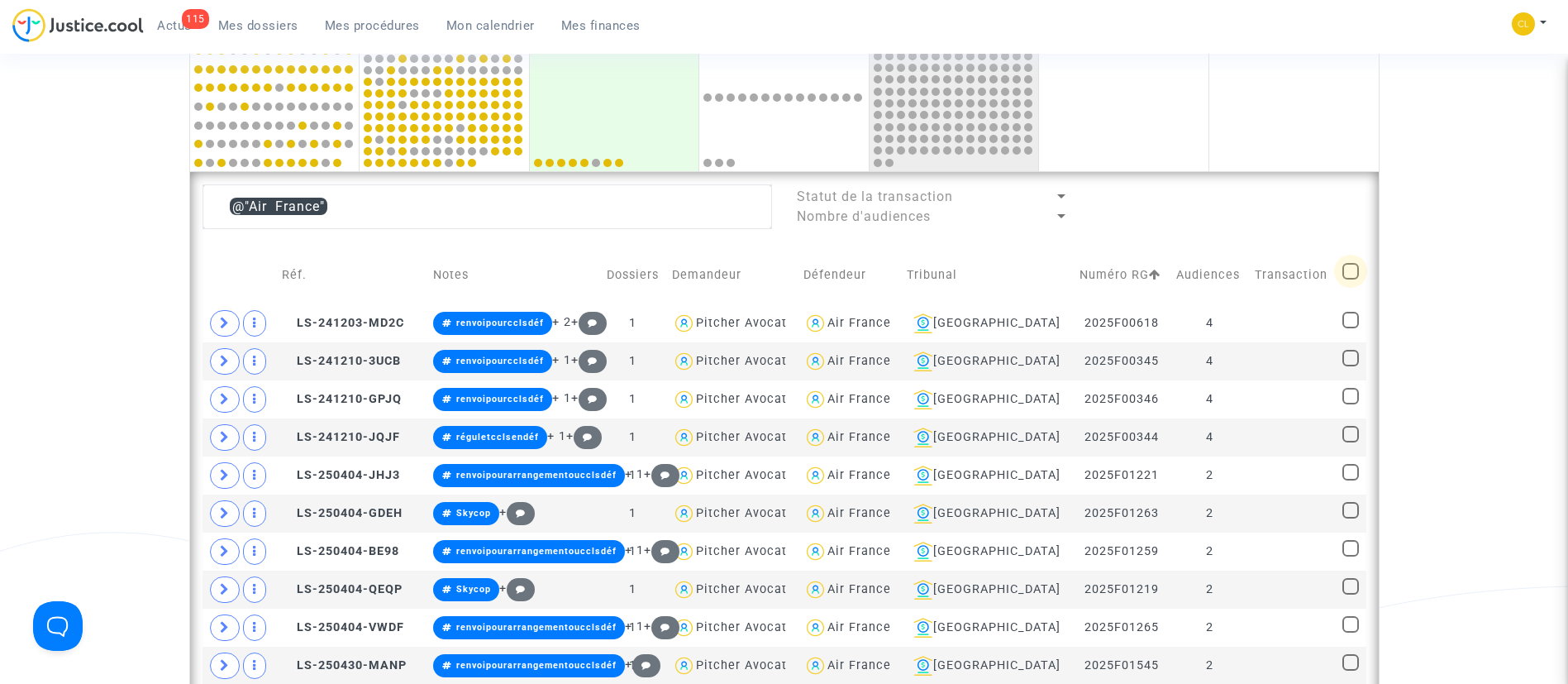
checkbox input "true"
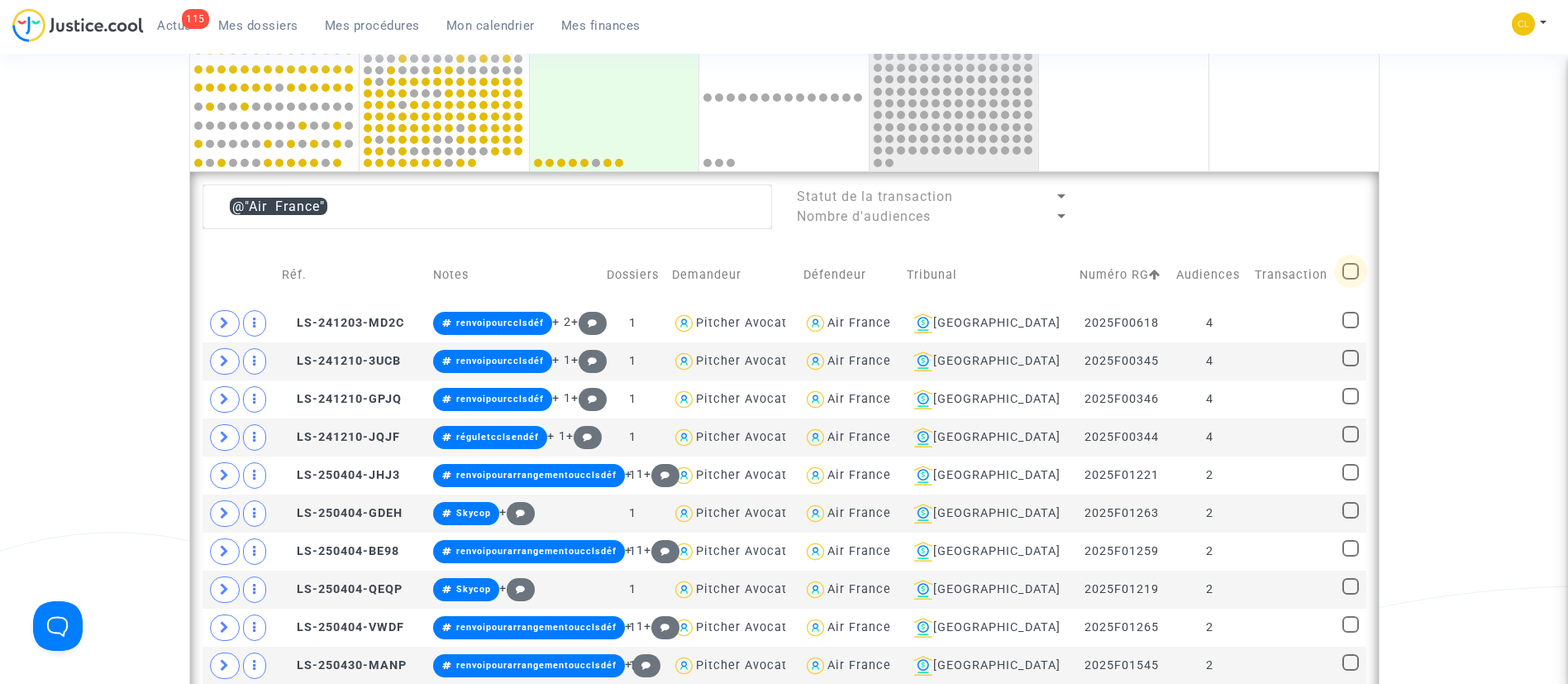
checkbox input "true"
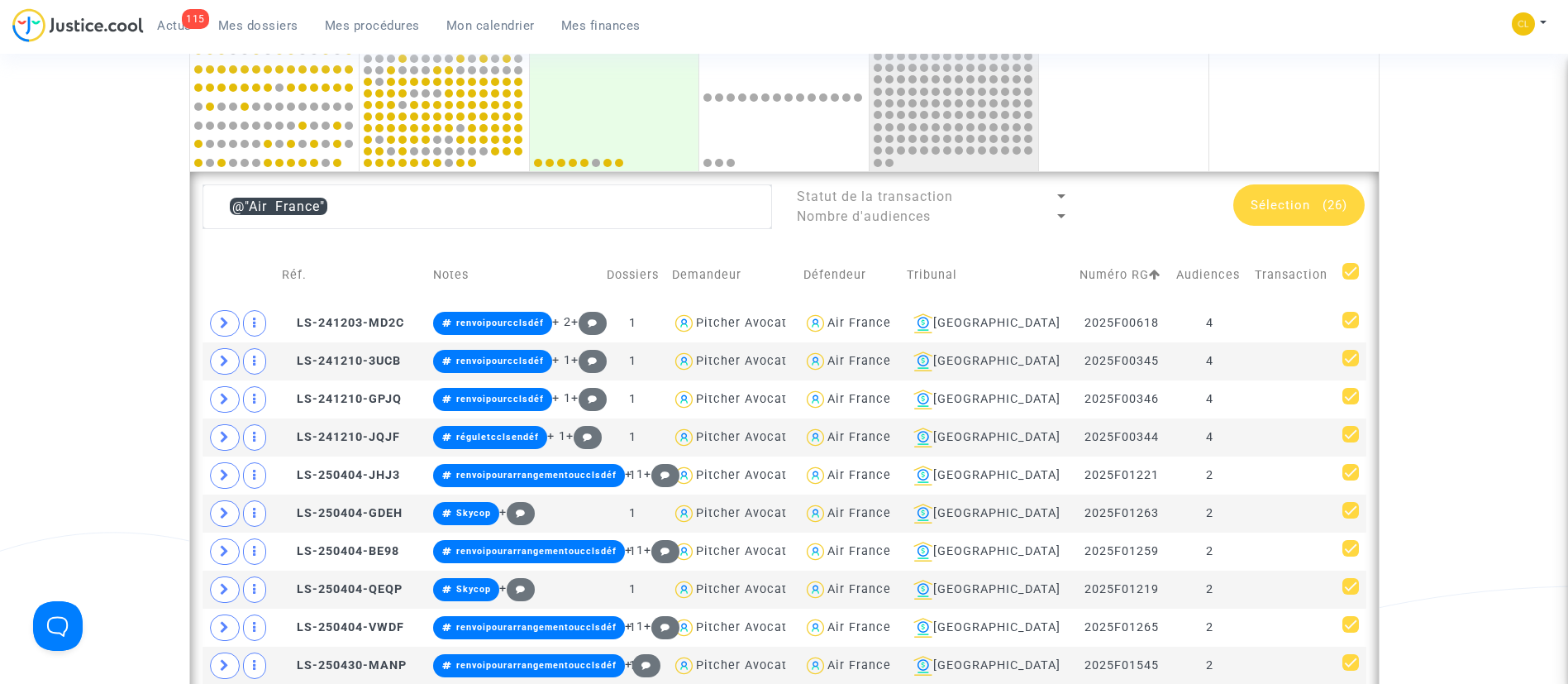
click at [1308, 189] on div "Sélection (26)" at bounding box center [1298, 206] width 131 height 42
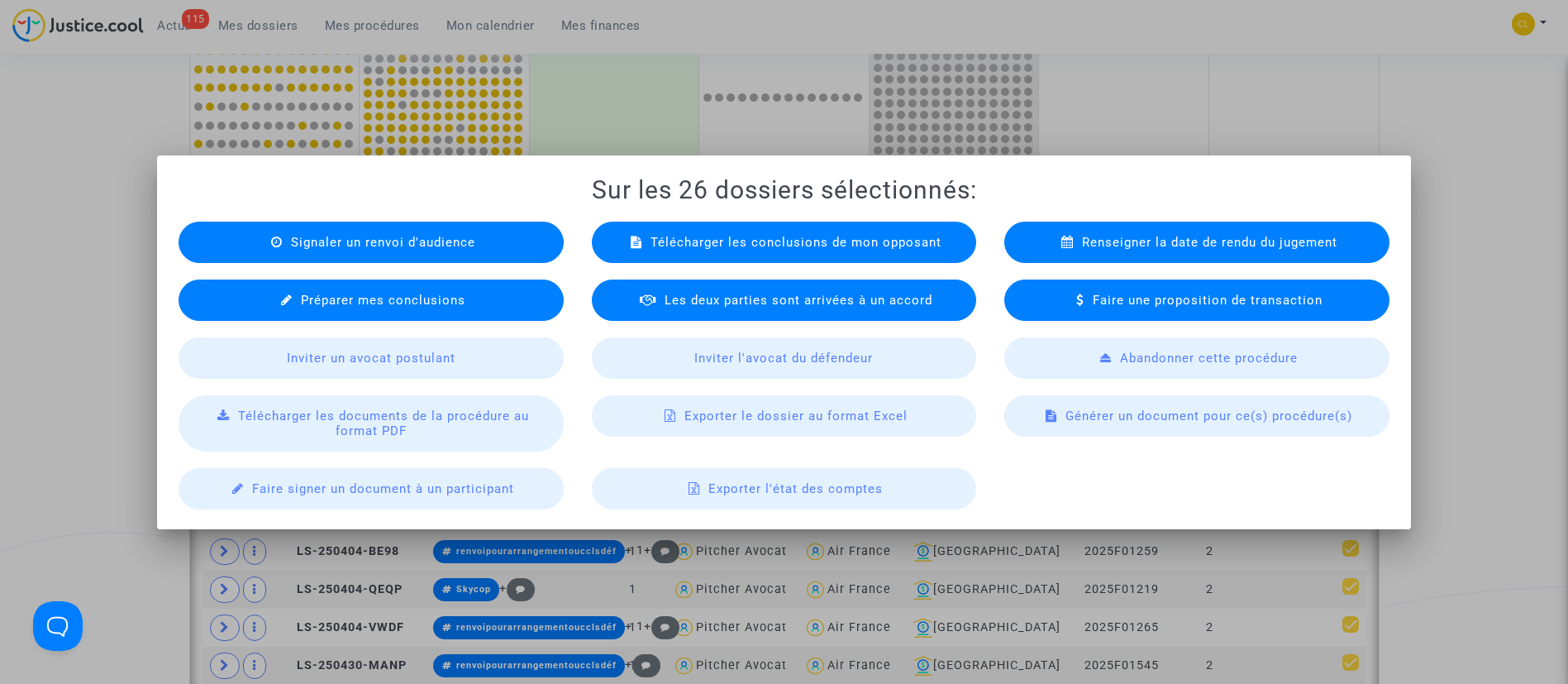
click at [703, 405] on div "Exporter le dossier au format Excel" at bounding box center [784, 416] width 385 height 42
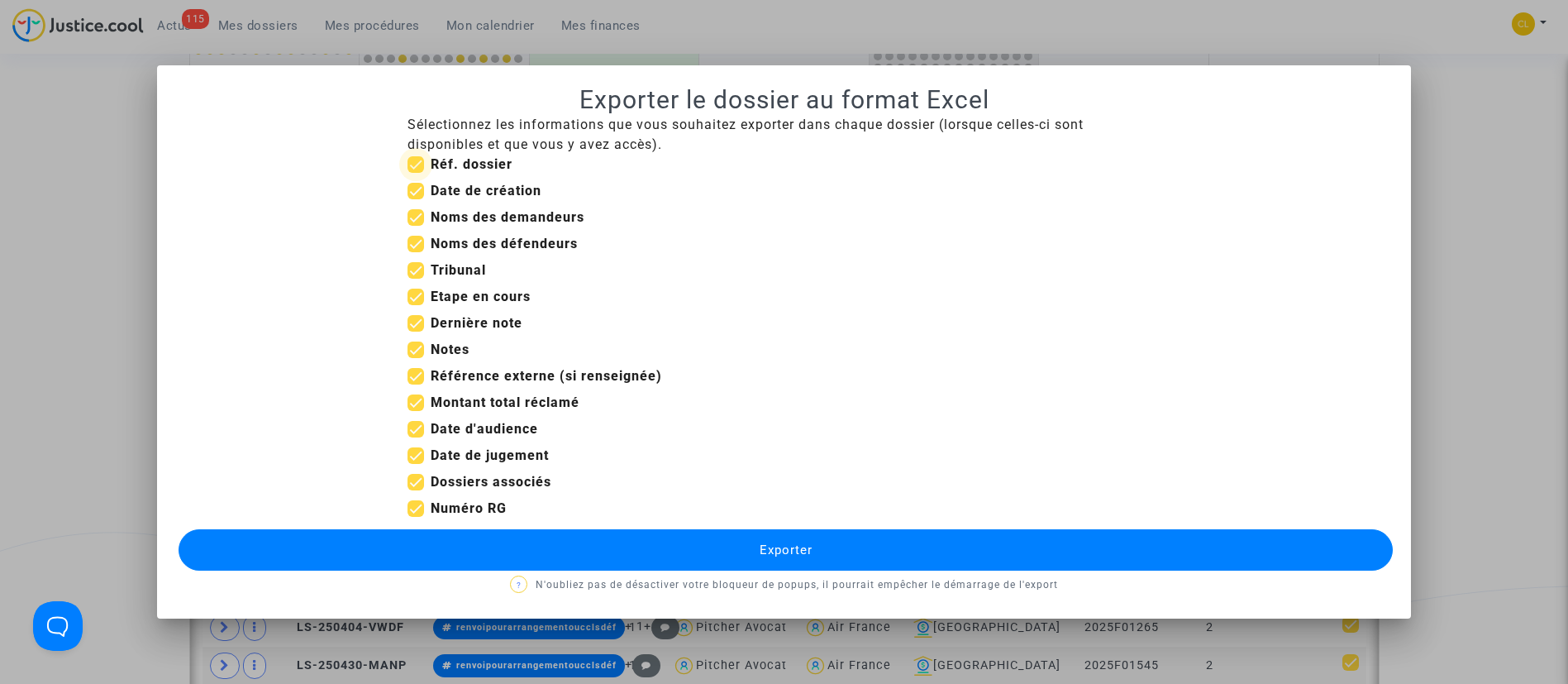
click at [472, 160] on b "Réf. dossier" at bounding box center [472, 164] width 82 height 16
click at [416, 173] on input "Réf. dossier" at bounding box center [415, 173] width 1 height 1
checkbox input "false"
click at [471, 183] on b "Date de création" at bounding box center [486, 191] width 111 height 16
click at [416, 199] on input "Date de création" at bounding box center [415, 199] width 1 height 1
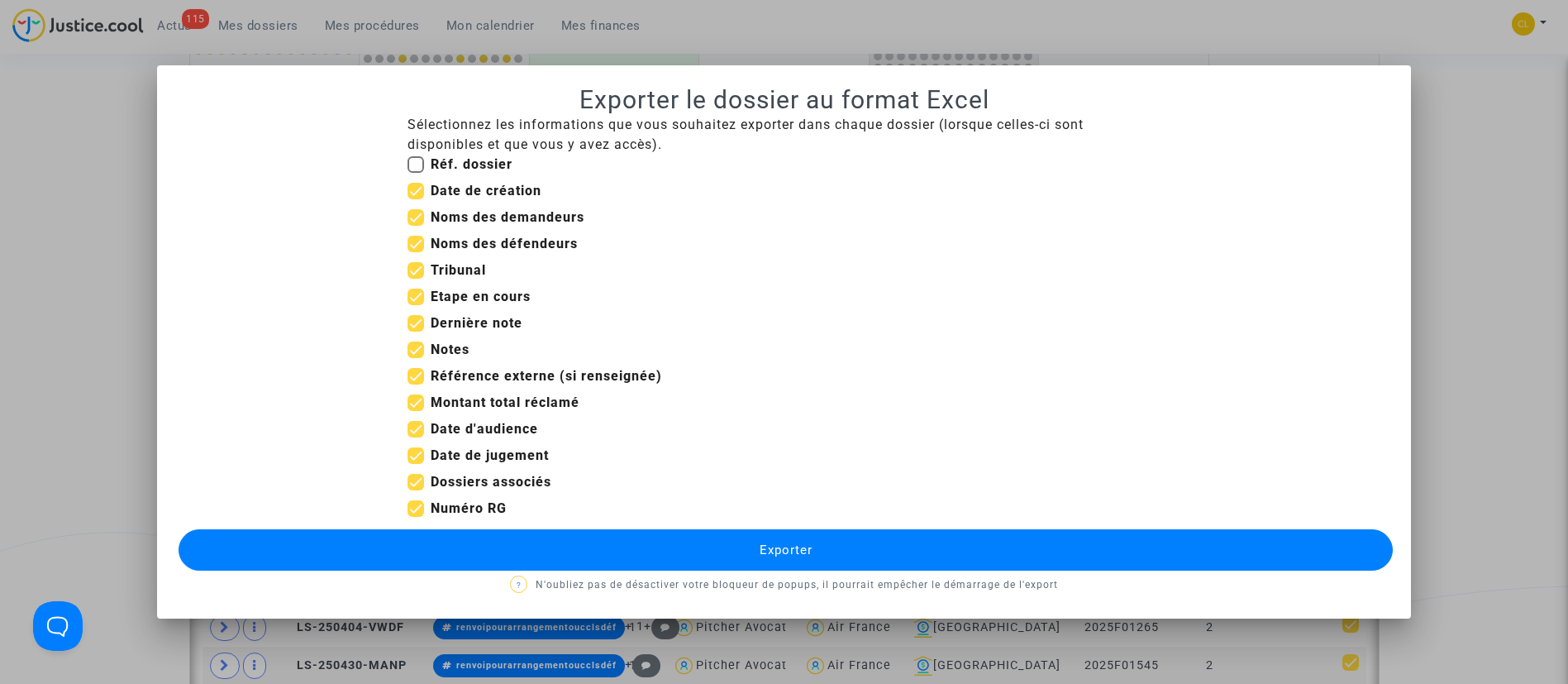
checkbox input "false"
click at [452, 287] on span "Etape en cours" at bounding box center [481, 297] width 100 height 20
click at [416, 305] on input "Etape en cours" at bounding box center [415, 305] width 1 height 1
checkbox input "false"
click at [448, 326] on b "Dernière note" at bounding box center [477, 323] width 92 height 16
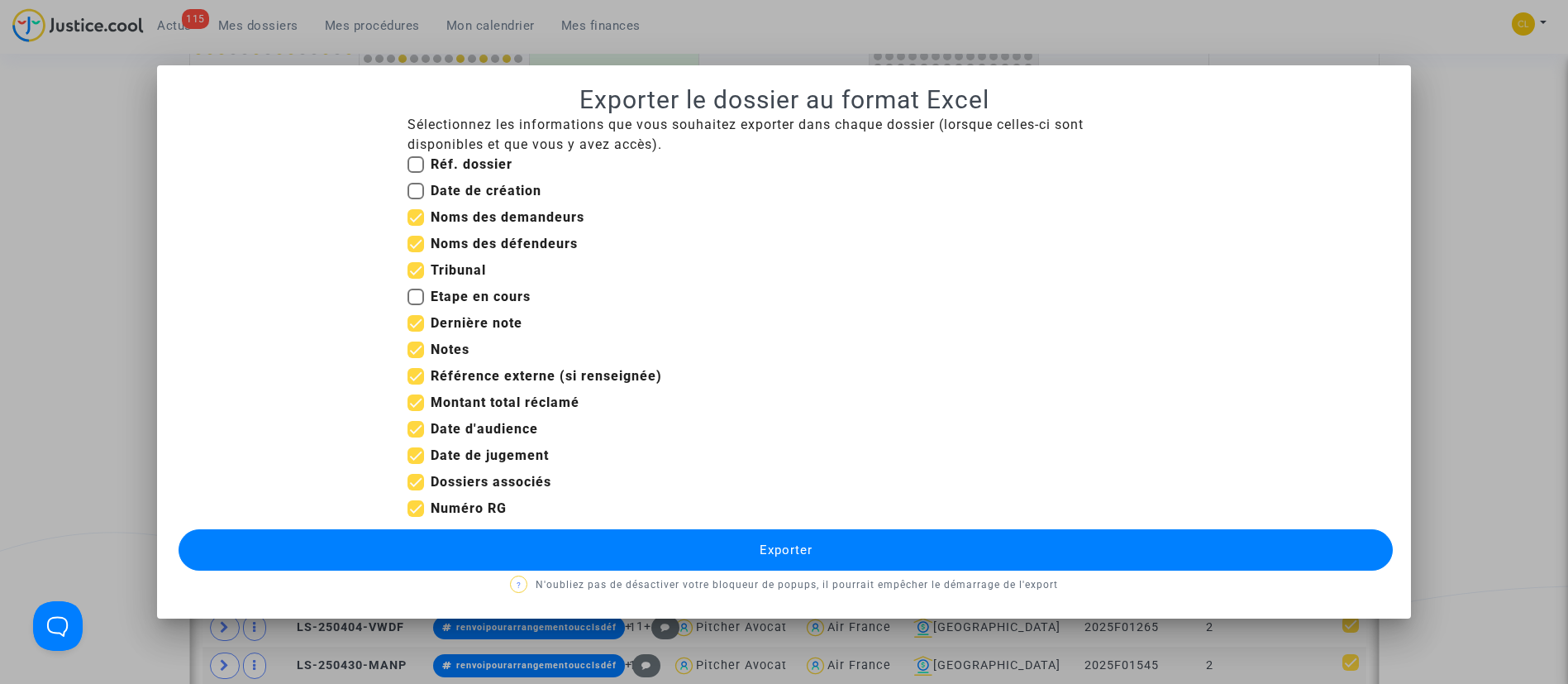
click at [416, 331] on input "Dernière note" at bounding box center [415, 331] width 1 height 1
checkbox input "false"
click at [441, 344] on b "Notes" at bounding box center [450, 349] width 39 height 16
click at [416, 358] on input "Notes" at bounding box center [415, 358] width 1 height 1
checkbox input "false"
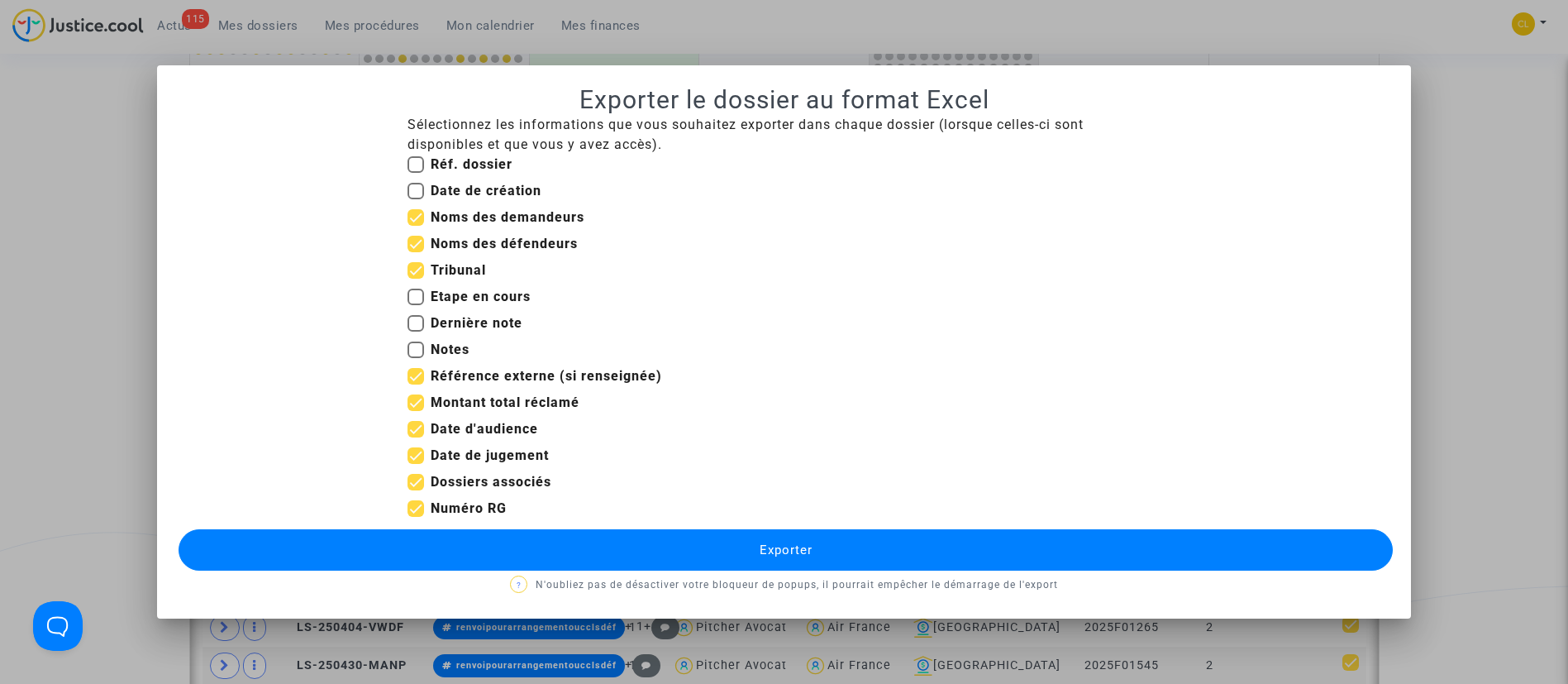
click at [477, 377] on b "Référence externe (si renseignée)" at bounding box center [547, 375] width 231 height 16
click at [416, 384] on input "Référence externe (si renseignée)" at bounding box center [415, 384] width 1 height 1
checkbox input "false"
click at [469, 409] on b "Montant total réclamé" at bounding box center [505, 402] width 149 height 16
click at [416, 411] on input "Montant total réclamé" at bounding box center [415, 411] width 1 height 1
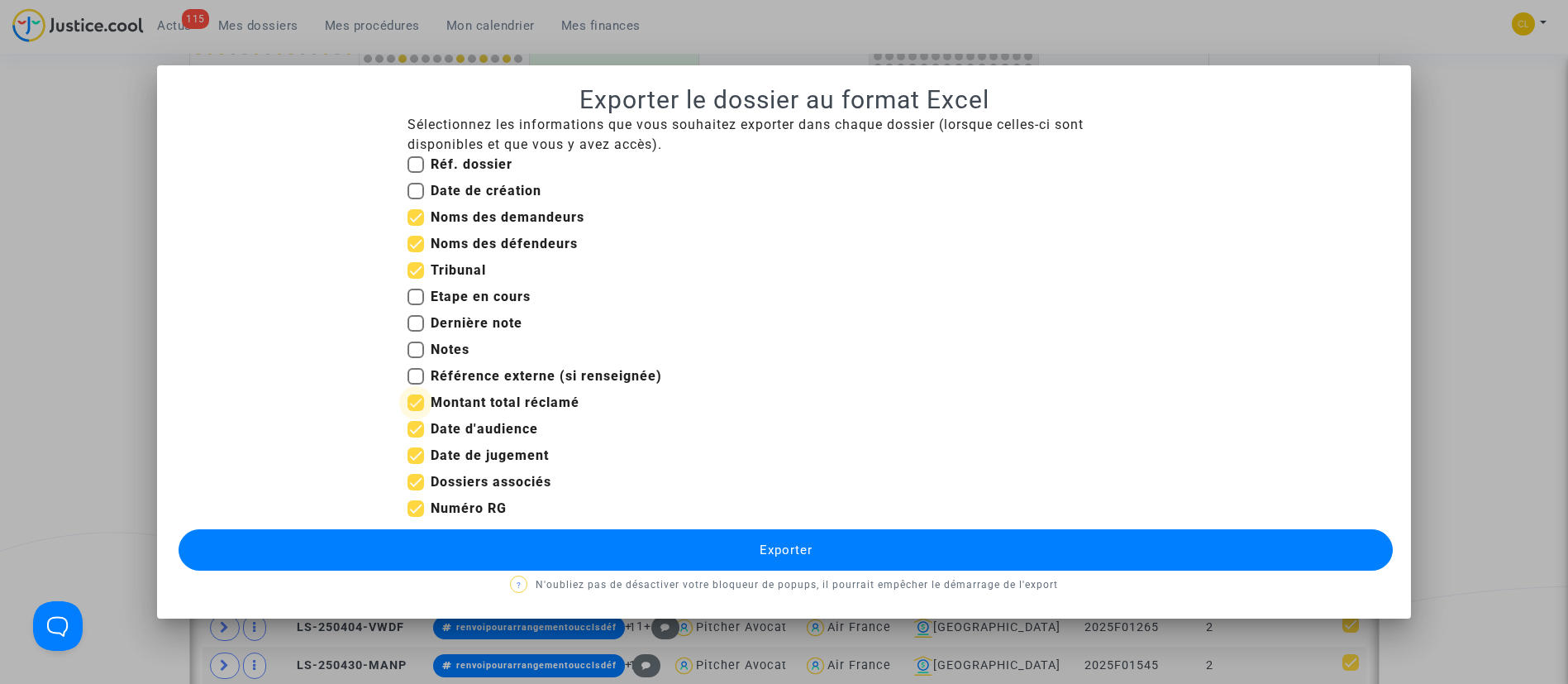
checkbox input "false"
click at [471, 429] on b "Date d'audience" at bounding box center [484, 429] width 107 height 16
click at [416, 438] on input "Date d'audience" at bounding box center [415, 438] width 1 height 1
checkbox input "false"
click at [478, 453] on b "Date de jugement" at bounding box center [490, 455] width 118 height 16
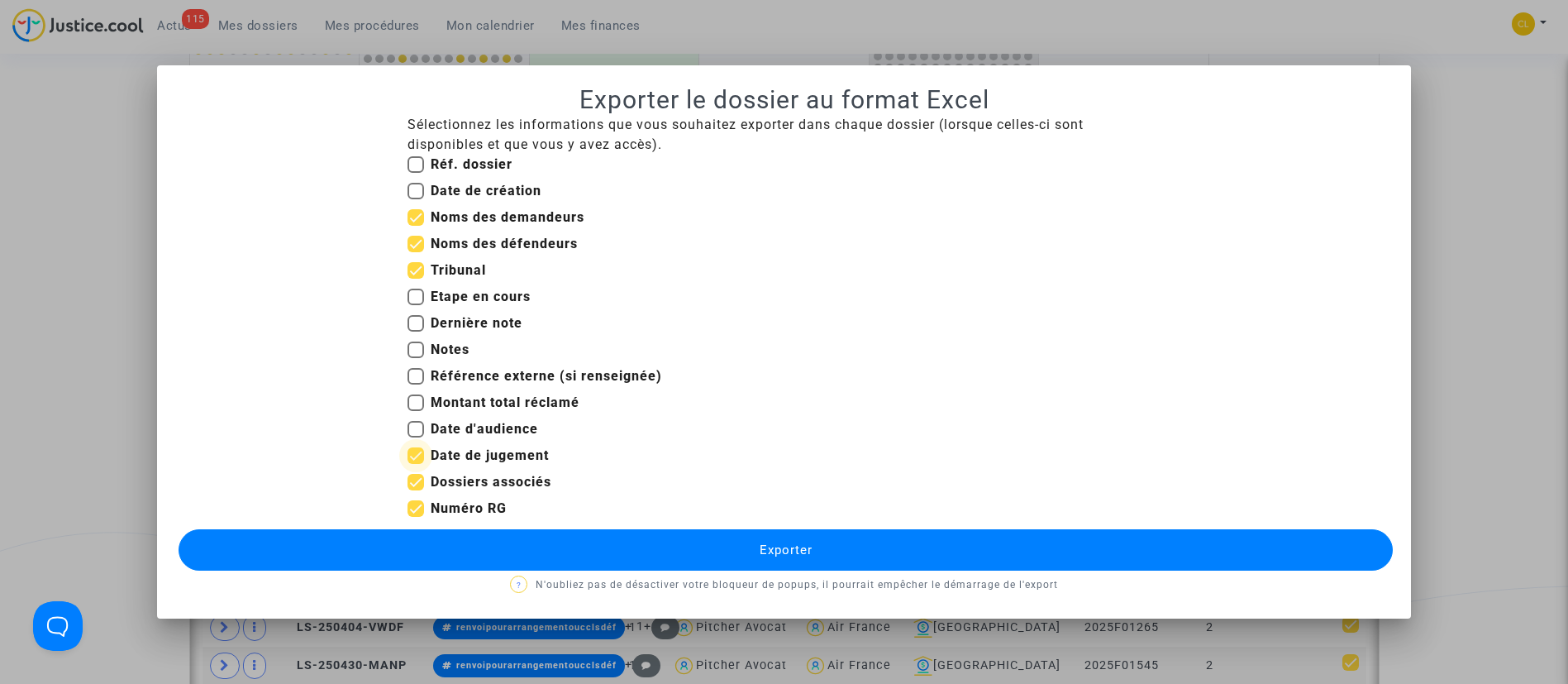
click at [416, 463] on input "Date de jugement" at bounding box center [415, 463] width 1 height 1
checkbox input "false"
click at [530, 476] on b "Dossiers associés" at bounding box center [491, 481] width 121 height 16
click at [416, 490] on input "Dossiers associés" at bounding box center [415, 490] width 1 height 1
checkbox input "false"
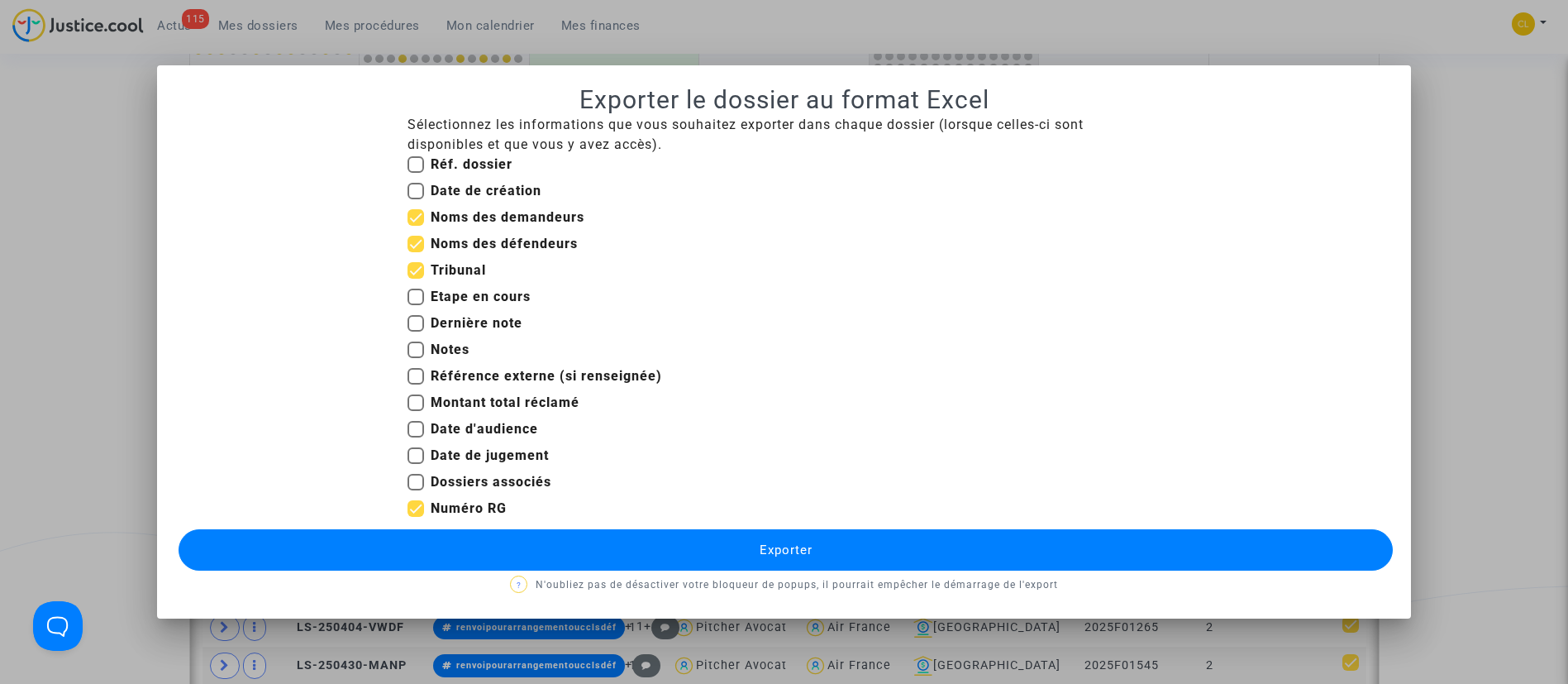
click at [932, 529] on button "Exporter" at bounding box center [786, 550] width 1215 height 42
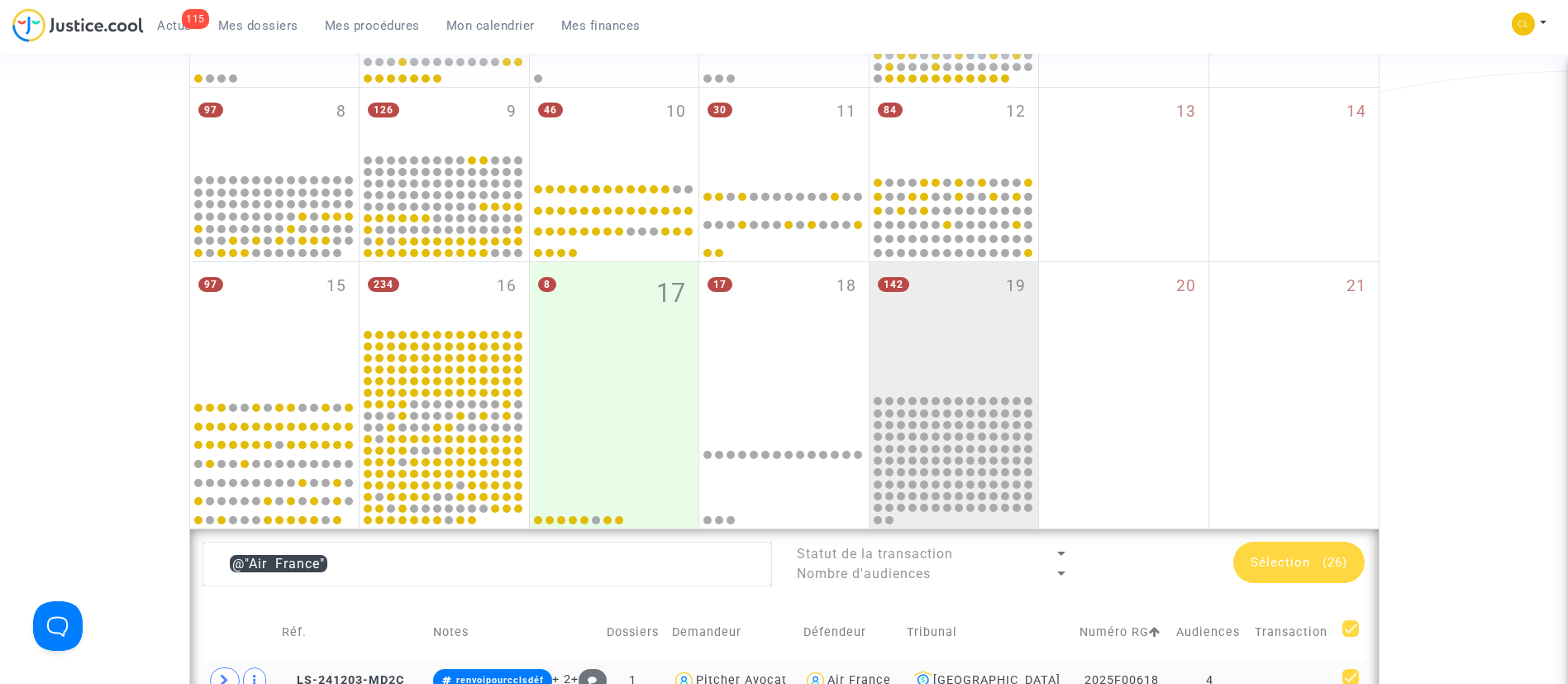
scroll to position [203, 0]
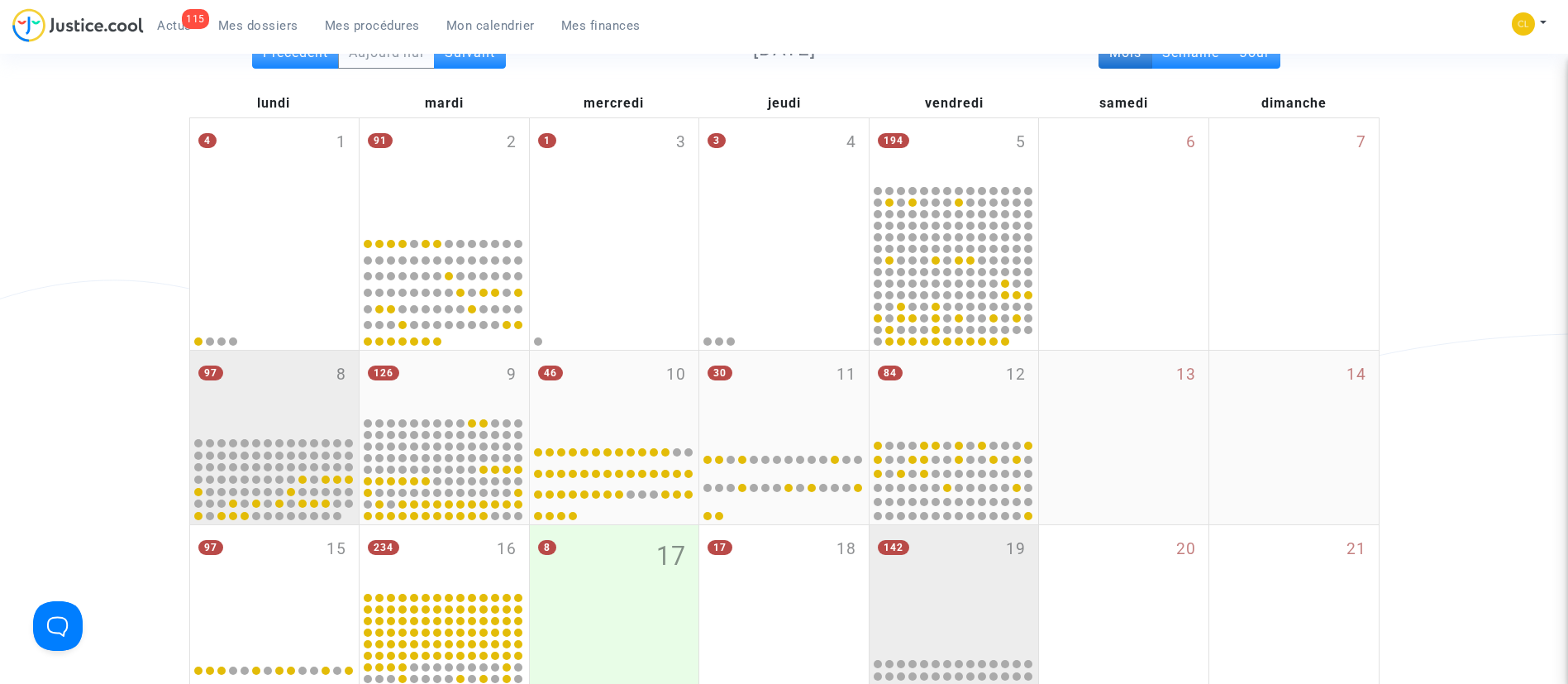
drag, startPoint x: 321, startPoint y: 379, endPoint x: 276, endPoint y: 351, distance: 53.0
click at [314, 379] on div "97 8" at bounding box center [275, 392] width 170 height 84
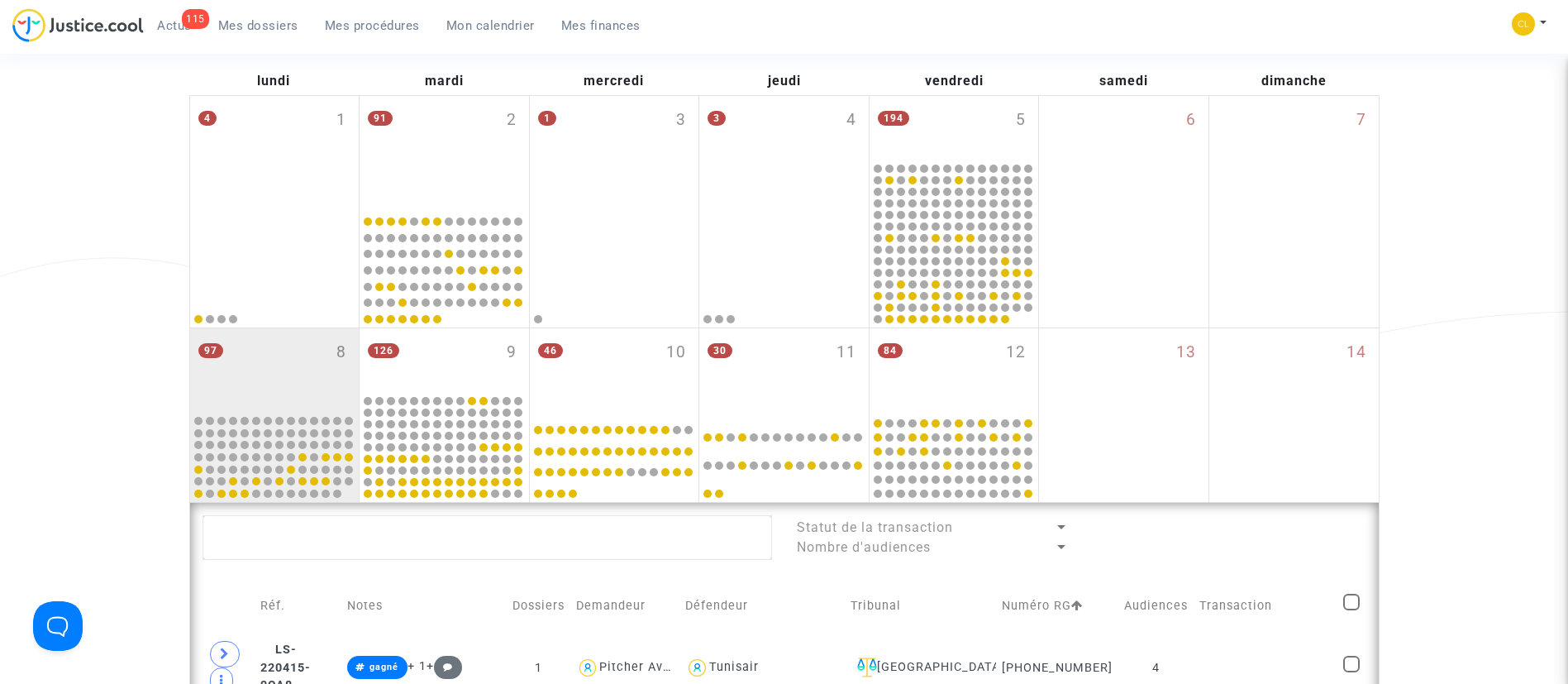
scroll to position [496, 0]
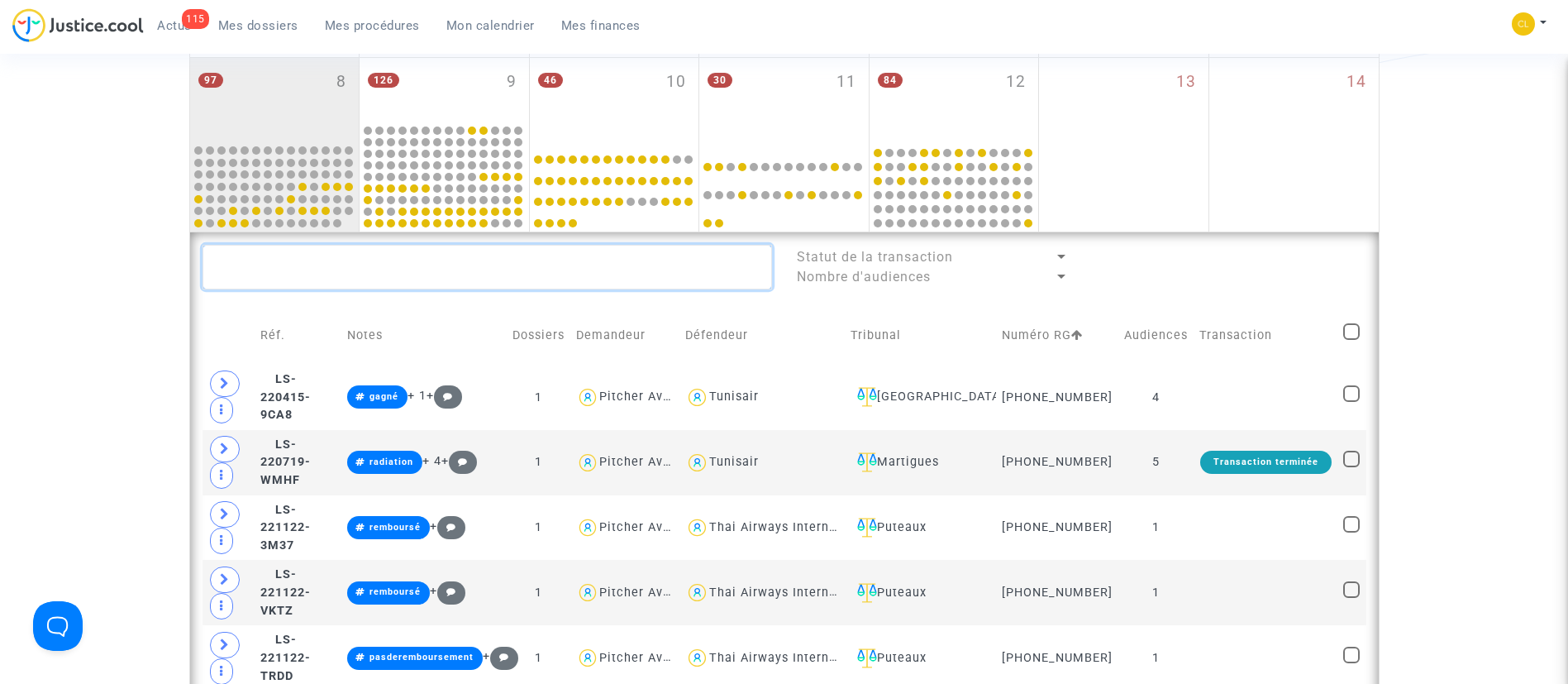
click at [673, 258] on textarea at bounding box center [487, 267] width 570 height 45
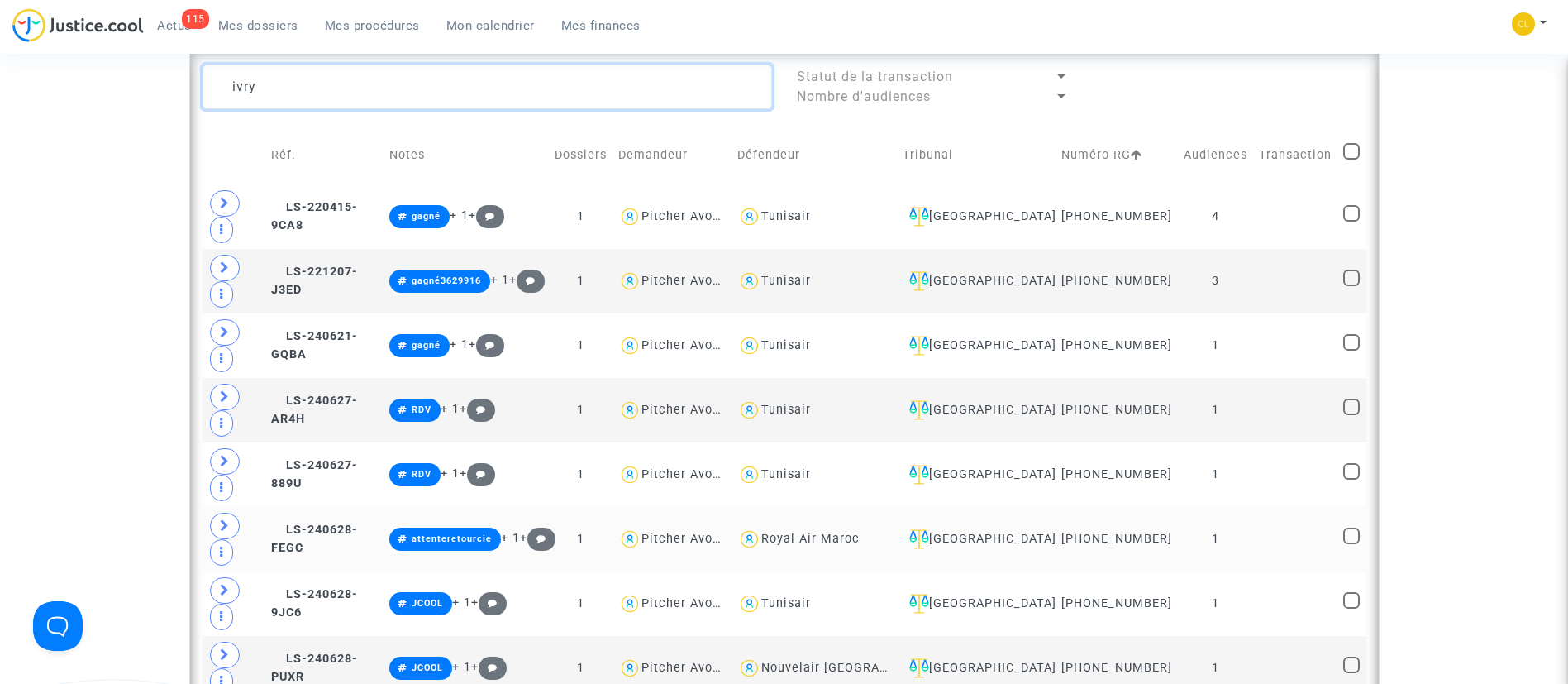
scroll to position [620, 0]
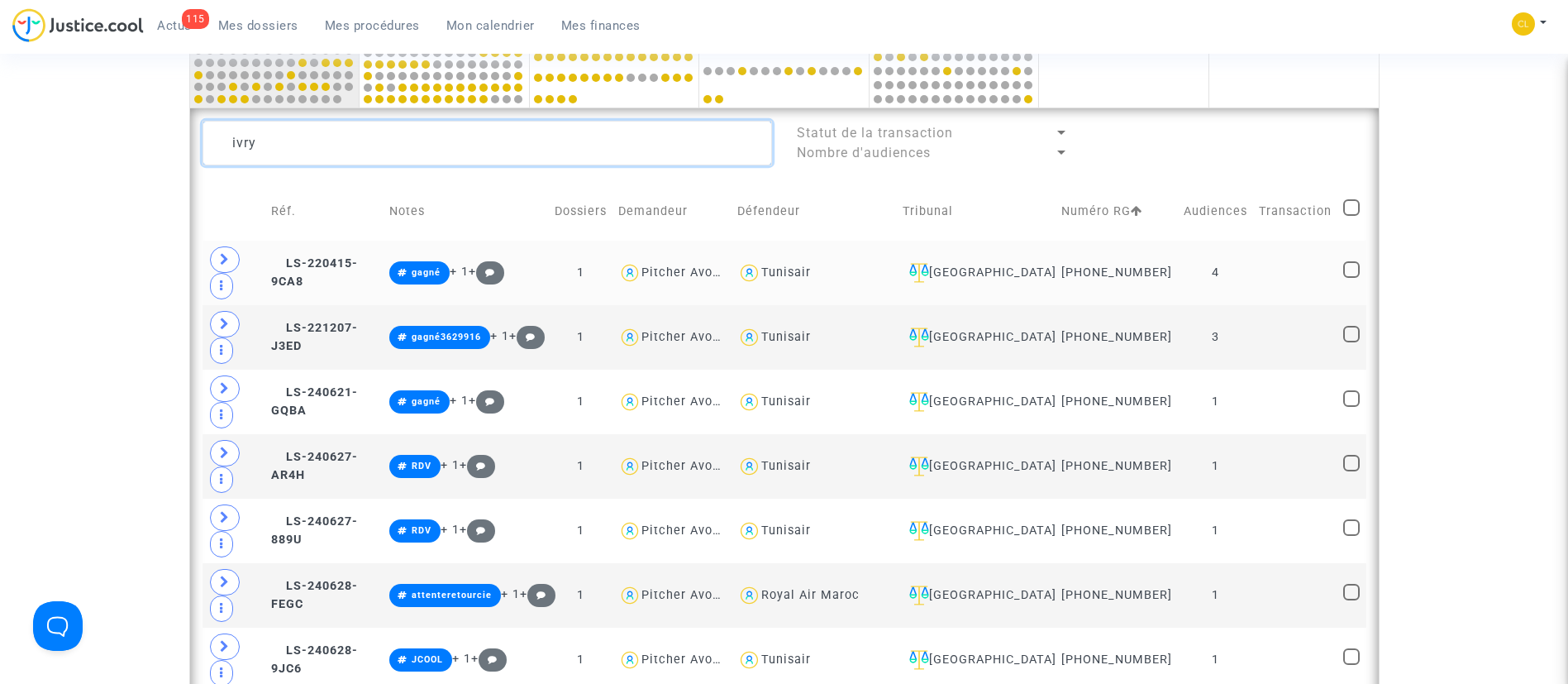
type textarea "ivry"
drag, startPoint x: 1243, startPoint y: 256, endPoint x: 1270, endPoint y: 274, distance: 32.4
click at [1246, 265] on td "4" at bounding box center [1215, 273] width 75 height 65
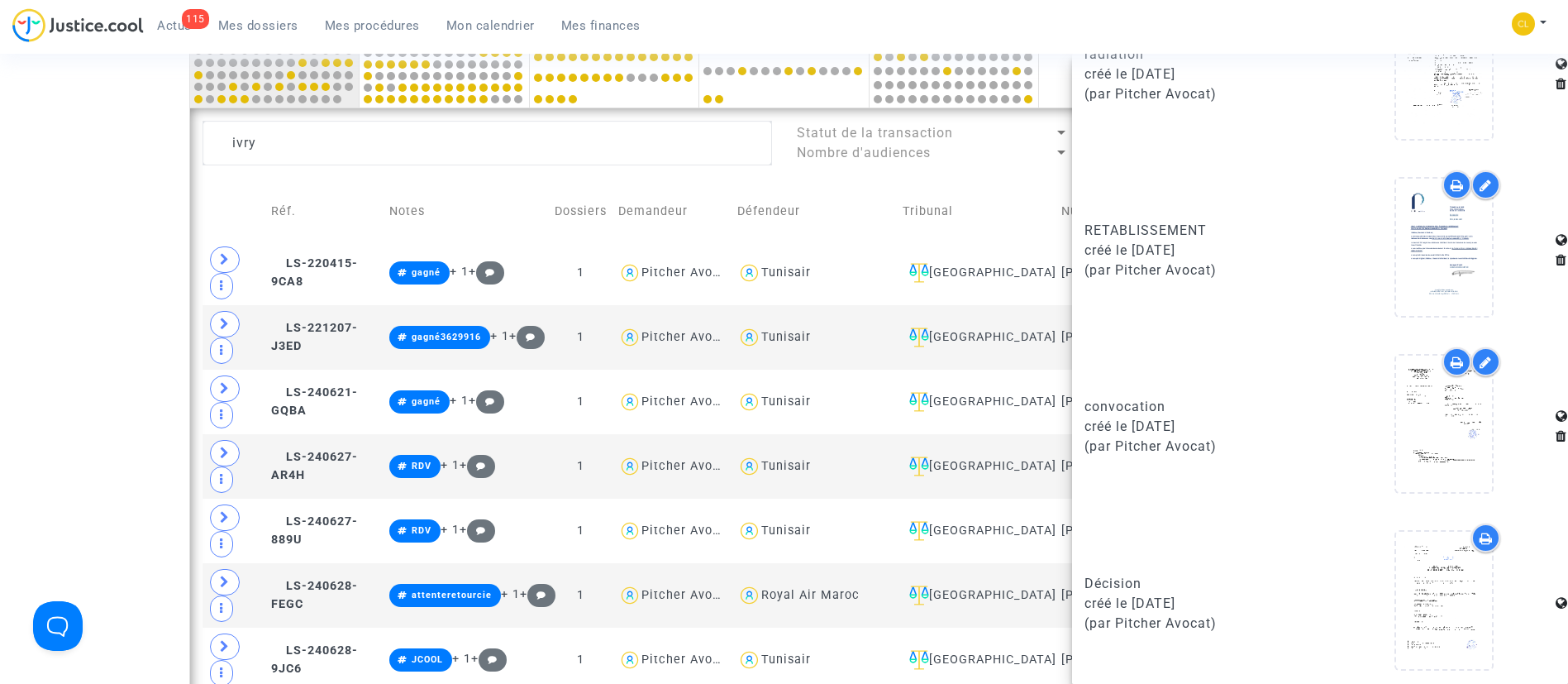
scroll to position [1744, 0]
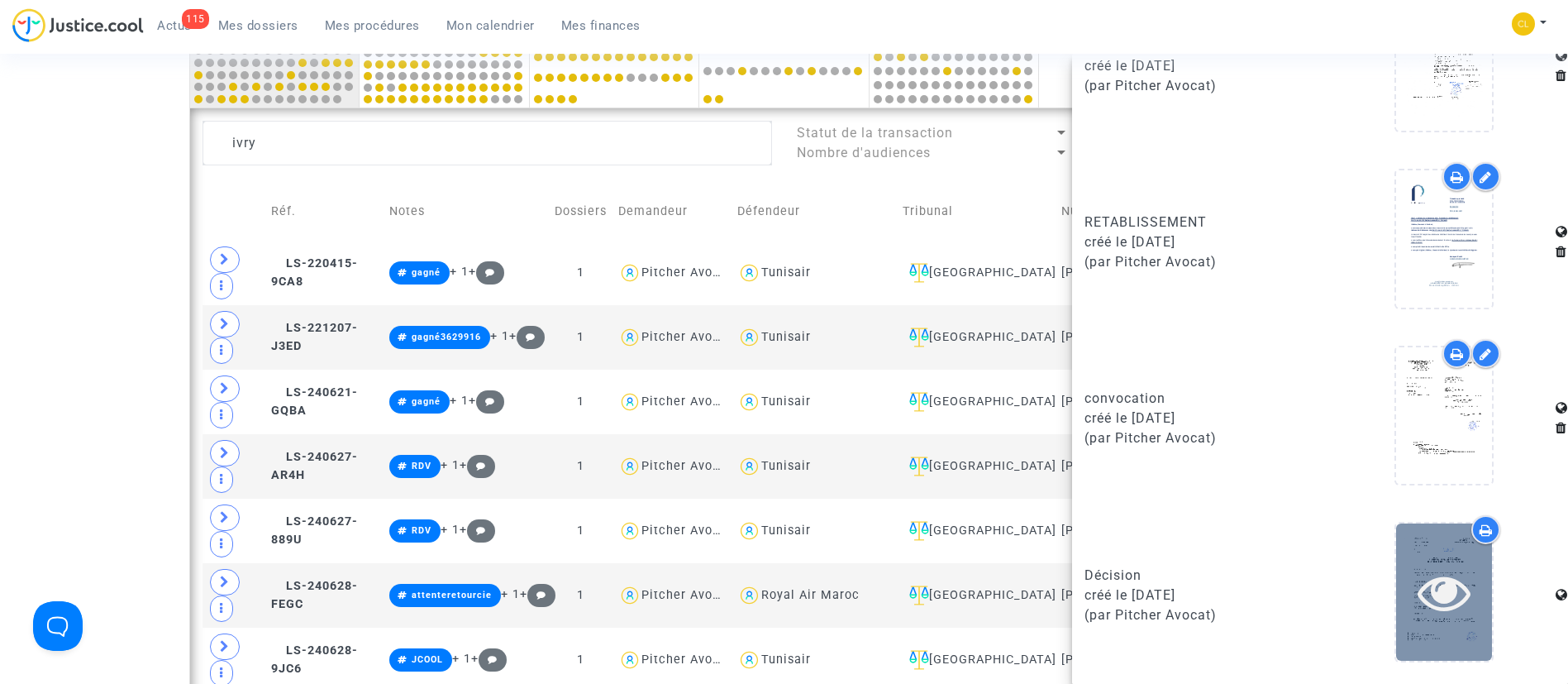
drag, startPoint x: 1430, startPoint y: 585, endPoint x: 1422, endPoint y: 544, distance: 41.8
click at [1422, 564] on div at bounding box center [1443, 592] width 96 height 136
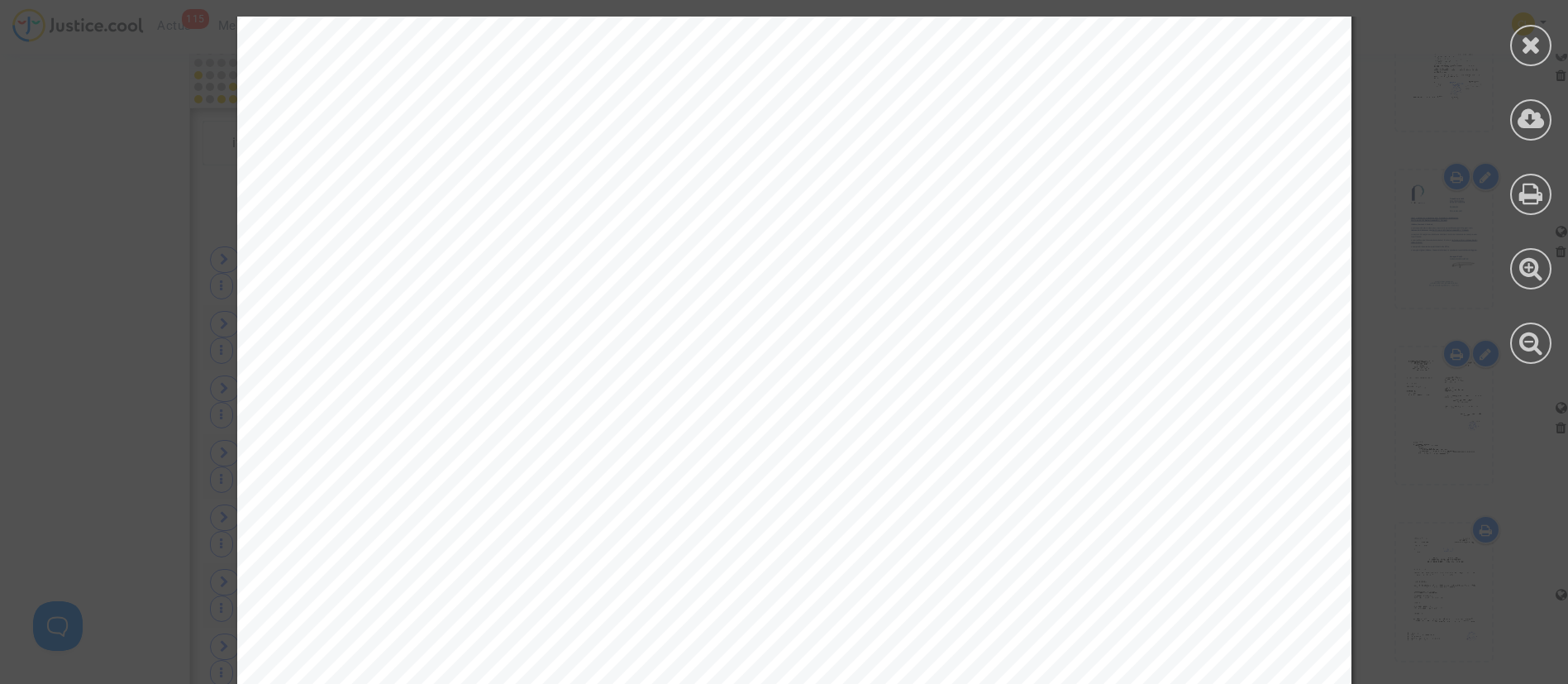
scroll to position [7317, 0]
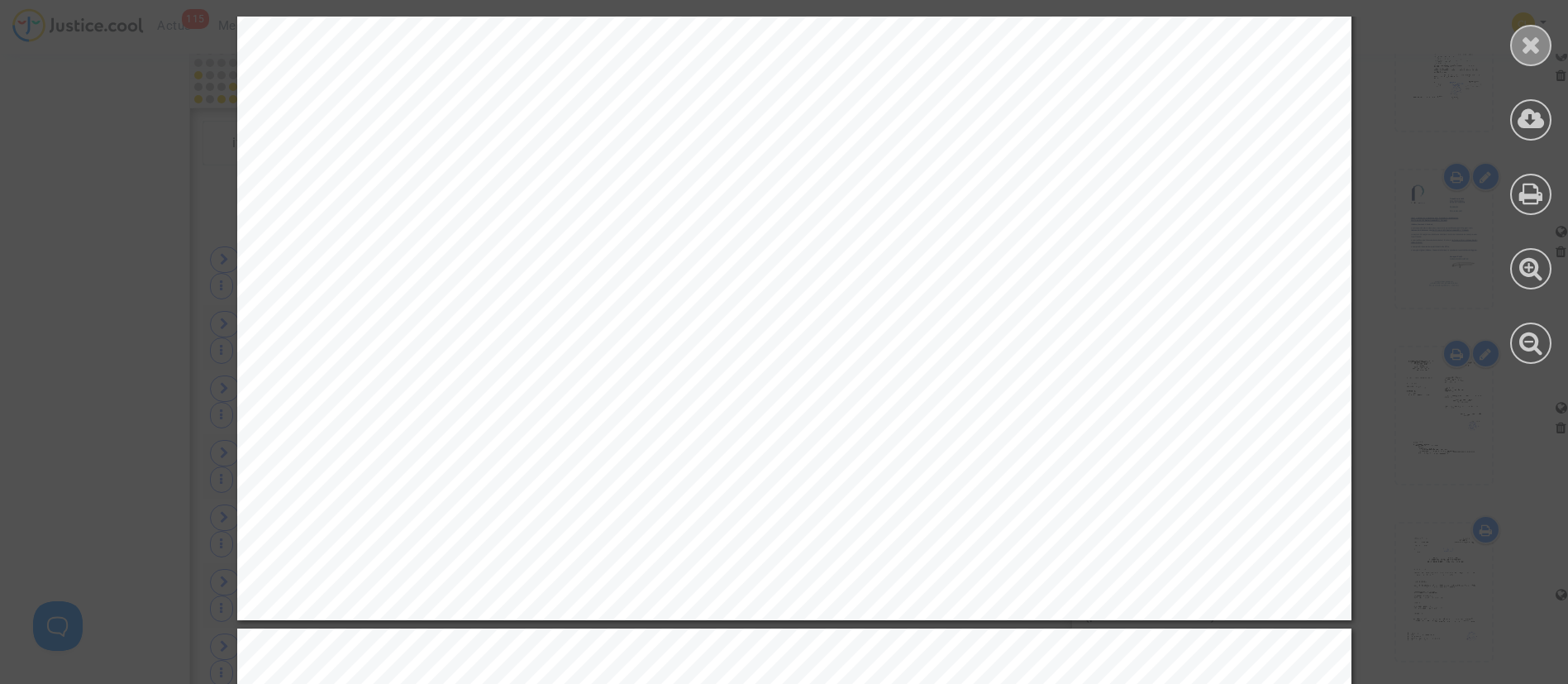
click at [1538, 39] on icon at bounding box center [1531, 45] width 21 height 25
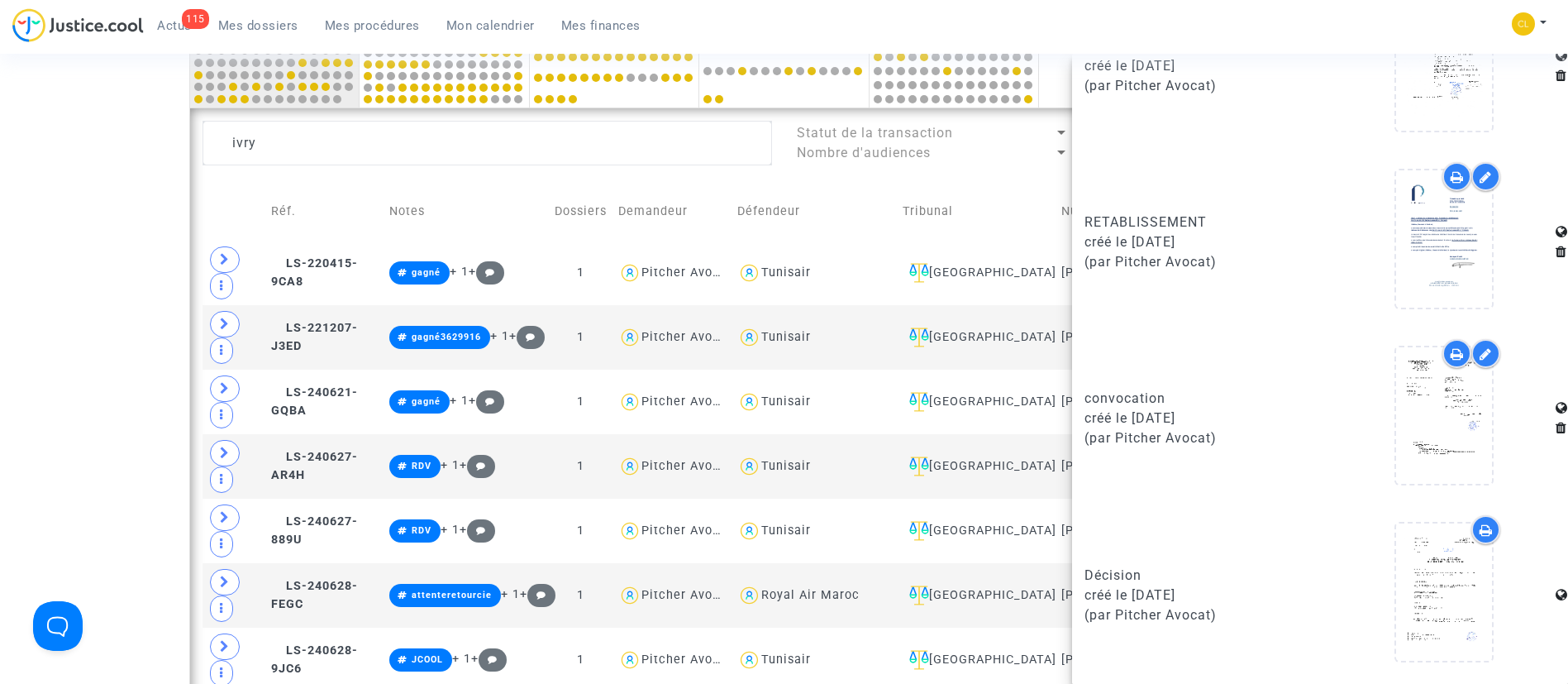
click at [1013, 194] on td "Tribunal" at bounding box center [977, 211] width 160 height 59
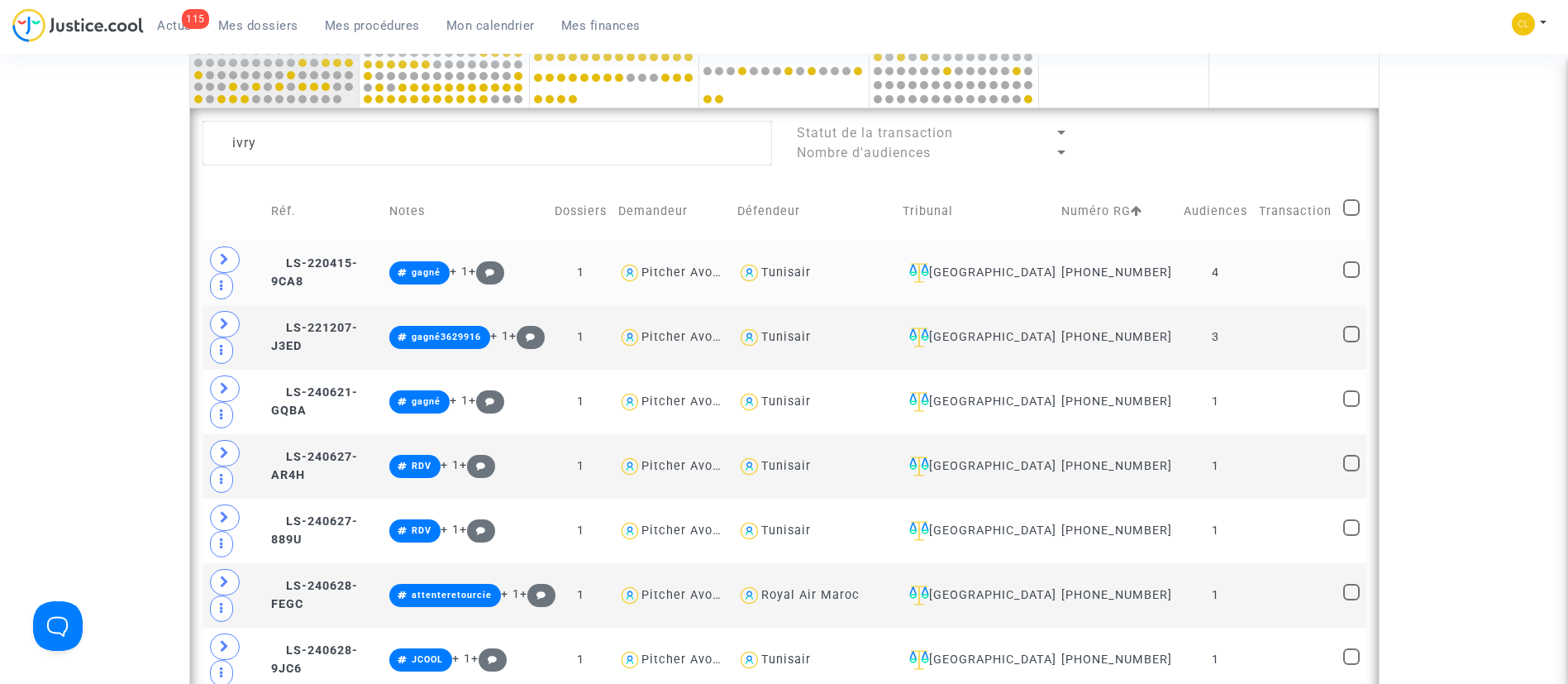
scroll to position [0, 0]
click at [1294, 305] on td at bounding box center [1294, 338] width 84 height 65
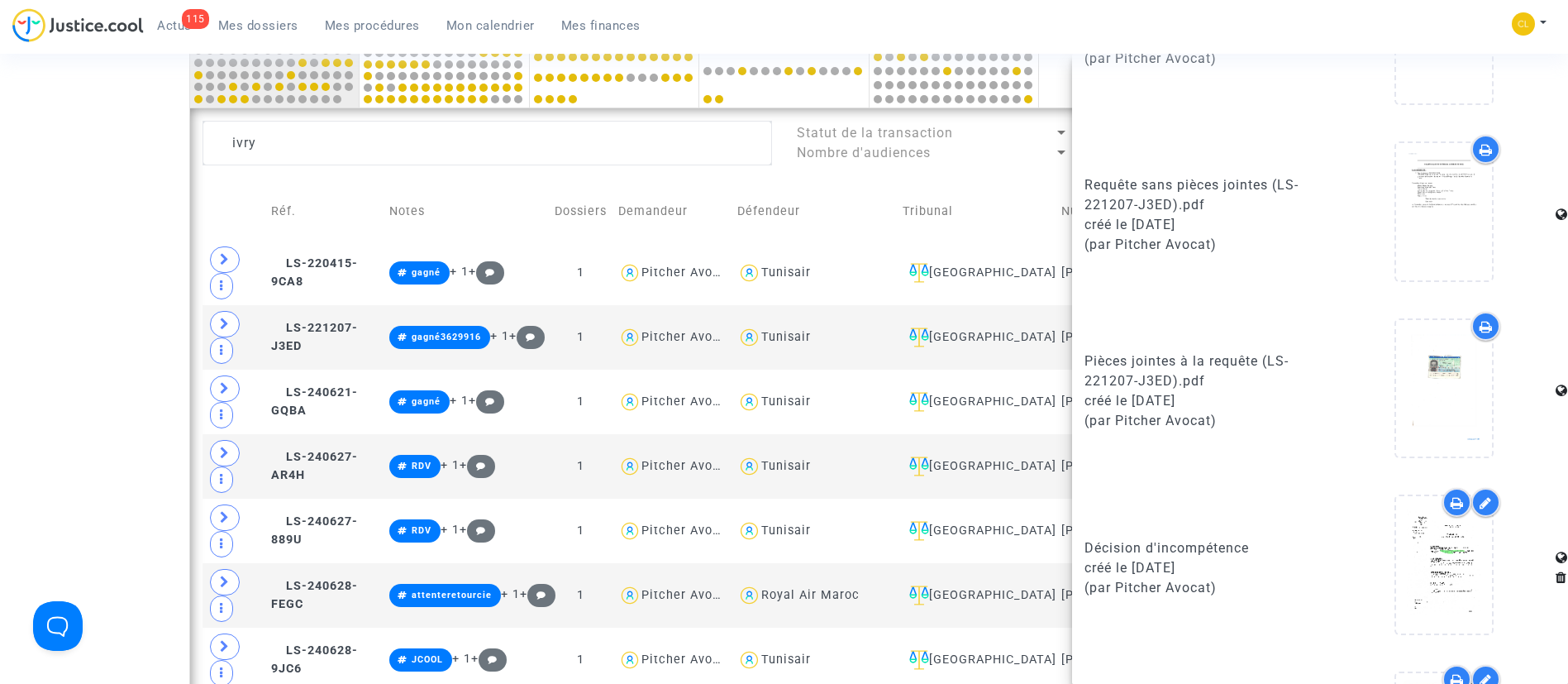
scroll to position [1301, 0]
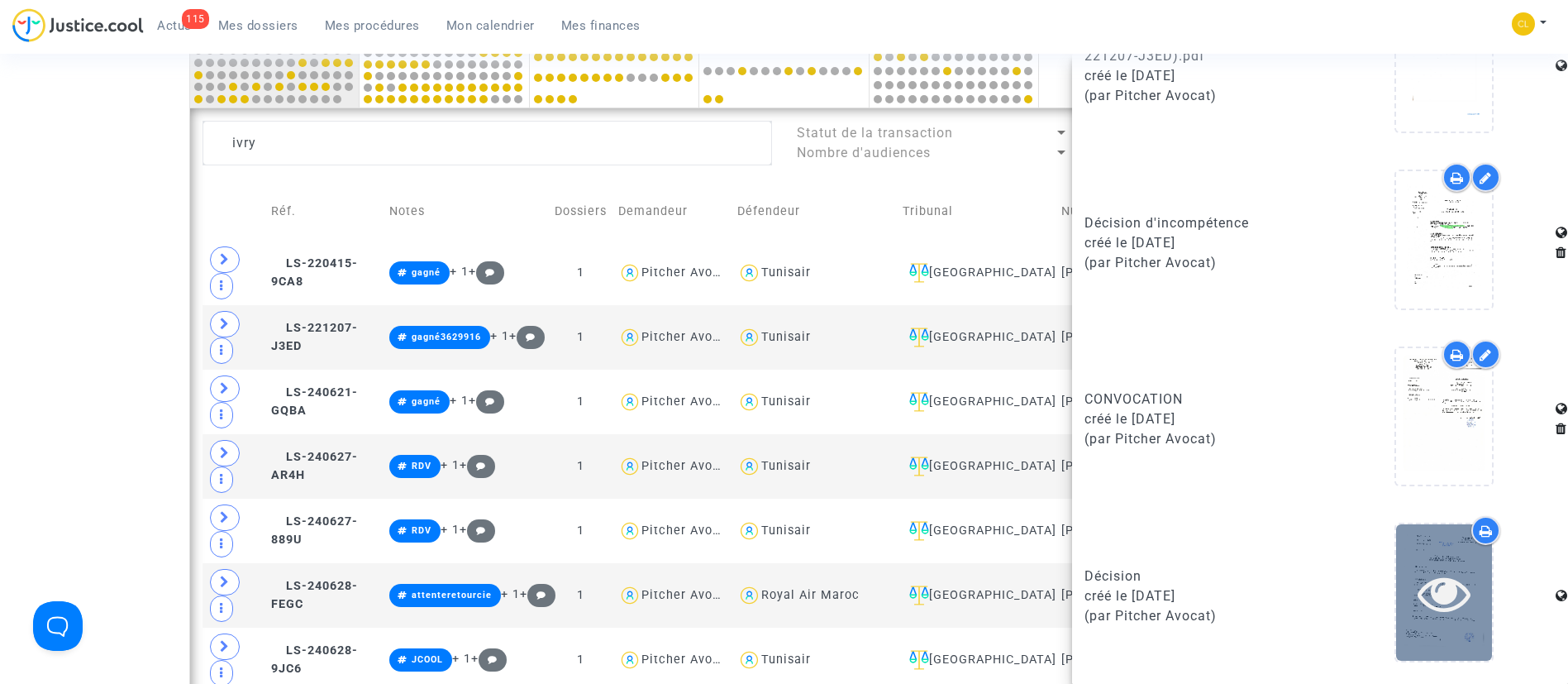
click at [1432, 596] on icon at bounding box center [1444, 593] width 54 height 53
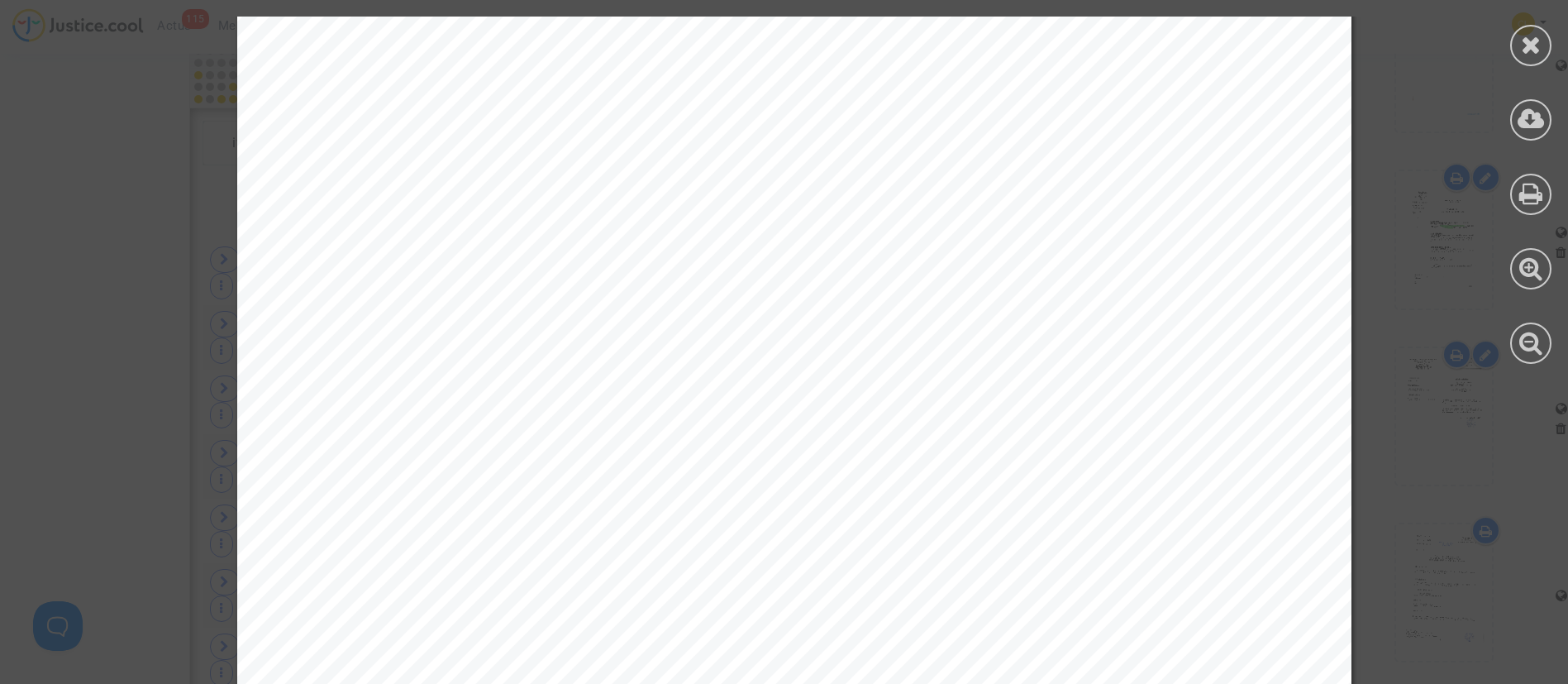
scroll to position [6697, 0]
click at [1531, 28] on div at bounding box center [1531, 46] width 42 height 42
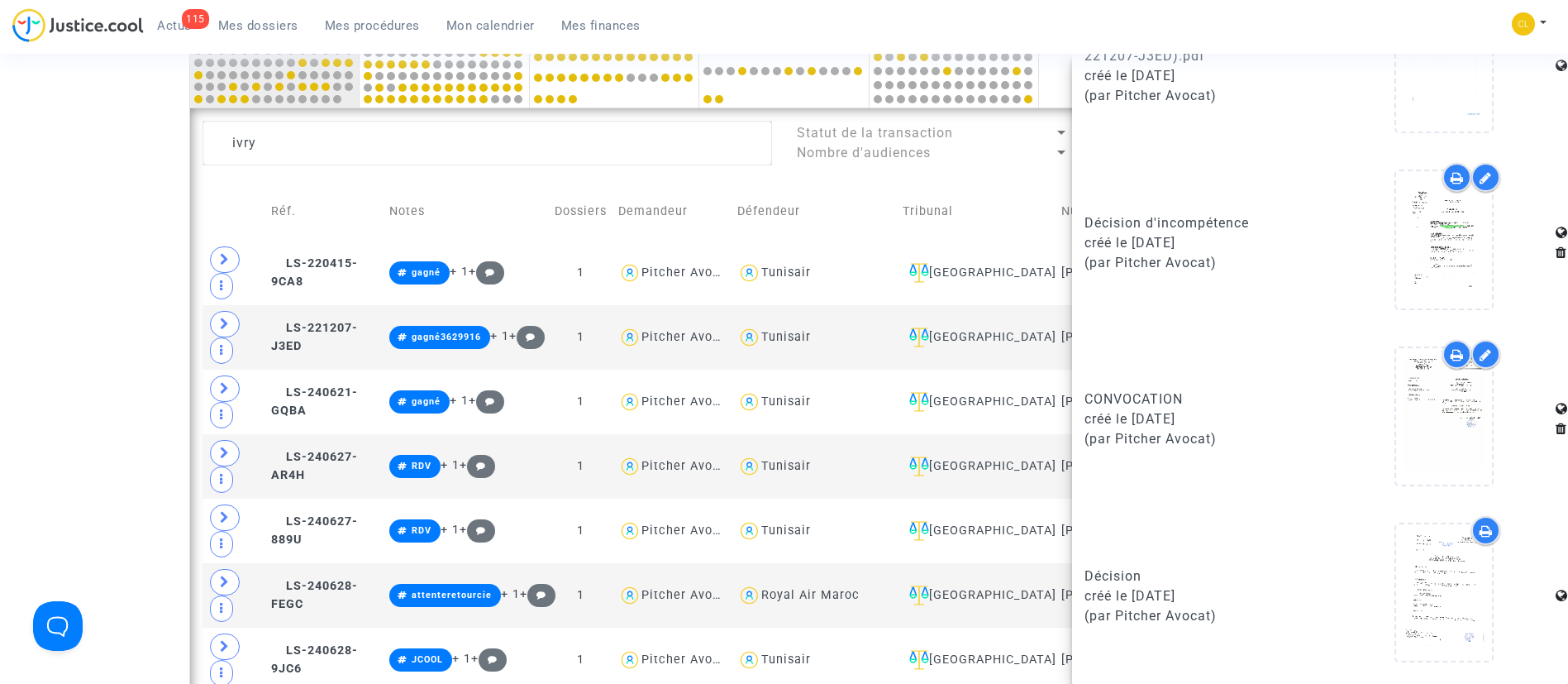
click at [1007, 186] on td "Tribunal" at bounding box center [977, 211] width 160 height 59
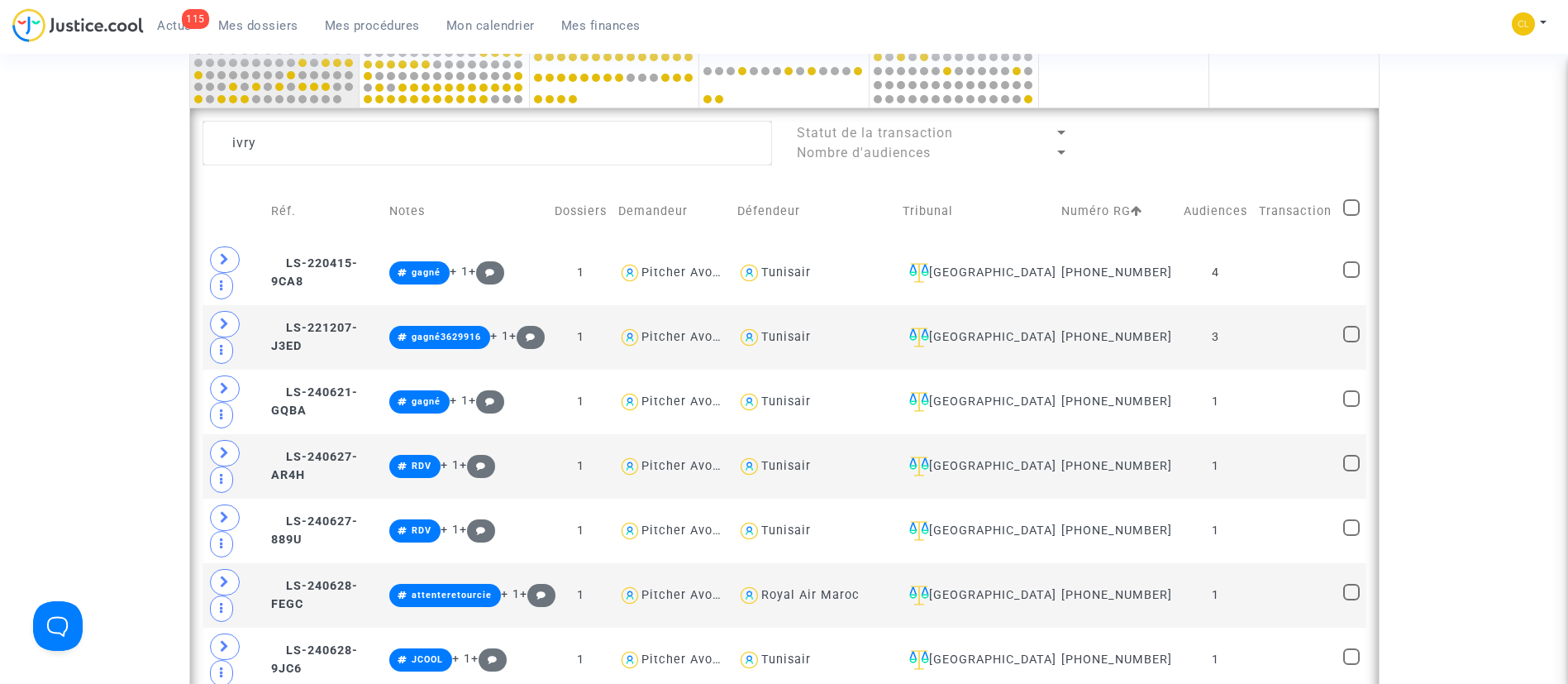
scroll to position [0, 0]
click at [1233, 434] on td "1" at bounding box center [1215, 467] width 75 height 65
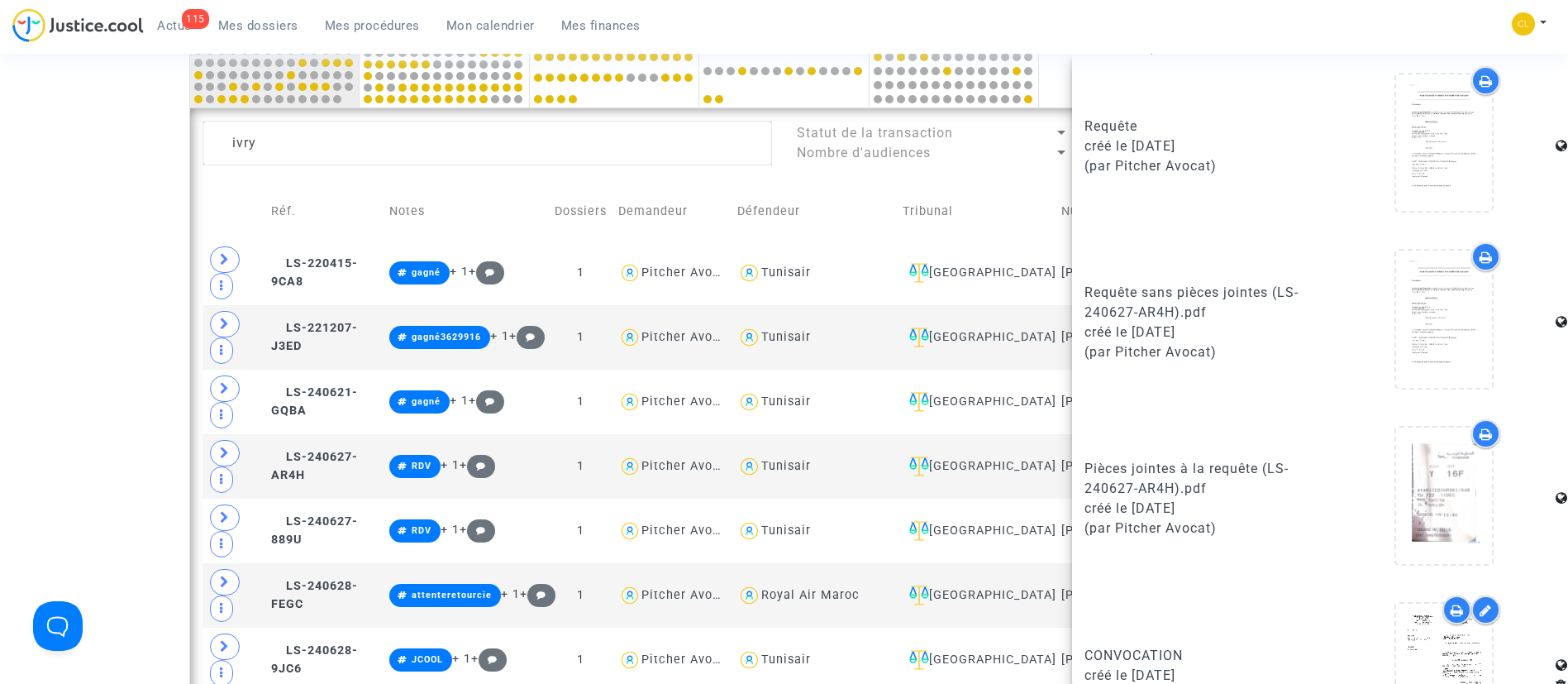
scroll to position [949, 0]
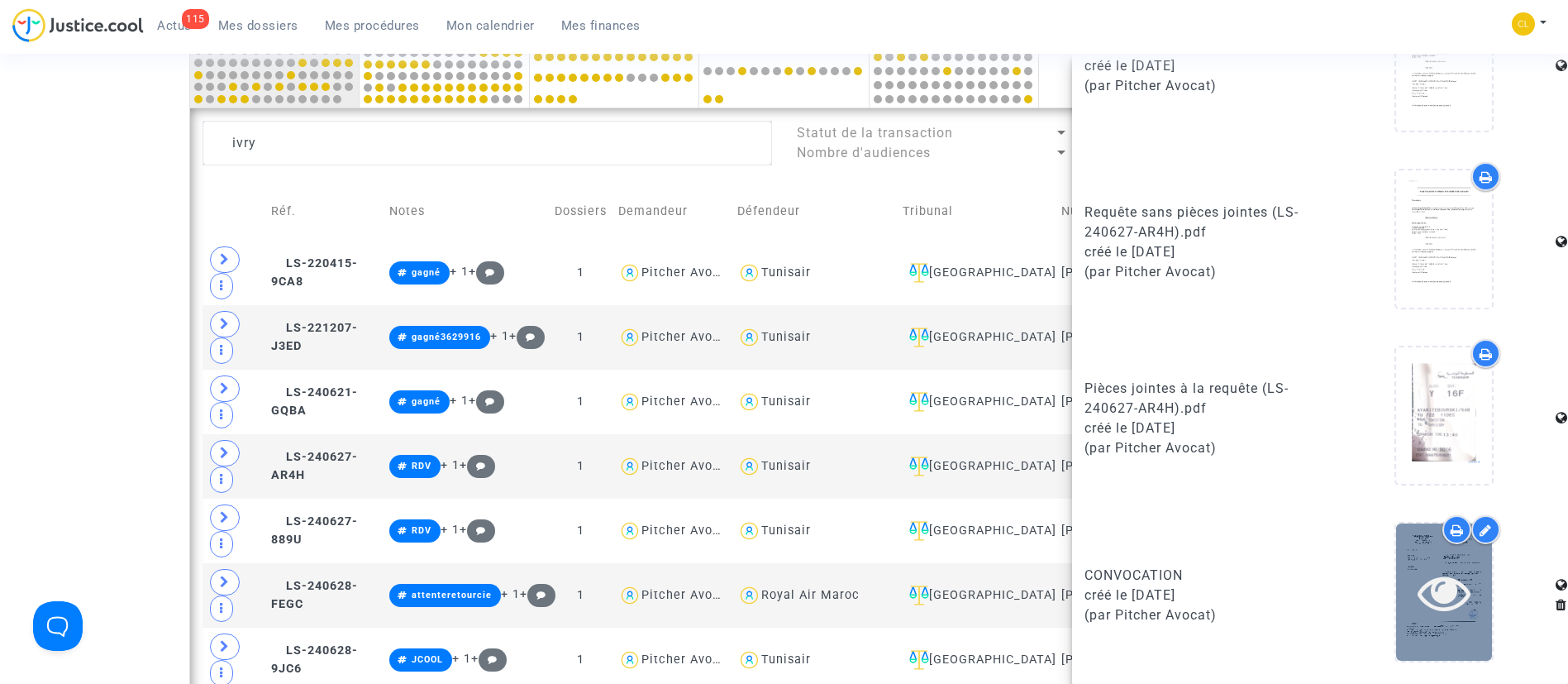
click at [1427, 570] on icon at bounding box center [1444, 592] width 54 height 53
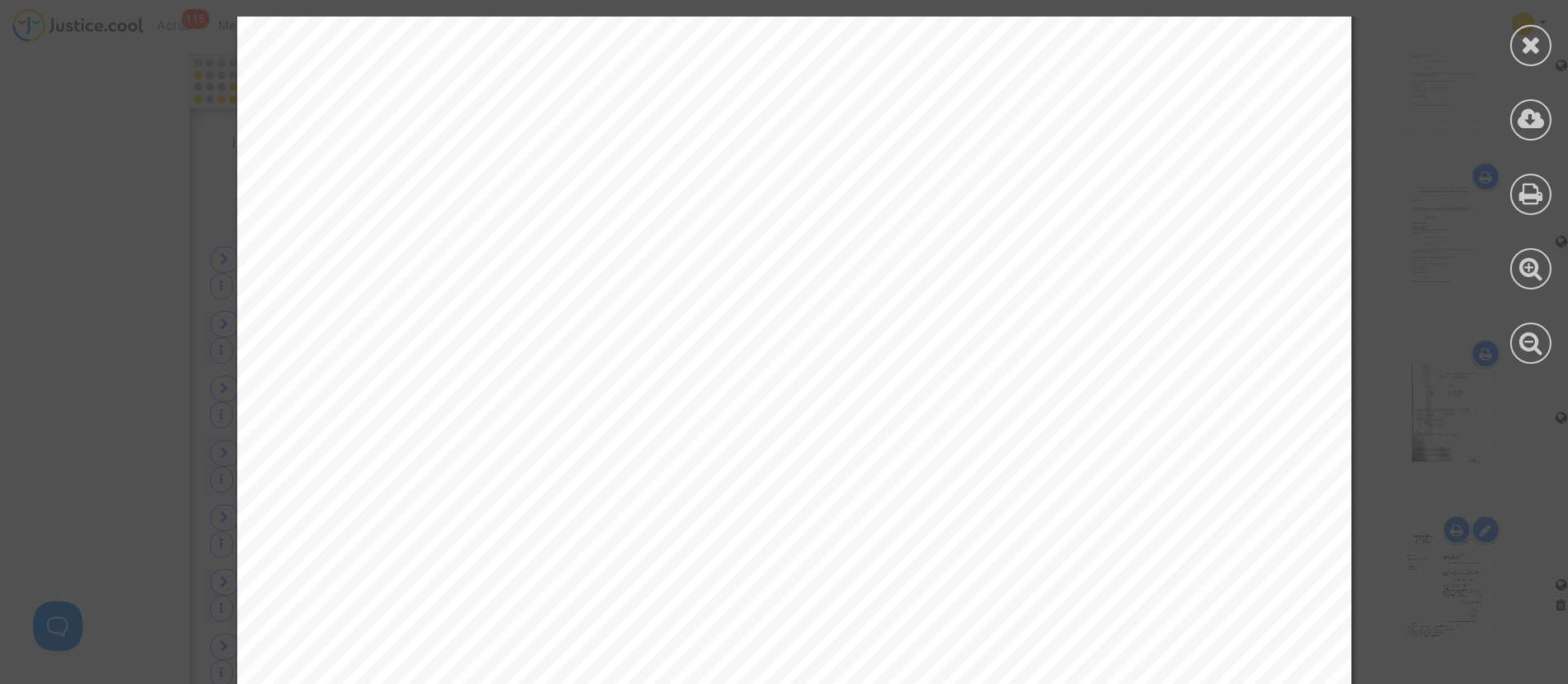
scroll to position [868, 0]
drag, startPoint x: 1519, startPoint y: 43, endPoint x: 1501, endPoint y: 135, distance: 93.7
click at [1518, 78] on div at bounding box center [1530, 190] width 74 height 380
click at [1534, 46] on icon at bounding box center [1531, 45] width 21 height 25
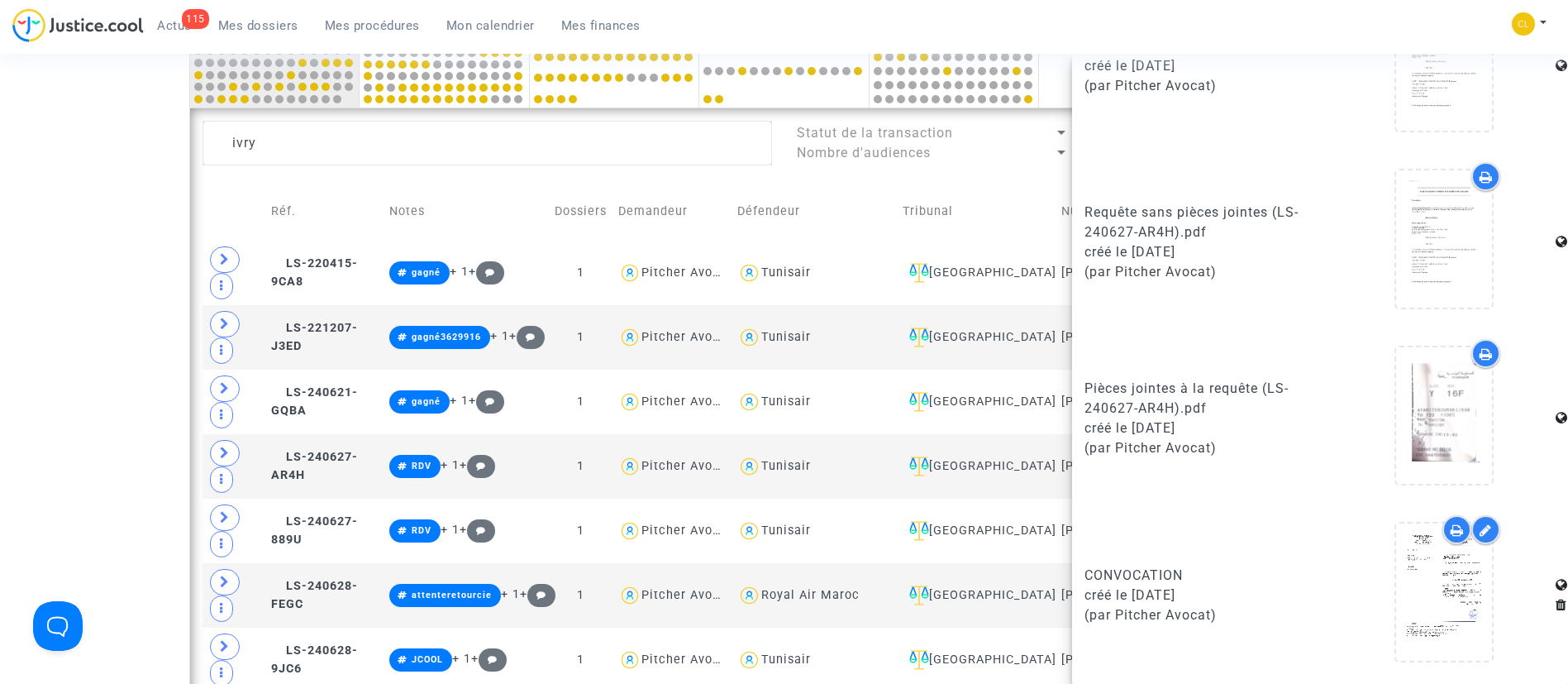
click at [1494, 638] on div at bounding box center [1444, 595] width 223 height 160
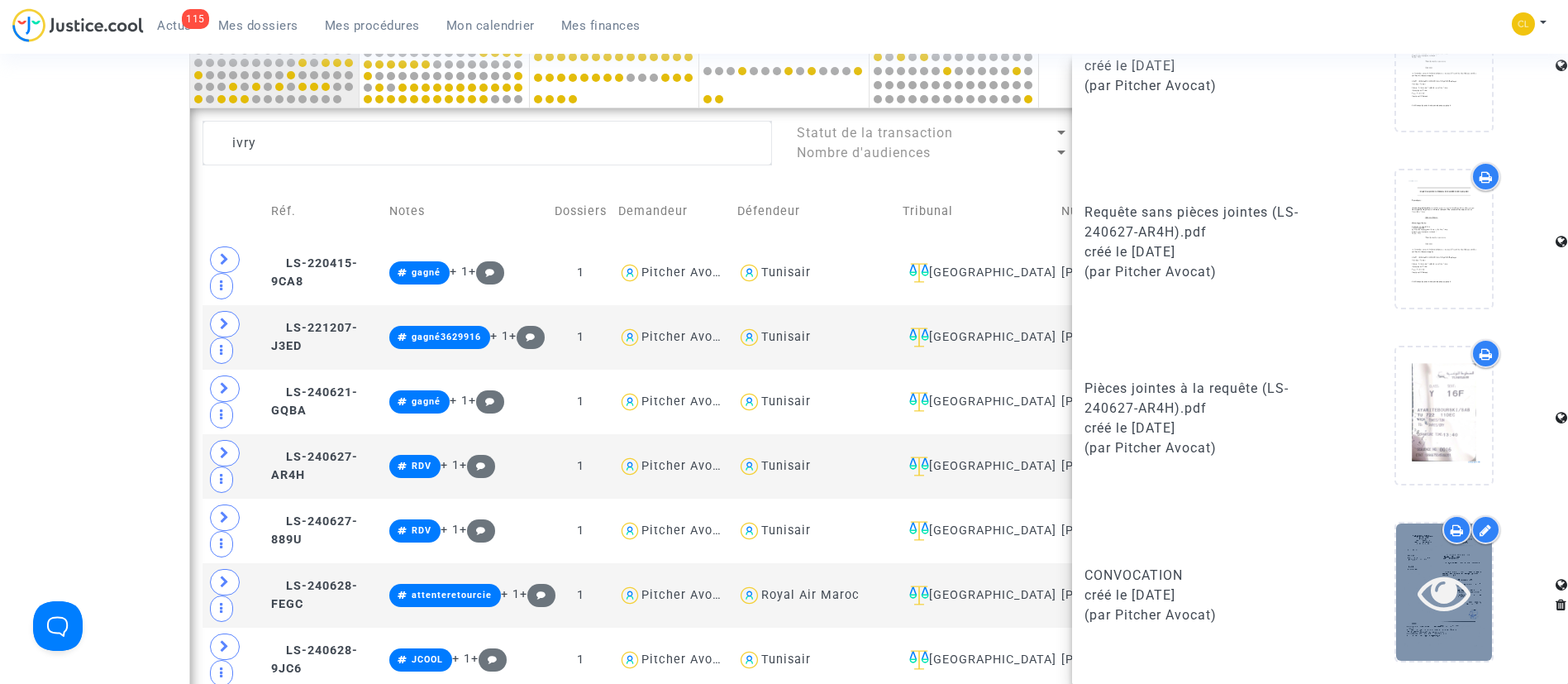
click at [1454, 612] on icon at bounding box center [1444, 592] width 54 height 53
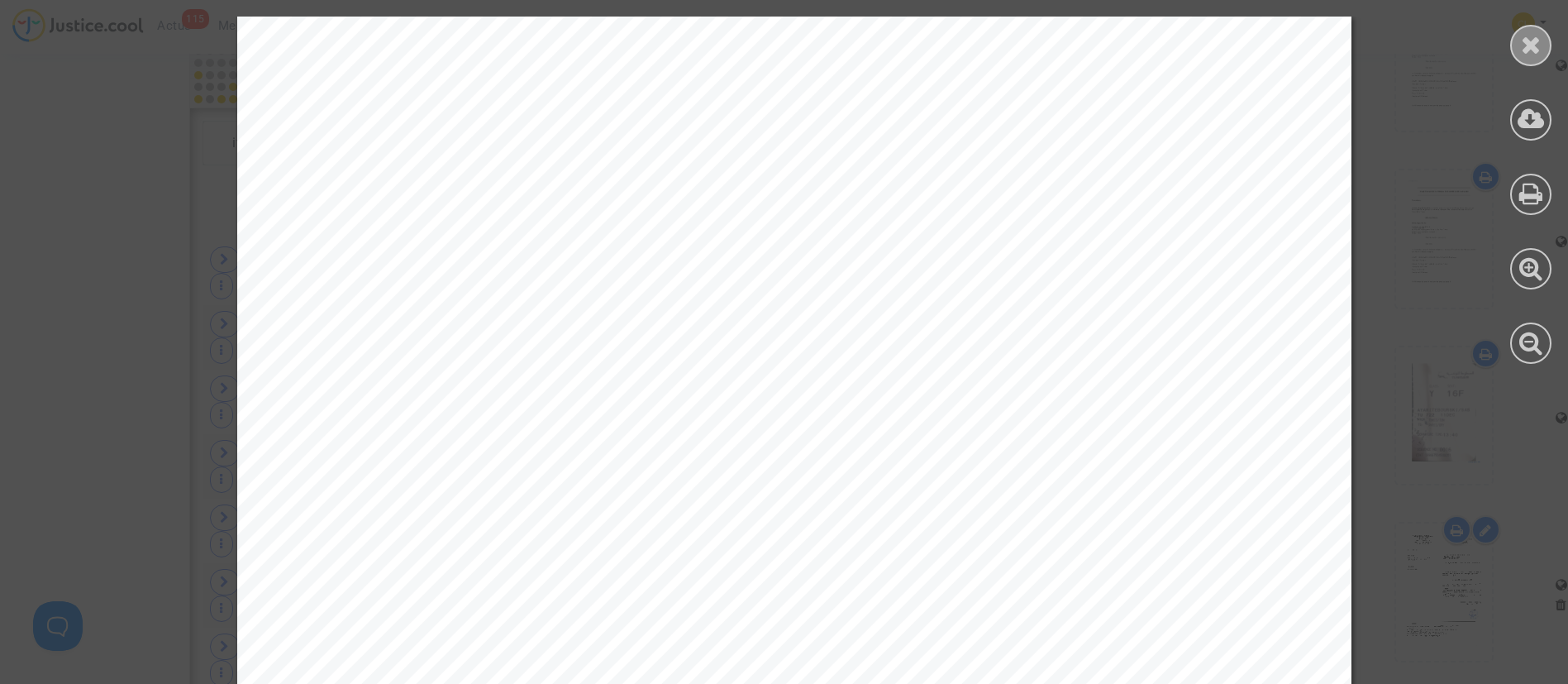
click at [1521, 37] on icon at bounding box center [1531, 45] width 21 height 25
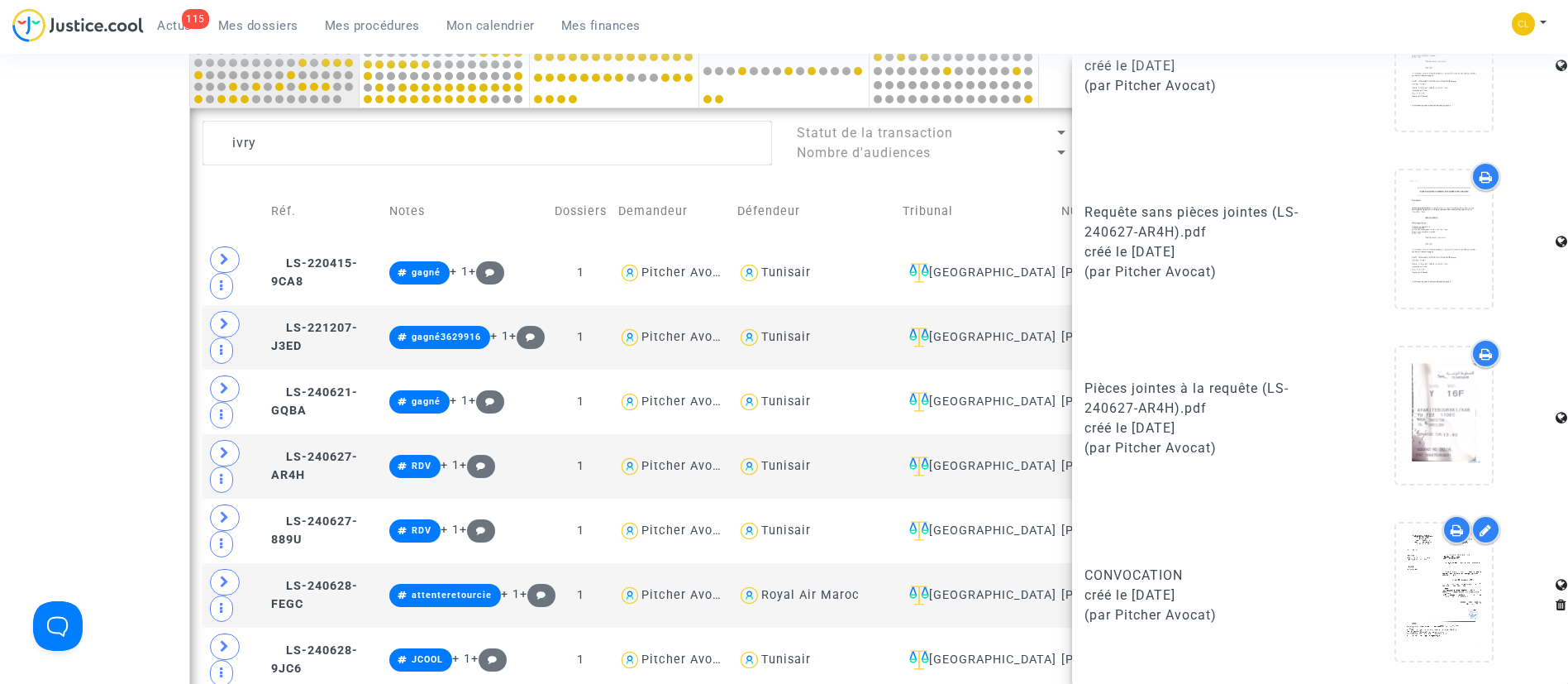
click at [897, 201] on td "Défendeur" at bounding box center [814, 211] width 166 height 59
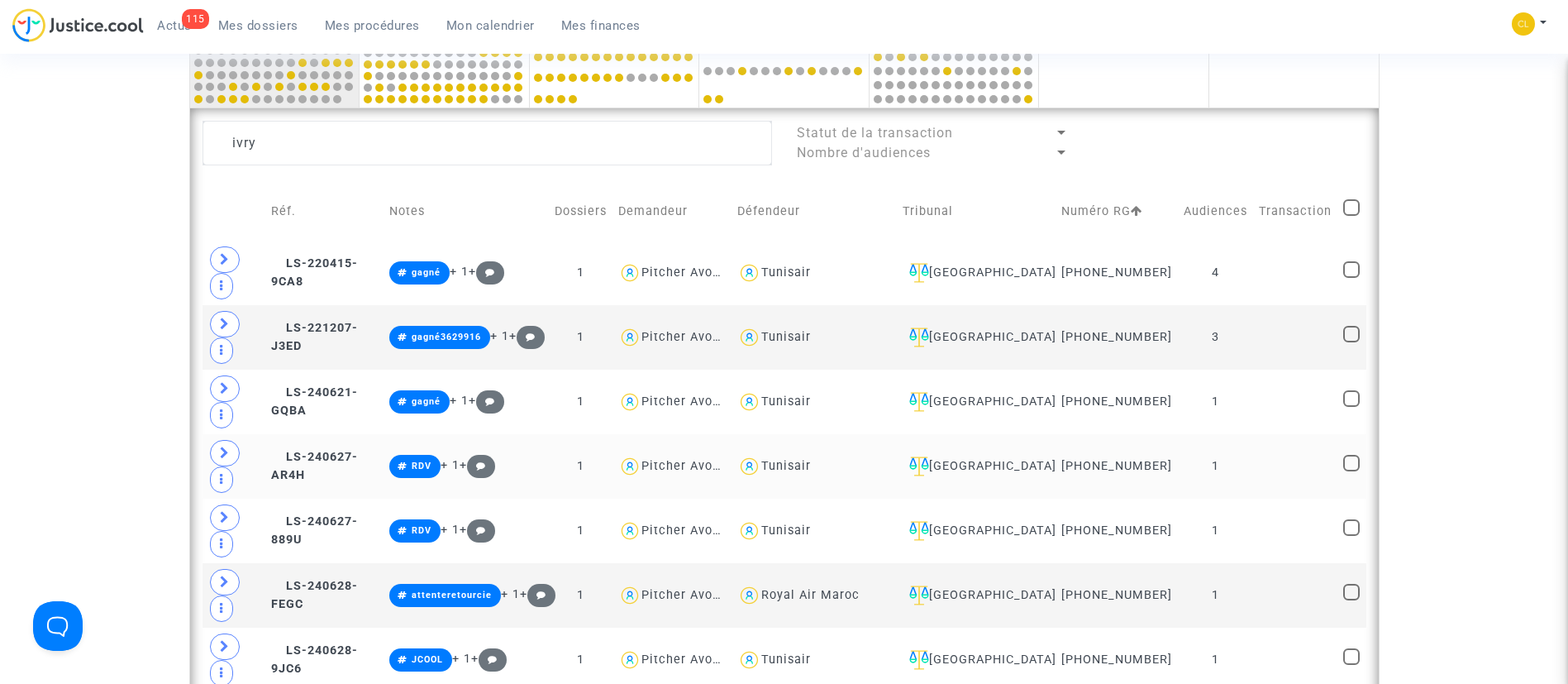
scroll to position [0, 0]
click at [1215, 434] on td "1" at bounding box center [1215, 467] width 75 height 65
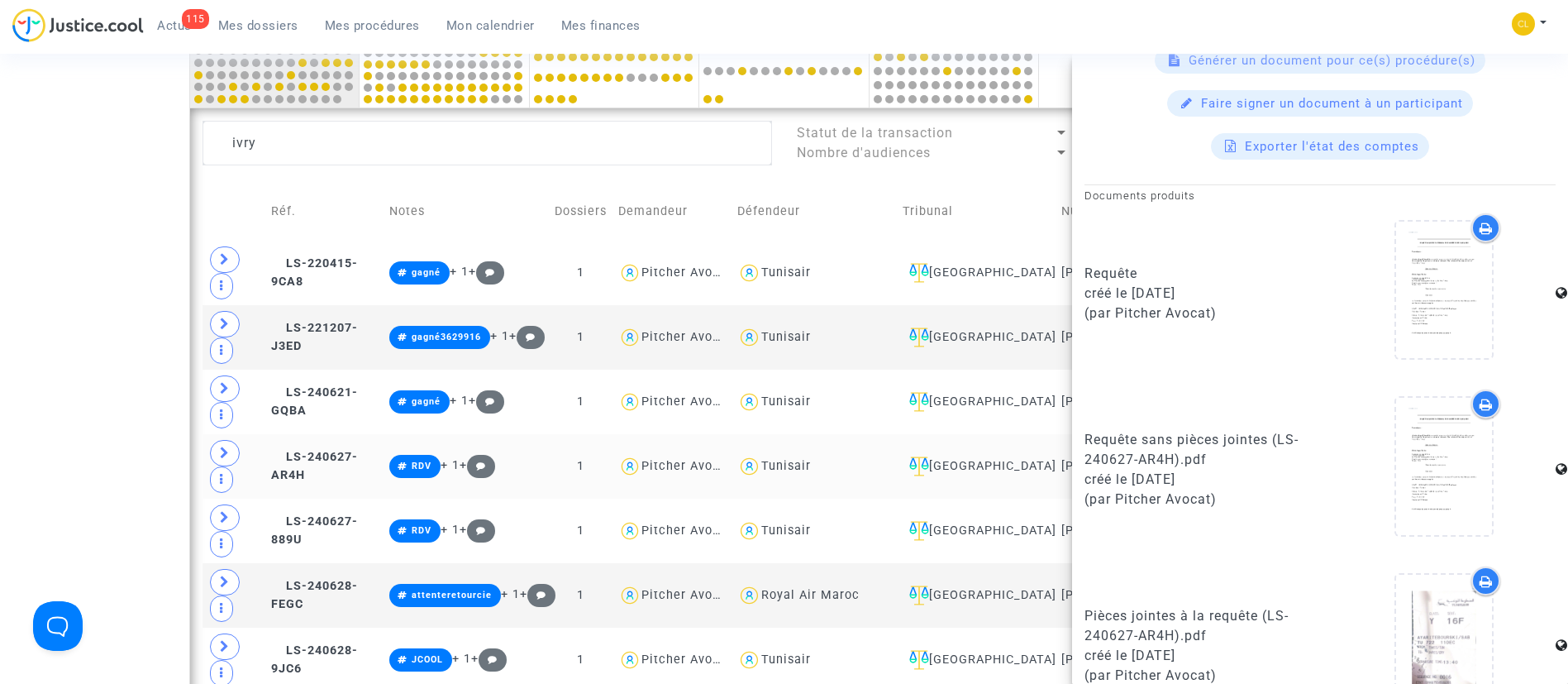
scroll to position [701, 0]
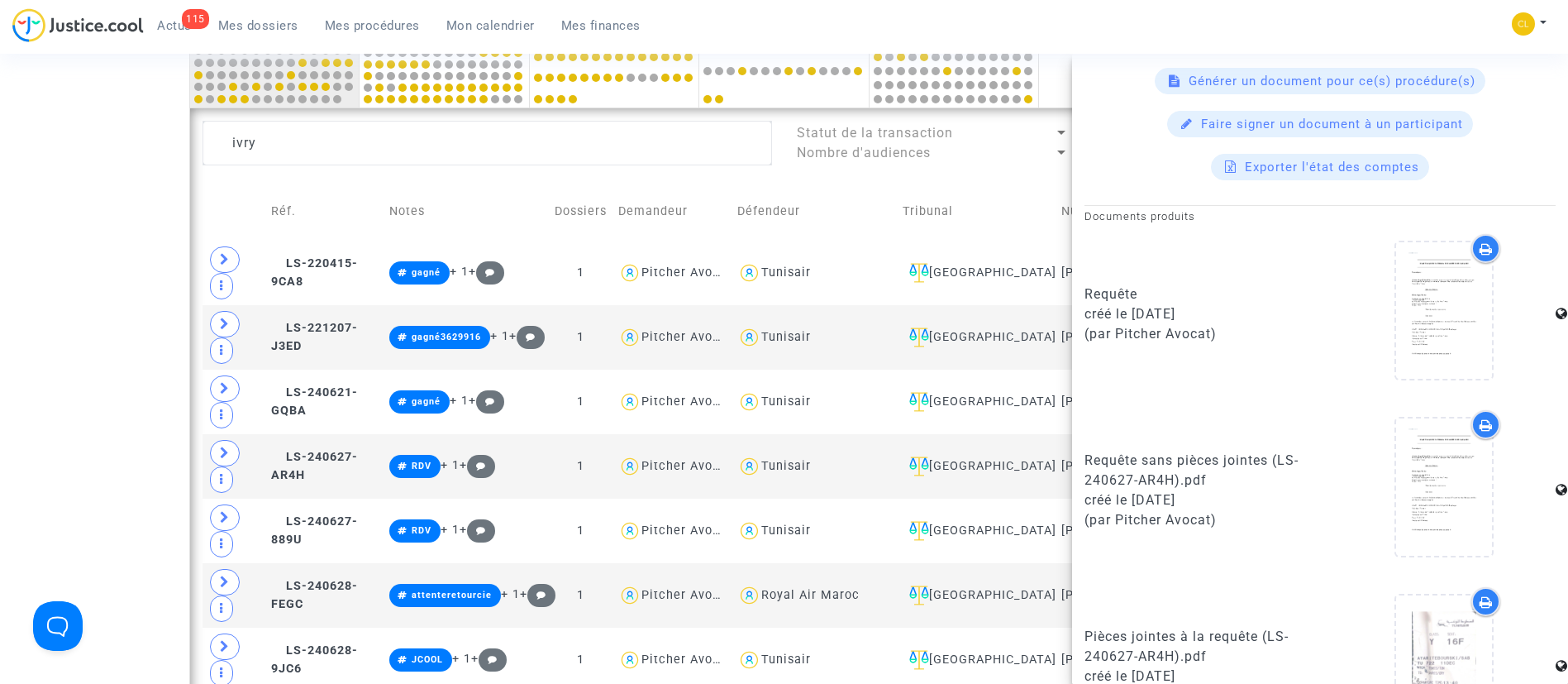
click at [897, 182] on td "Défendeur" at bounding box center [814, 211] width 166 height 59
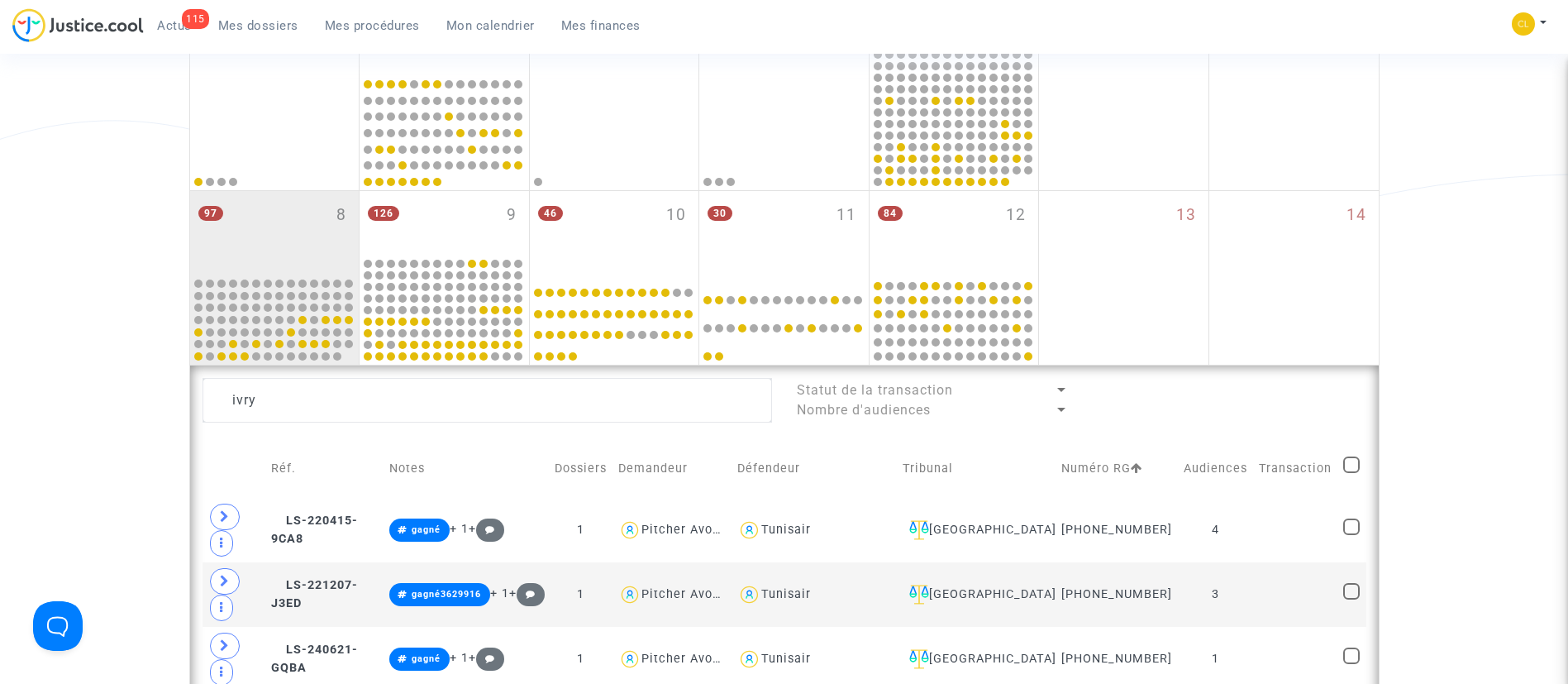
scroll to position [248, 0]
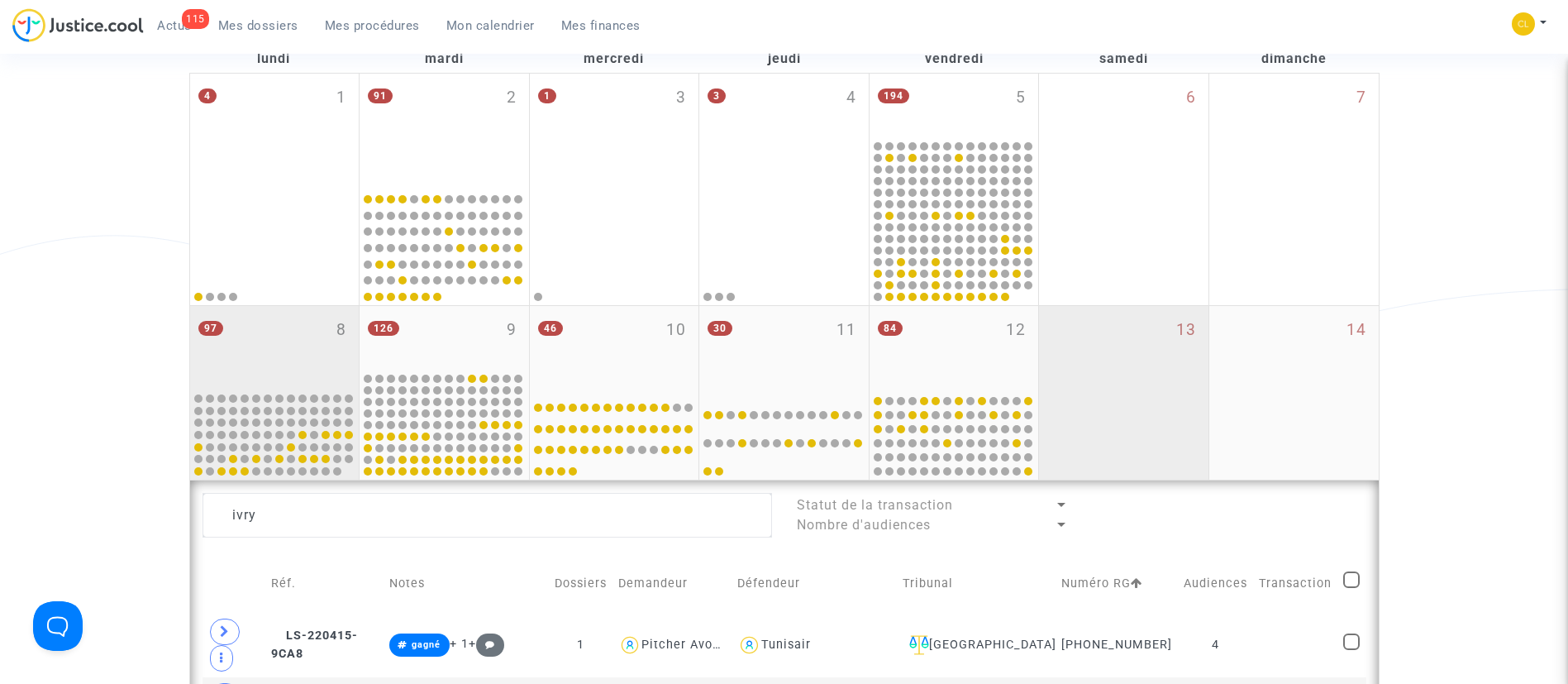
click at [1172, 430] on div "13" at bounding box center [1124, 393] width 170 height 174
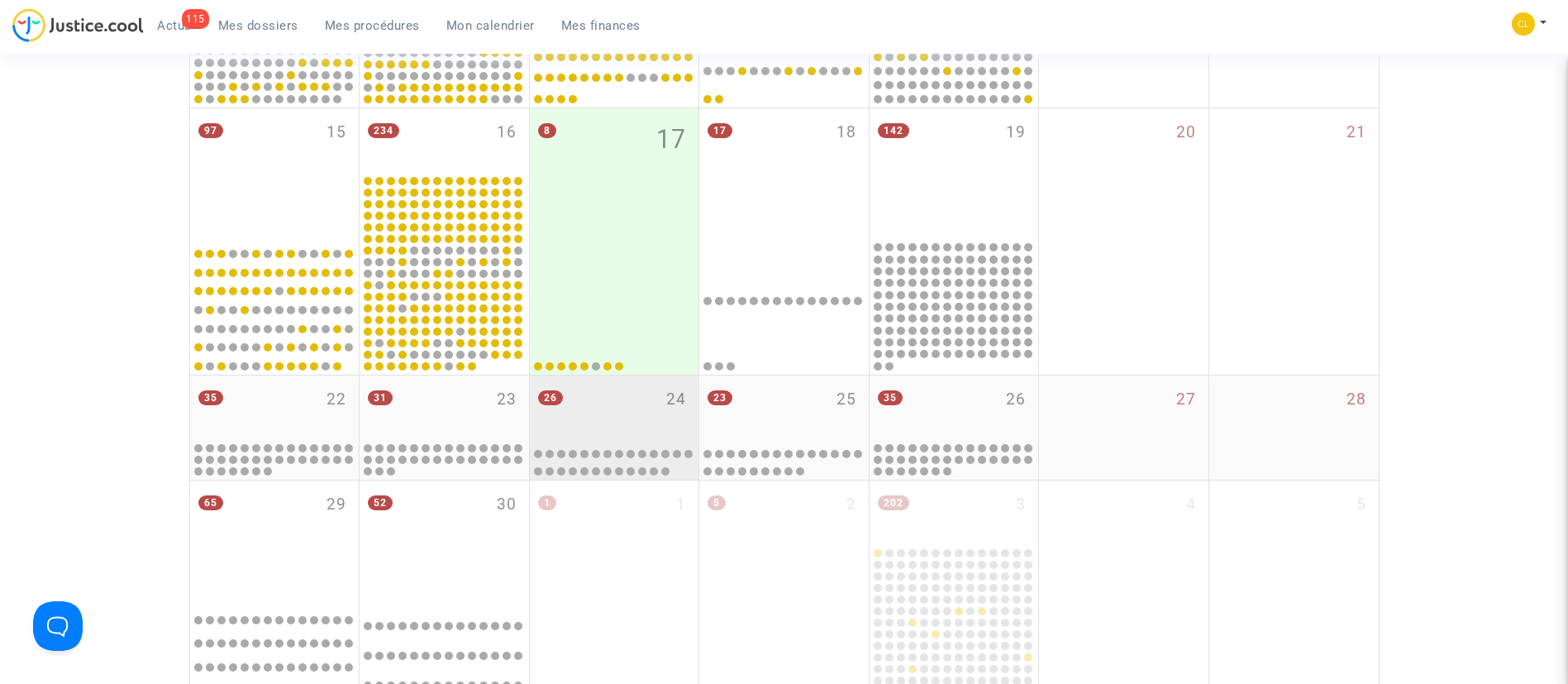
scroll to position [496, 0]
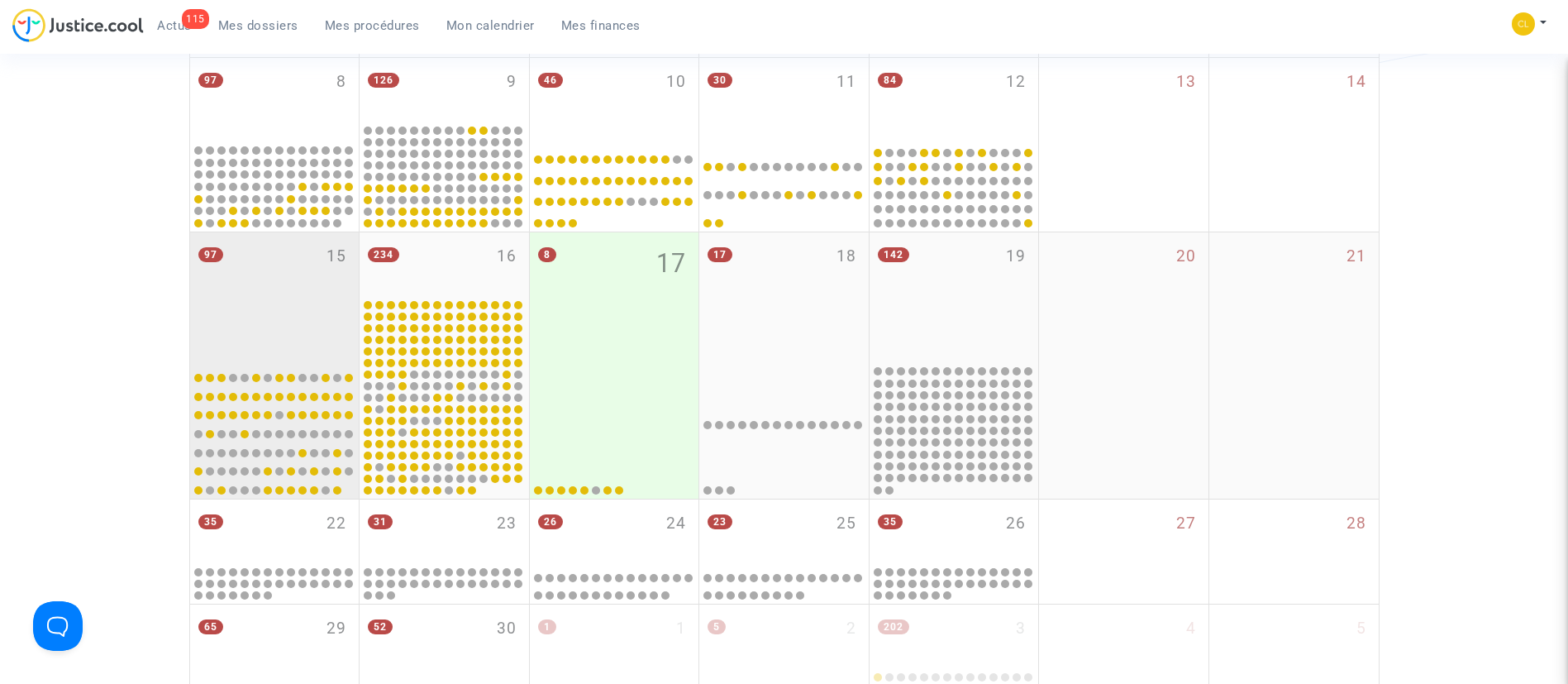
click at [313, 269] on div "97 15" at bounding box center [275, 297] width 170 height 131
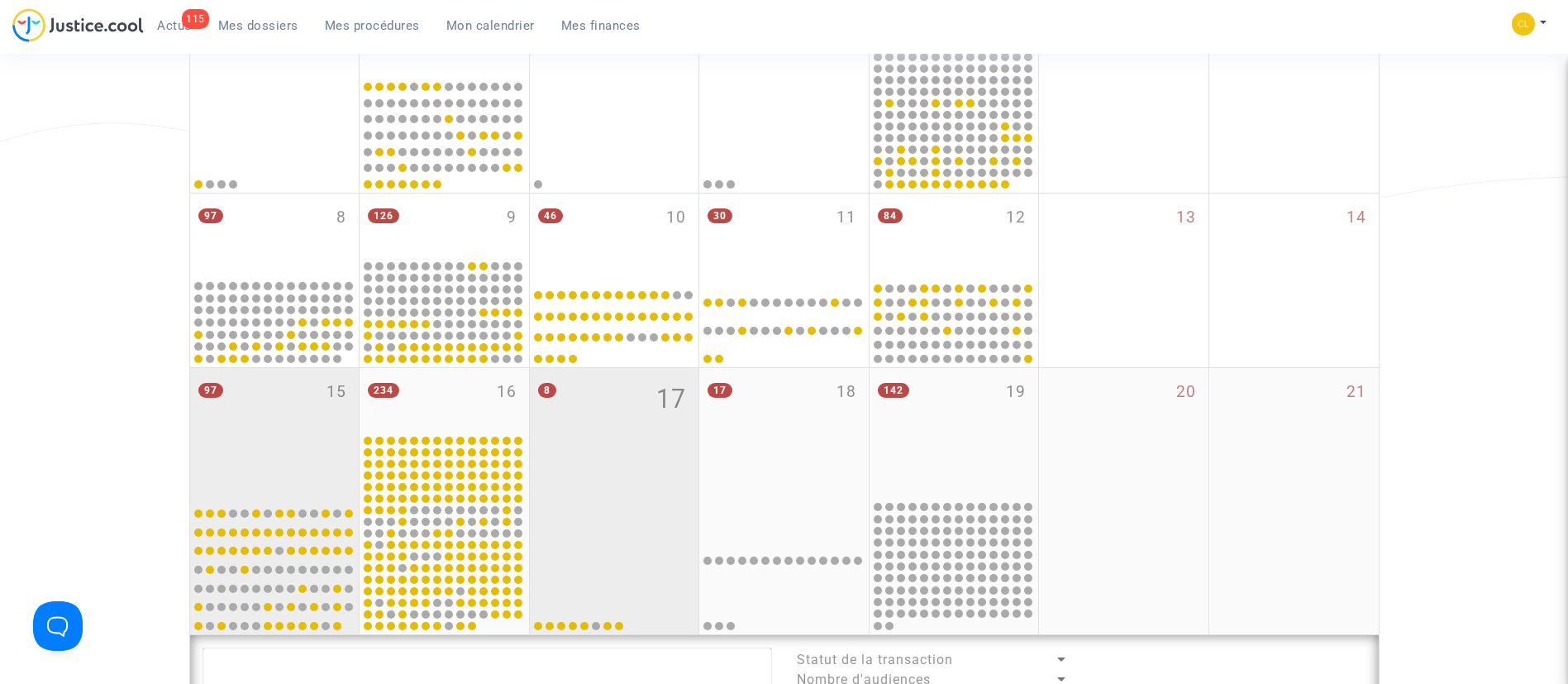
scroll to position [124, 0]
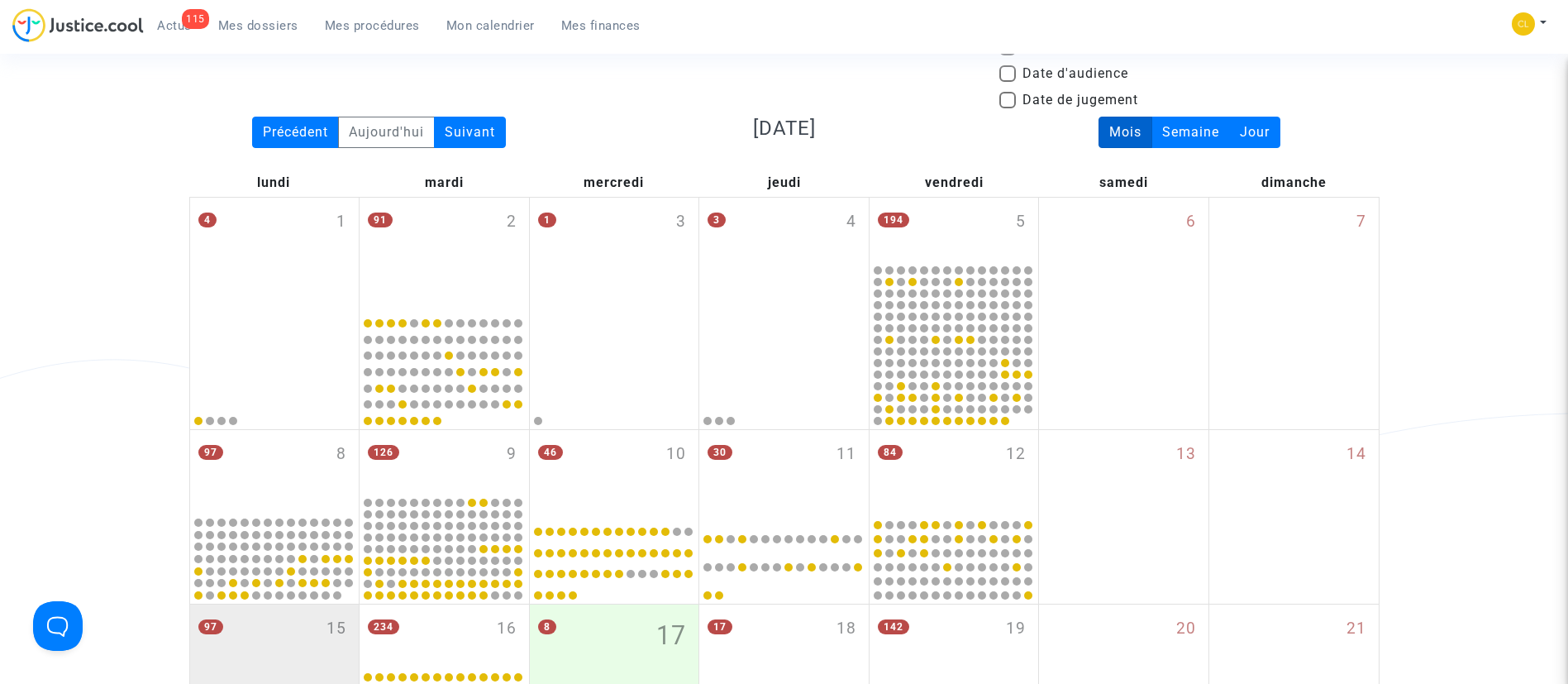
drag, startPoint x: 280, startPoint y: 32, endPoint x: 294, endPoint y: 33, distance: 14.0
click at [283, 32] on span "Mes dossiers" at bounding box center [258, 26] width 80 height 15
